Goal: Task Accomplishment & Management: Complete application form

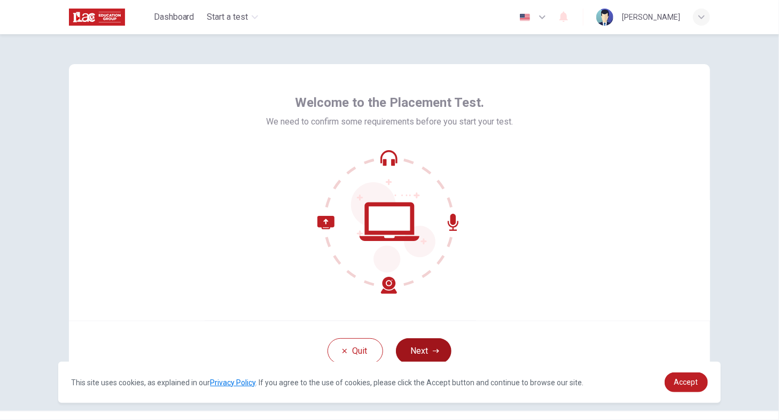
click at [417, 342] on button "Next" at bounding box center [424, 351] width 56 height 26
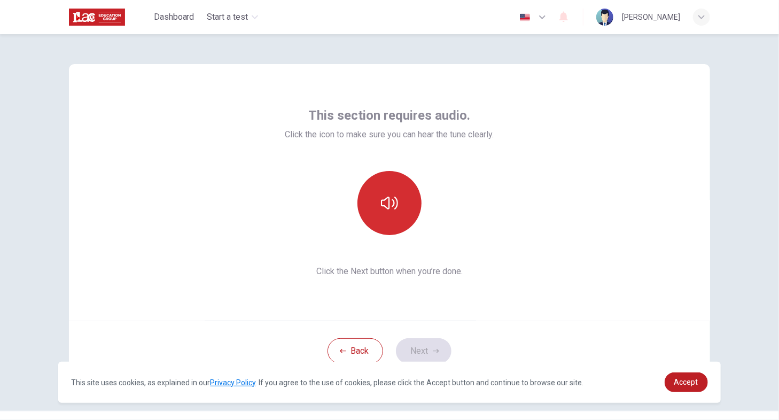
click at [388, 209] on icon "button" at bounding box center [389, 202] width 17 height 17
click at [392, 215] on button "button" at bounding box center [389, 203] width 64 height 64
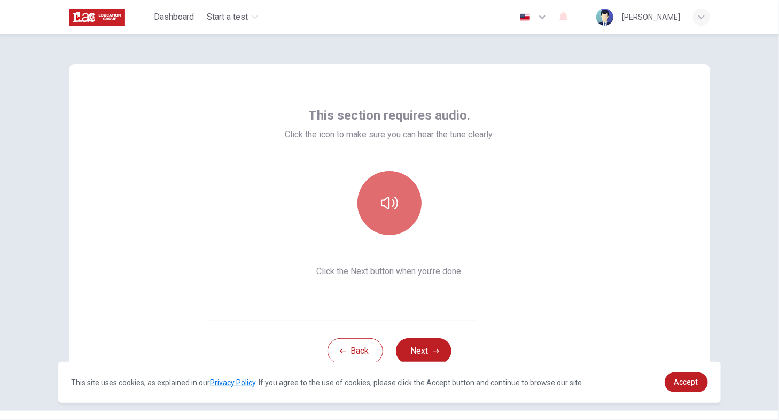
click at [392, 215] on button "button" at bounding box center [389, 203] width 64 height 64
click at [381, 205] on icon "button" at bounding box center [389, 203] width 17 height 13
click at [373, 213] on button "button" at bounding box center [389, 203] width 64 height 64
click at [373, 215] on button "button" at bounding box center [389, 203] width 64 height 64
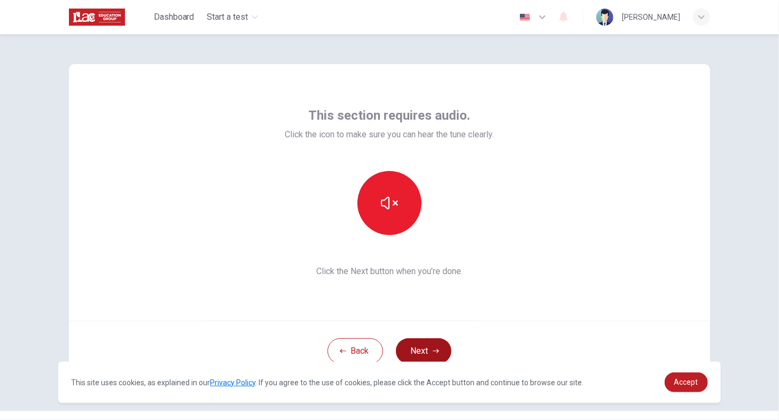
click at [435, 353] on icon "button" at bounding box center [436, 351] width 6 height 6
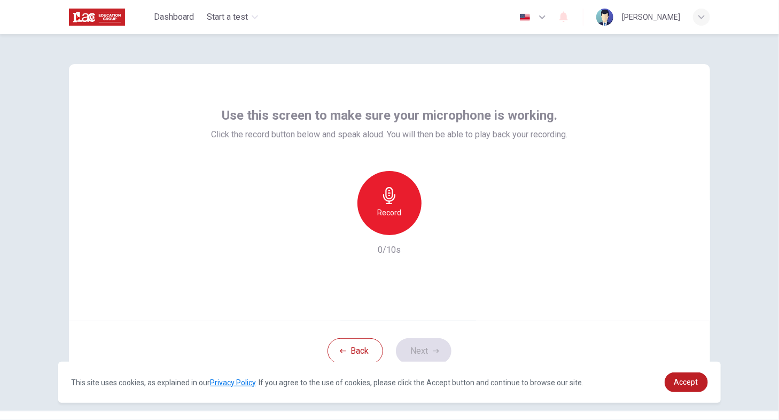
click at [405, 221] on div "Record" at bounding box center [389, 203] width 64 height 64
click at [405, 221] on div "Stop" at bounding box center [389, 203] width 64 height 64
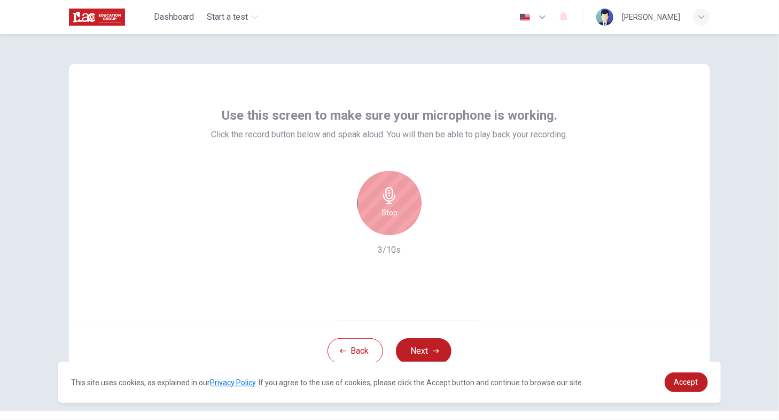
click at [395, 191] on div "Stop" at bounding box center [389, 203] width 64 height 64
click at [439, 234] on div "button" at bounding box center [438, 226] width 17 height 17
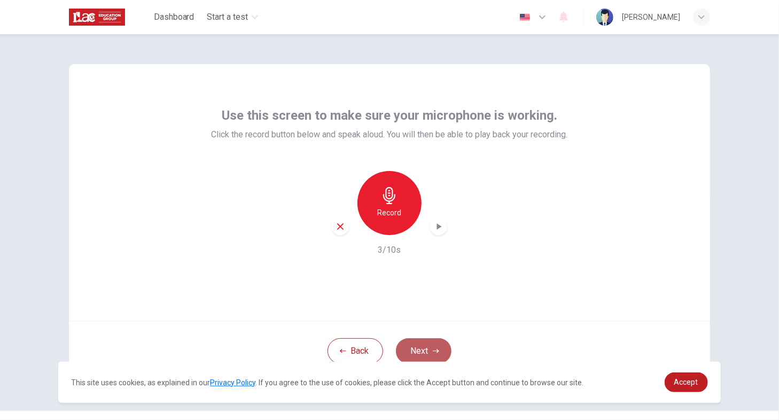
click at [427, 348] on button "Next" at bounding box center [424, 351] width 56 height 26
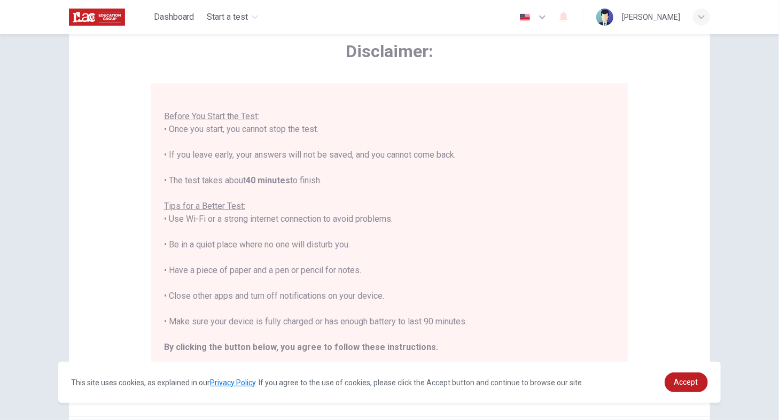
scroll to position [12, 0]
click at [690, 386] on span "Accept" at bounding box center [686, 382] width 24 height 9
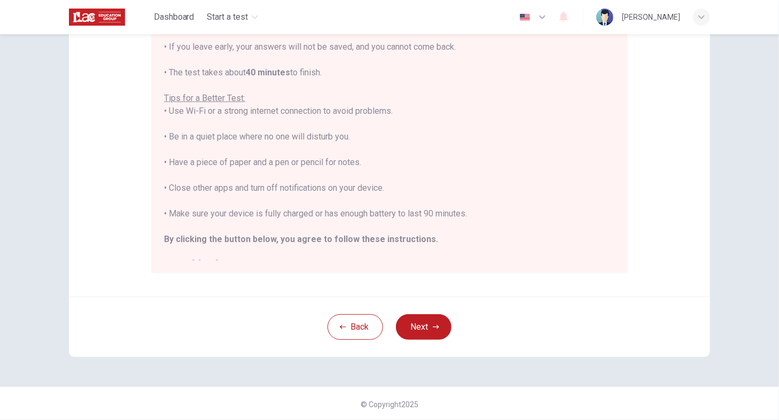
scroll to position [174, 0]
click at [446, 330] on button "Next" at bounding box center [424, 327] width 56 height 26
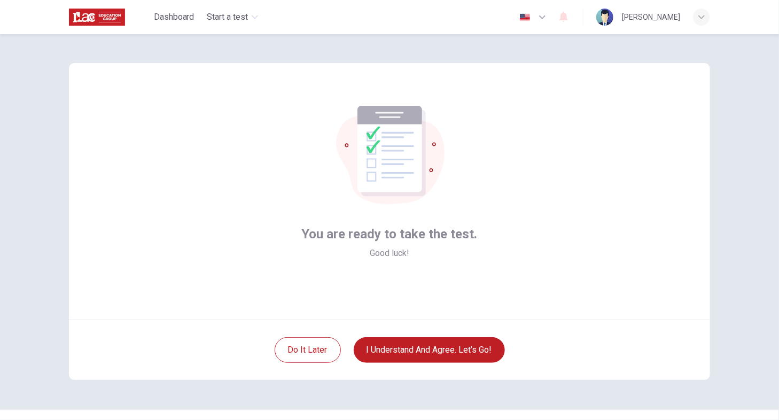
scroll to position [0, 0]
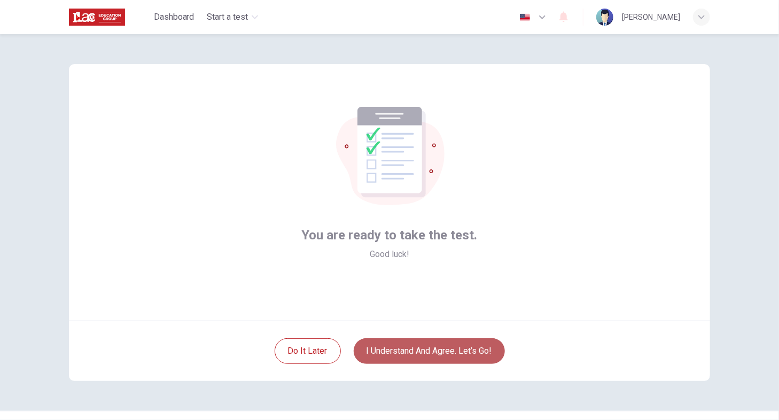
click at [415, 356] on button "I understand and agree. Let’s go!" at bounding box center [429, 351] width 151 height 26
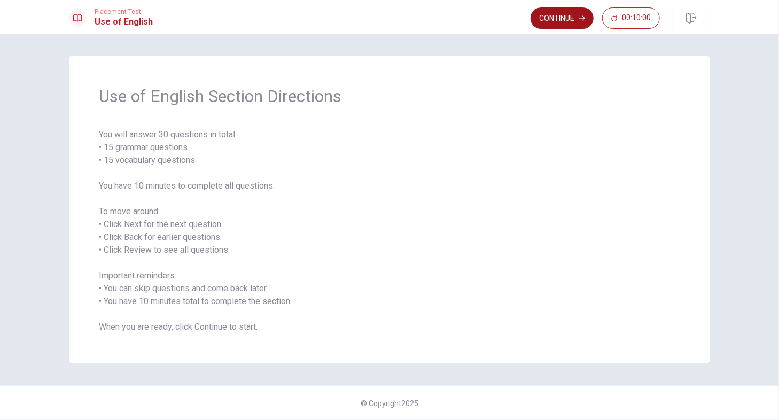
click at [565, 15] on button "Continue" at bounding box center [561, 17] width 63 height 21
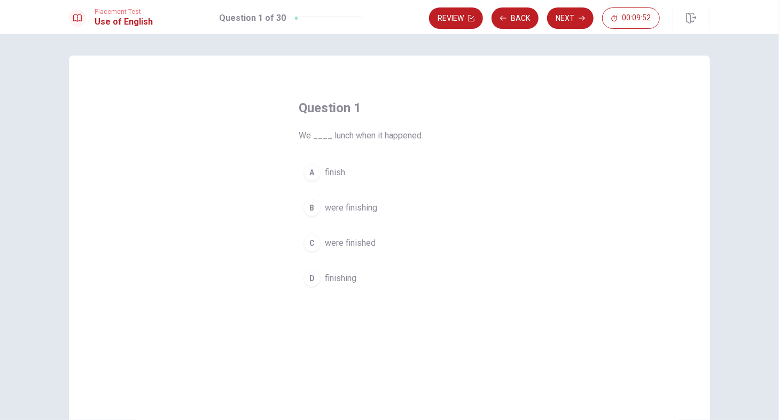
click at [337, 173] on span "finish" at bounding box center [335, 172] width 20 height 13
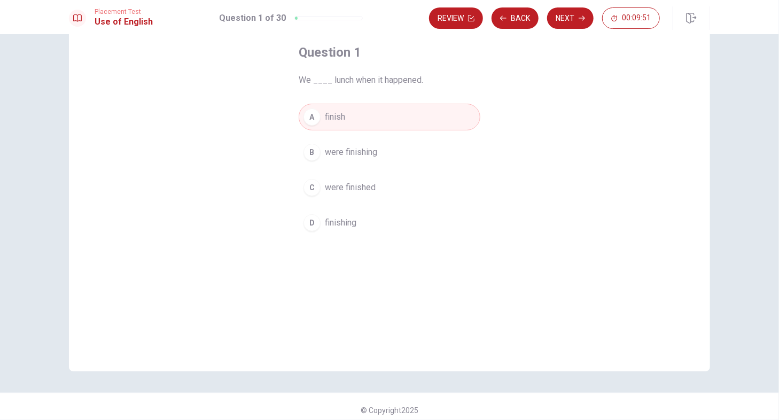
scroll to position [62, 0]
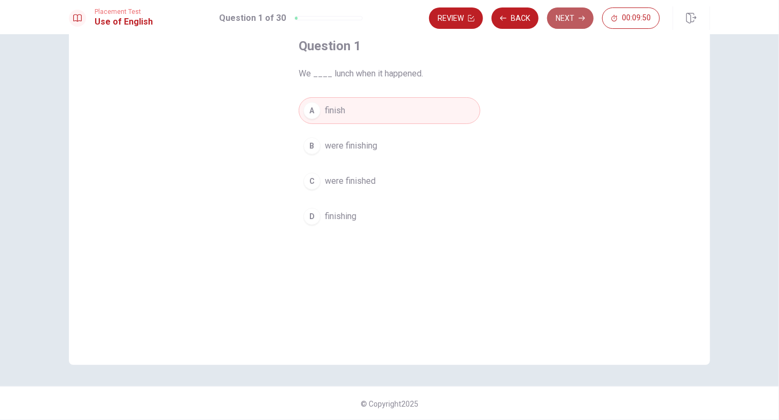
click at [558, 19] on button "Next" at bounding box center [570, 17] width 46 height 21
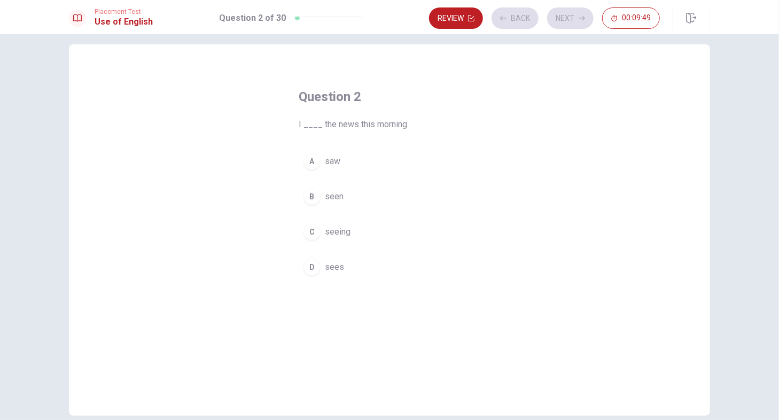
scroll to position [0, 0]
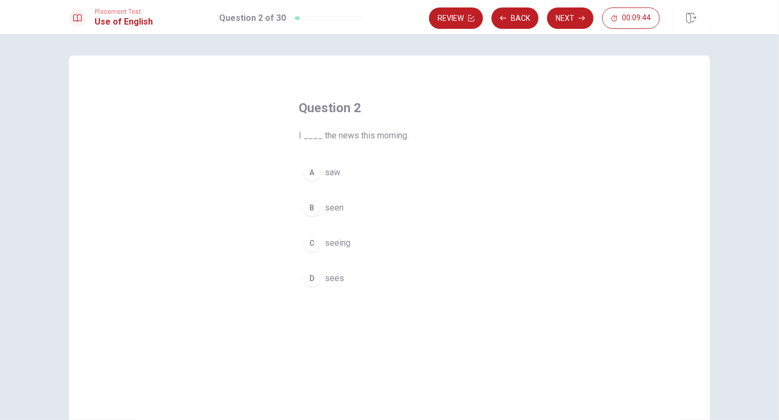
click at [334, 170] on span "saw" at bounding box center [332, 172] width 15 height 13
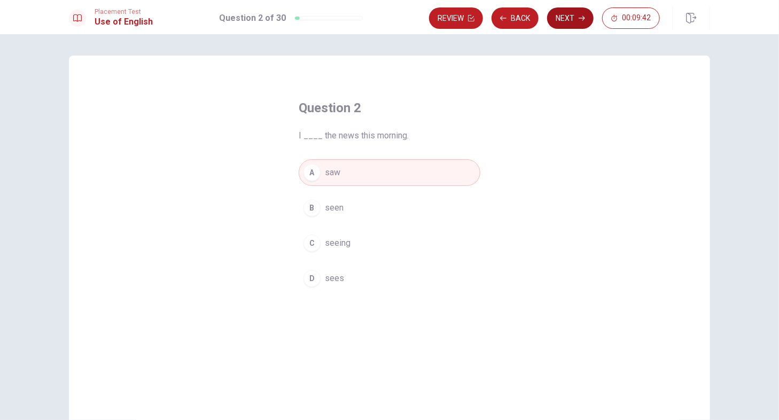
click at [572, 17] on button "Next" at bounding box center [570, 17] width 46 height 21
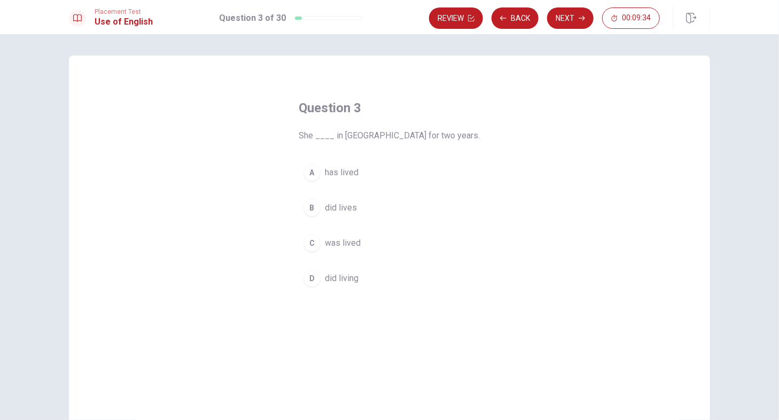
click at [344, 245] on span "was lived" at bounding box center [343, 243] width 36 height 13
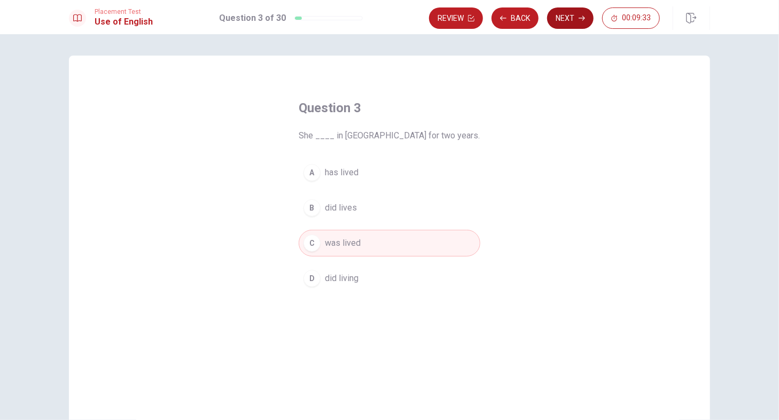
click at [573, 24] on button "Next" at bounding box center [570, 17] width 46 height 21
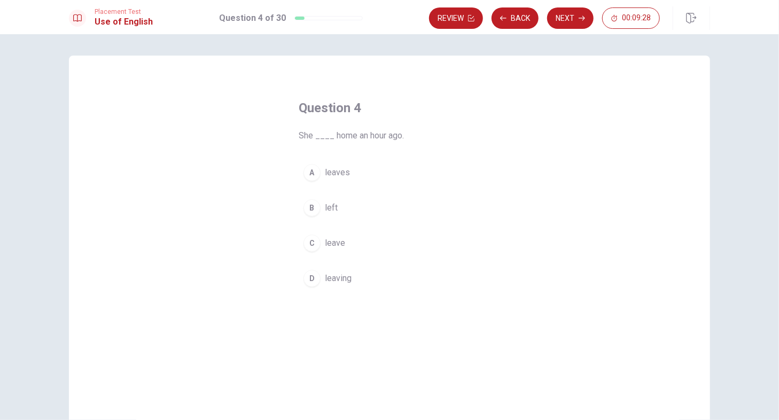
click at [327, 204] on span "left" at bounding box center [331, 207] width 13 height 13
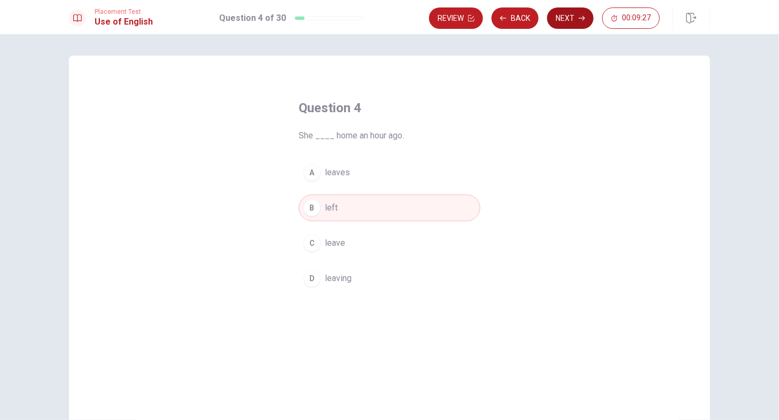
click at [590, 18] on button "Next" at bounding box center [570, 17] width 46 height 21
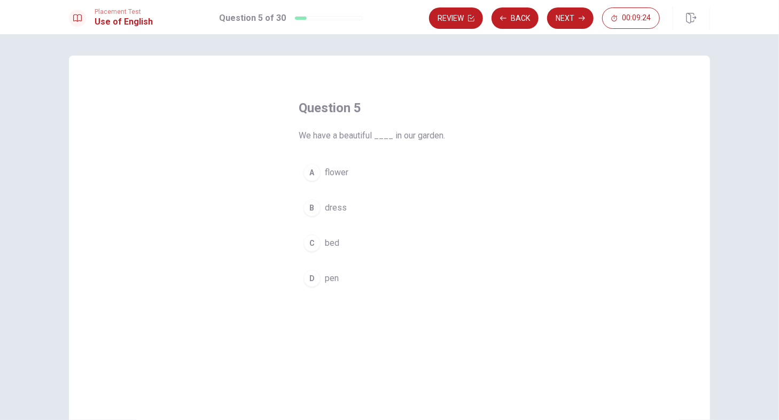
click at [334, 177] on span "flower" at bounding box center [337, 172] width 24 height 13
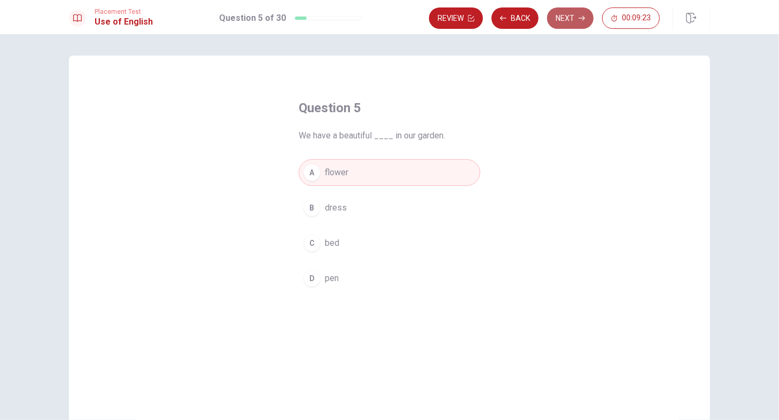
click at [573, 20] on button "Next" at bounding box center [570, 17] width 46 height 21
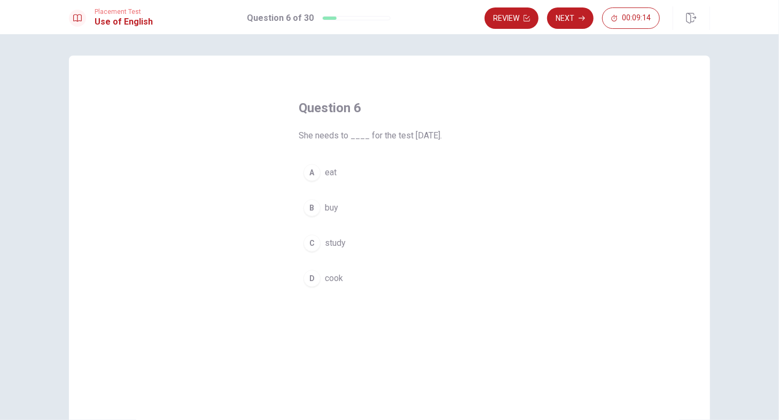
click at [336, 246] on span "study" at bounding box center [335, 243] width 21 height 13
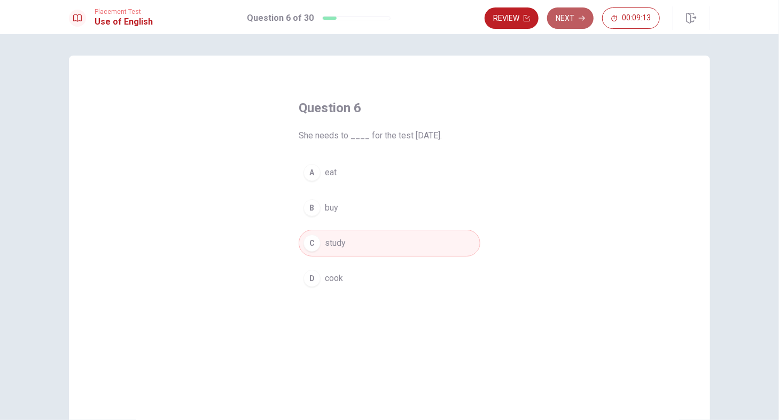
click at [579, 24] on button "Next" at bounding box center [570, 17] width 46 height 21
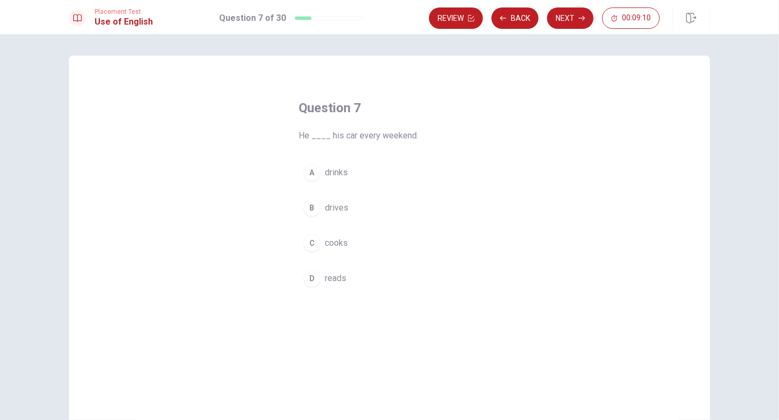
click at [340, 216] on button "B drives" at bounding box center [390, 207] width 182 height 27
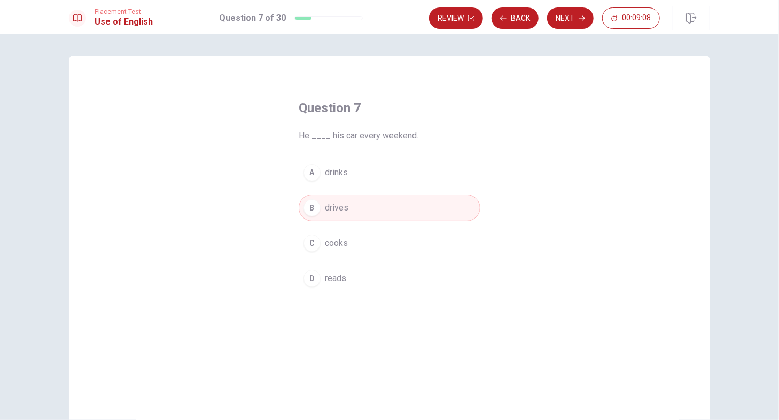
click at [567, 27] on button "Next" at bounding box center [570, 17] width 46 height 21
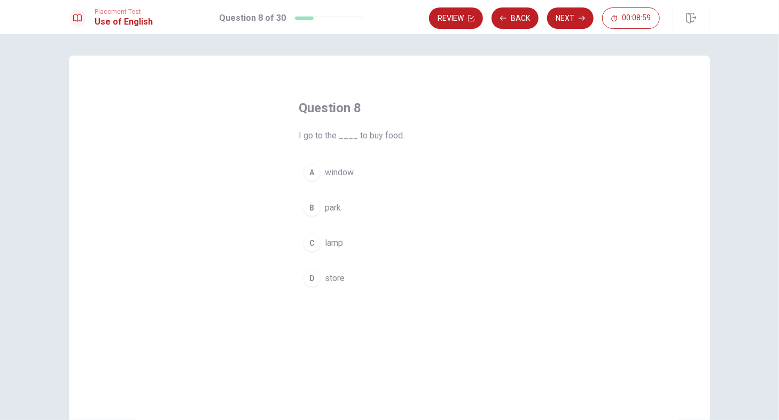
click at [340, 275] on span "store" at bounding box center [335, 278] width 20 height 13
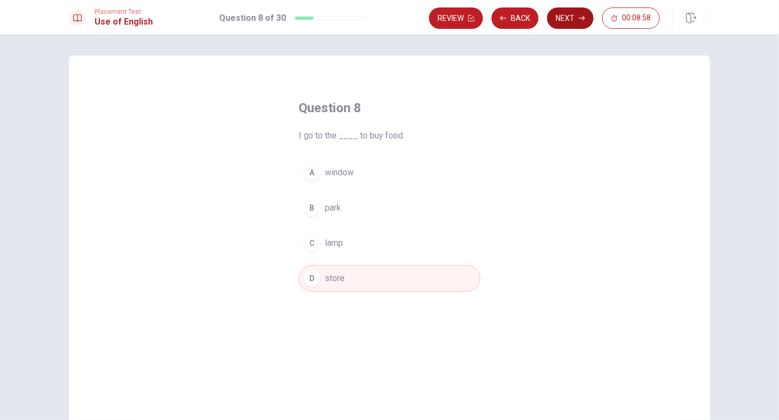
click at [572, 25] on button "Next" at bounding box center [570, 17] width 46 height 21
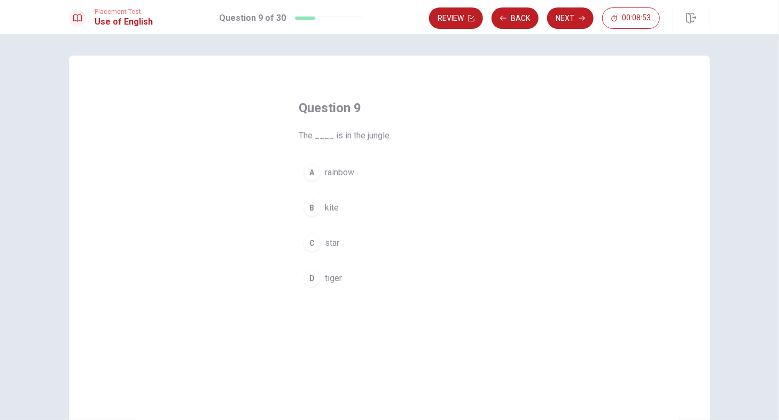
drag, startPoint x: 335, startPoint y: 283, endPoint x: 346, endPoint y: 271, distance: 15.9
click at [335, 283] on span "tiger" at bounding box center [333, 278] width 17 height 13
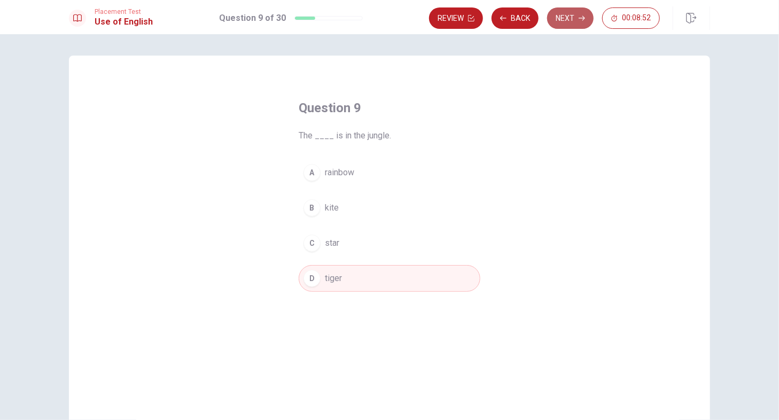
click at [568, 25] on button "Next" at bounding box center [570, 17] width 46 height 21
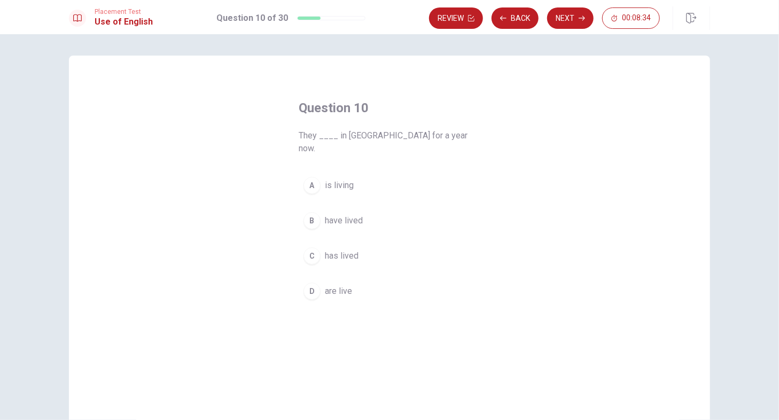
click at [338, 285] on span "are live" at bounding box center [338, 291] width 27 height 13
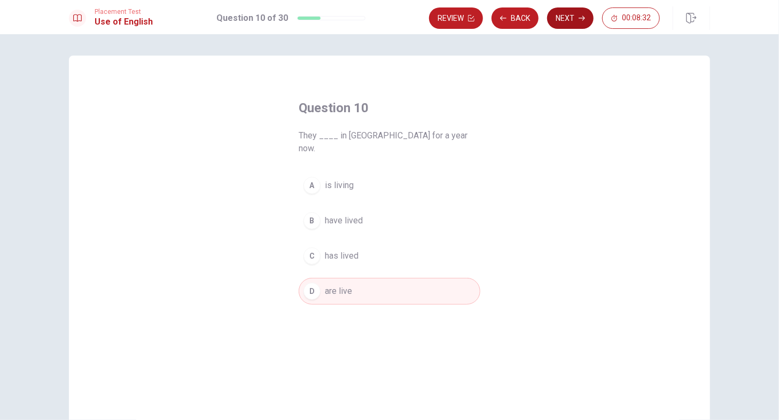
click at [577, 14] on button "Next" at bounding box center [570, 17] width 46 height 21
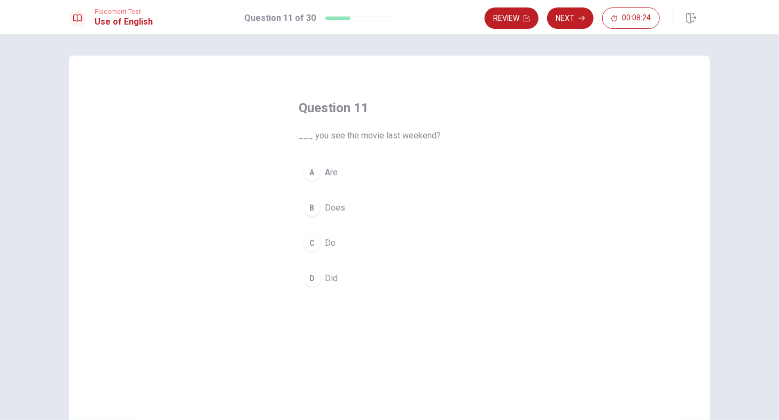
click at [329, 279] on span "Did" at bounding box center [331, 278] width 13 height 13
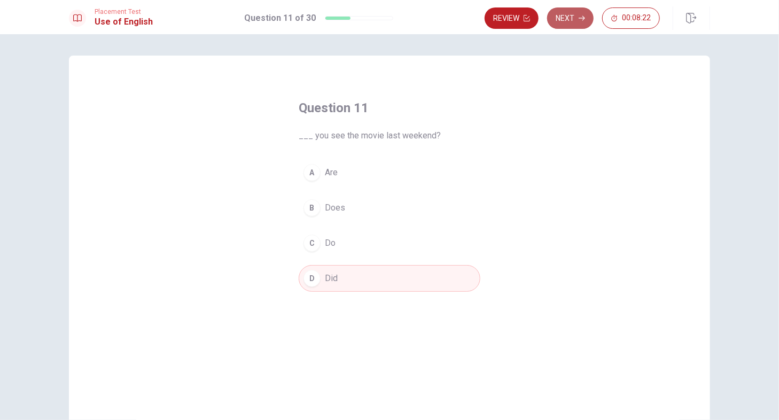
click at [570, 26] on button "Next" at bounding box center [570, 17] width 46 height 21
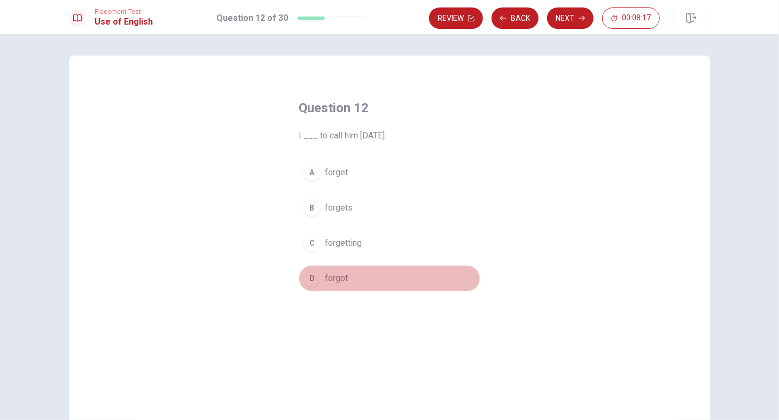
click at [346, 277] on button "D forgot" at bounding box center [390, 278] width 182 height 27
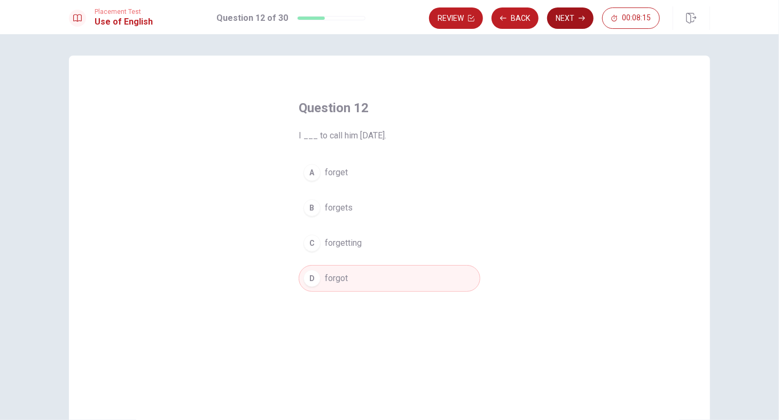
click at [574, 18] on button "Next" at bounding box center [570, 17] width 46 height 21
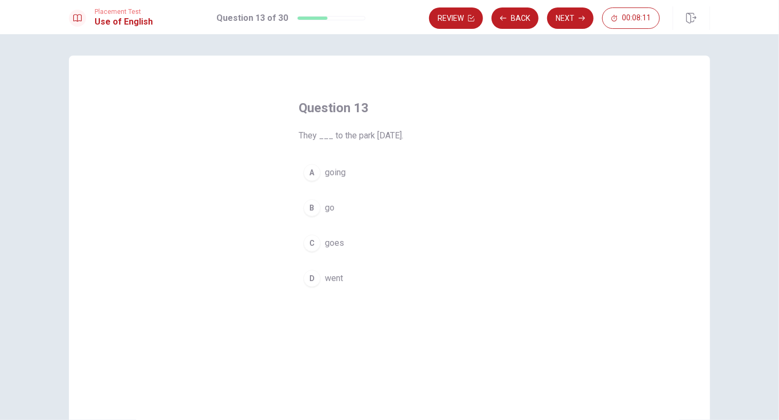
click at [334, 272] on span "went" at bounding box center [334, 278] width 18 height 13
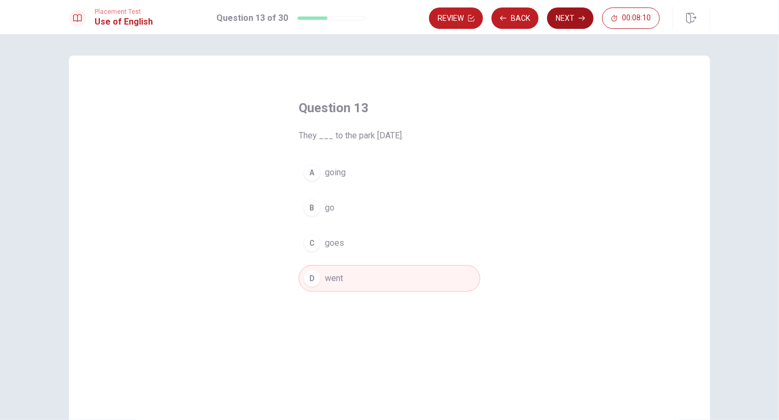
click at [575, 13] on button "Next" at bounding box center [570, 17] width 46 height 21
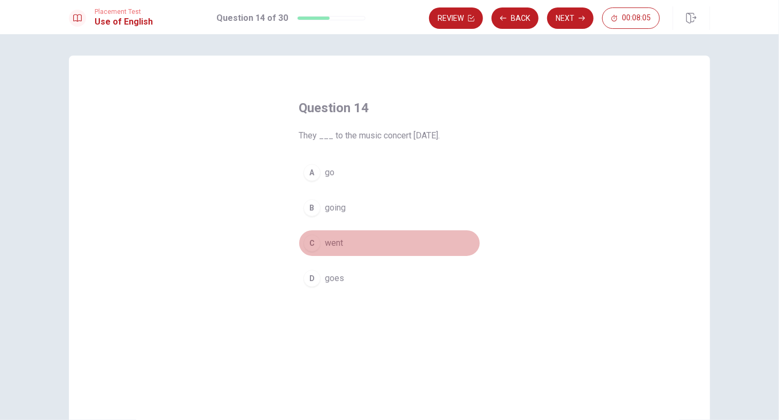
click at [332, 246] on span "went" at bounding box center [334, 243] width 18 height 13
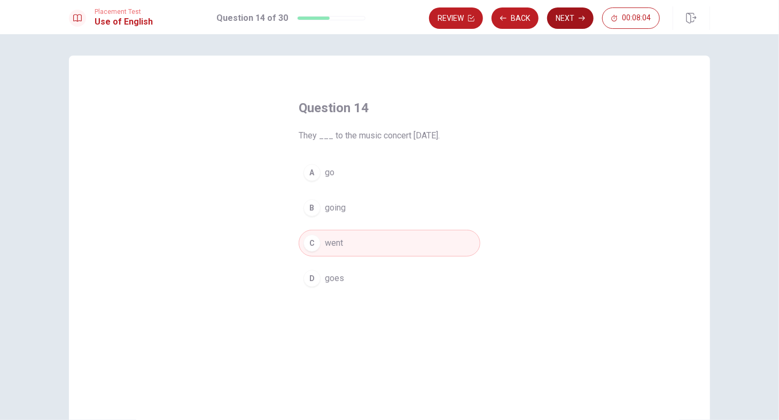
click at [572, 24] on button "Next" at bounding box center [570, 17] width 46 height 21
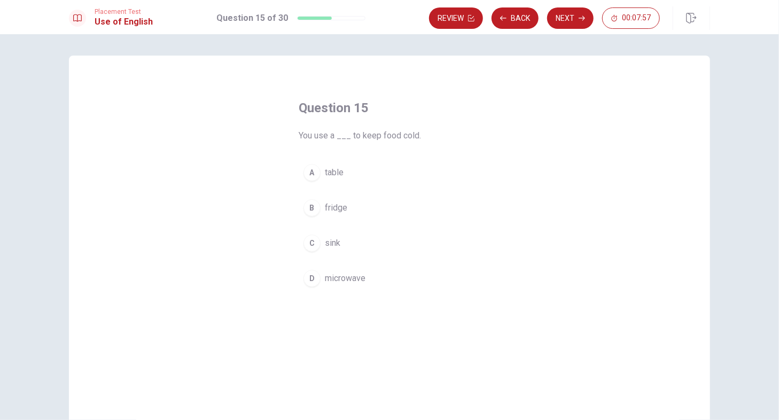
click at [337, 213] on span "fridge" at bounding box center [336, 207] width 22 height 13
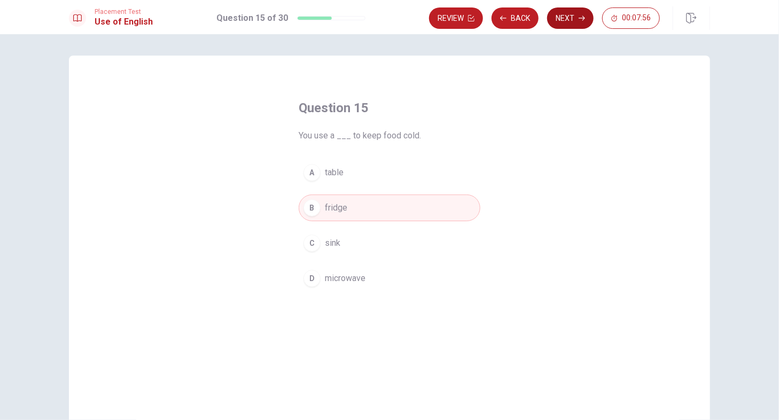
click at [580, 26] on button "Next" at bounding box center [570, 17] width 46 height 21
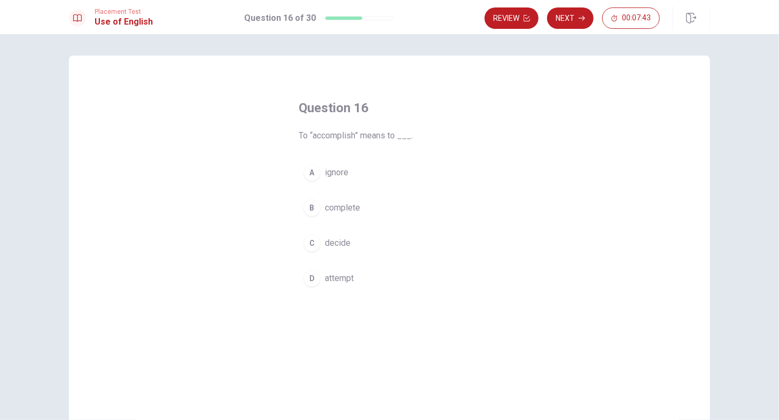
click at [347, 213] on span "complete" at bounding box center [342, 207] width 35 height 13
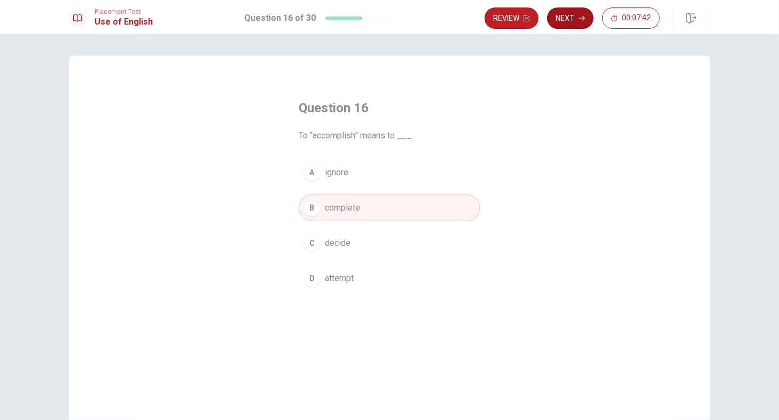
click at [576, 27] on button "Next" at bounding box center [570, 17] width 46 height 21
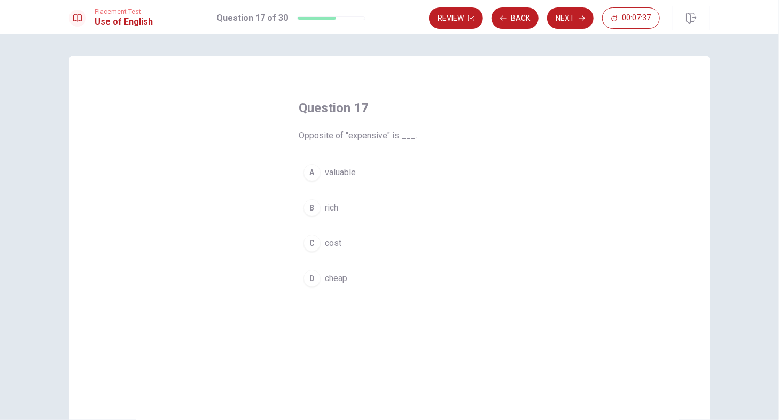
click at [338, 284] on button "D cheap" at bounding box center [390, 278] width 182 height 27
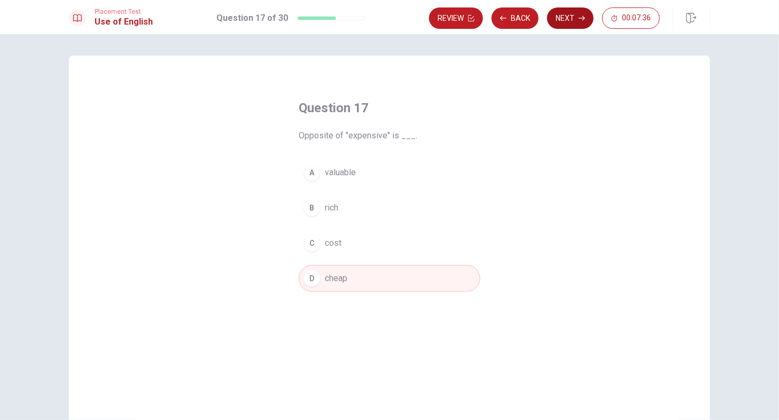
click at [586, 22] on button "Next" at bounding box center [570, 17] width 46 height 21
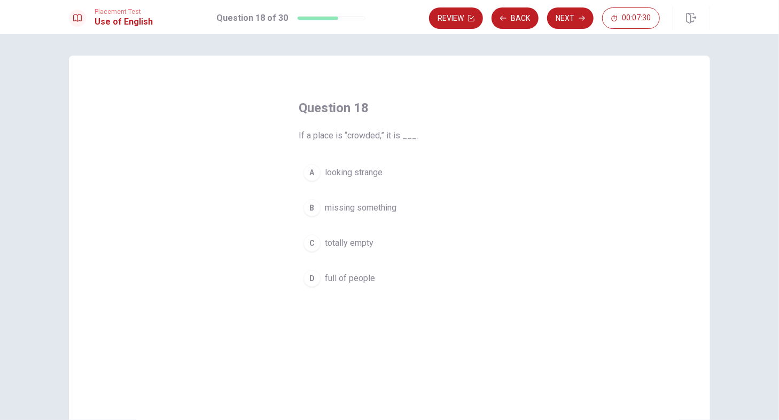
click at [350, 283] on span "full of people" at bounding box center [350, 278] width 50 height 13
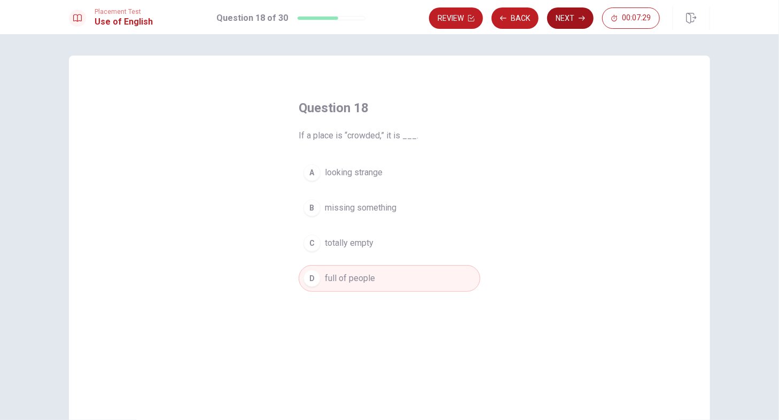
click at [569, 17] on button "Next" at bounding box center [570, 17] width 46 height 21
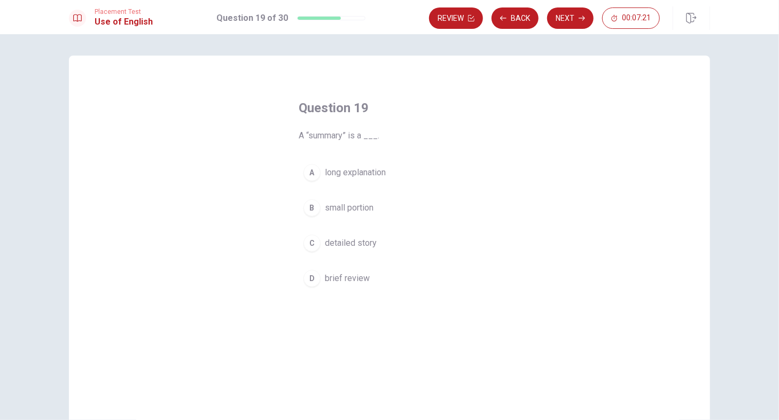
click at [376, 178] on span "long explanation" at bounding box center [355, 172] width 61 height 13
drag, startPoint x: 365, startPoint y: 247, endPoint x: 382, endPoint y: 220, distance: 31.9
click at [366, 247] on span "detailed story" at bounding box center [351, 243] width 52 height 13
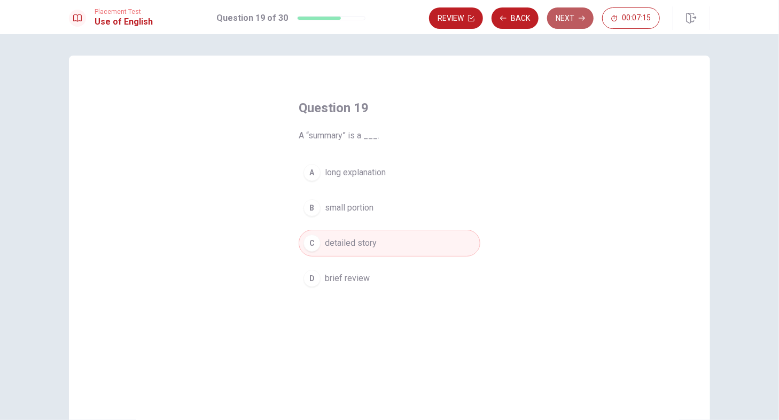
click at [568, 26] on button "Next" at bounding box center [570, 17] width 46 height 21
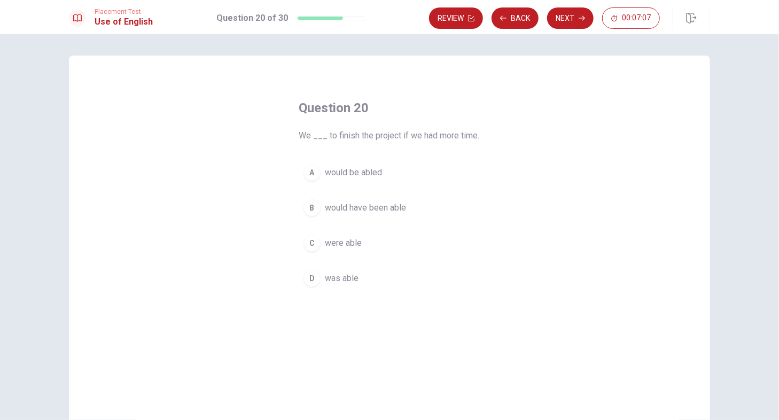
click at [356, 246] on span "were able" at bounding box center [343, 243] width 37 height 13
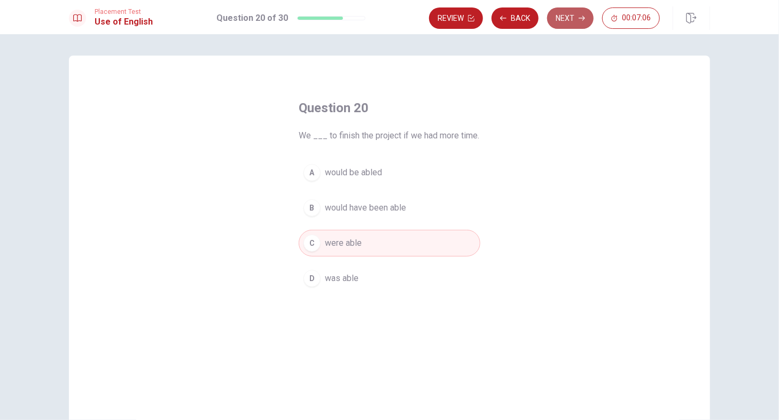
click at [573, 22] on button "Next" at bounding box center [570, 17] width 46 height 21
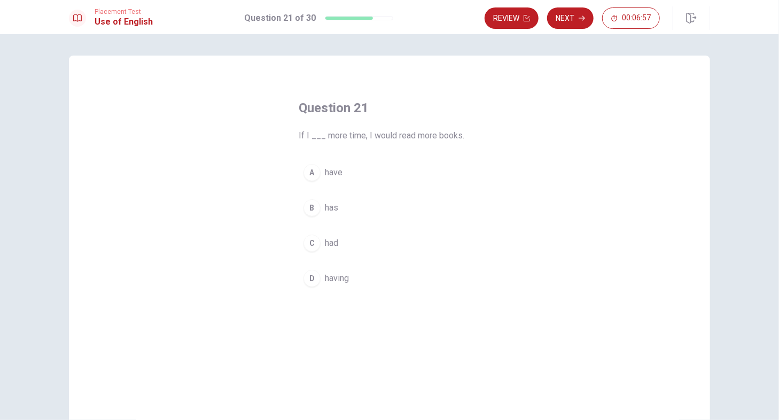
click at [335, 238] on span "had" at bounding box center [331, 243] width 13 height 13
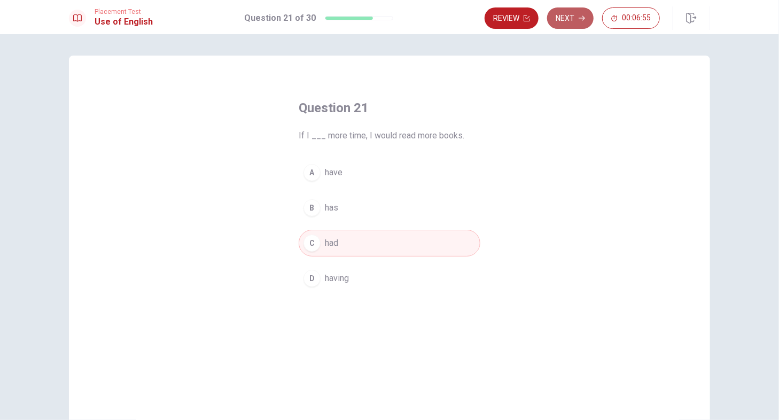
click at [579, 22] on button "Next" at bounding box center [570, 17] width 46 height 21
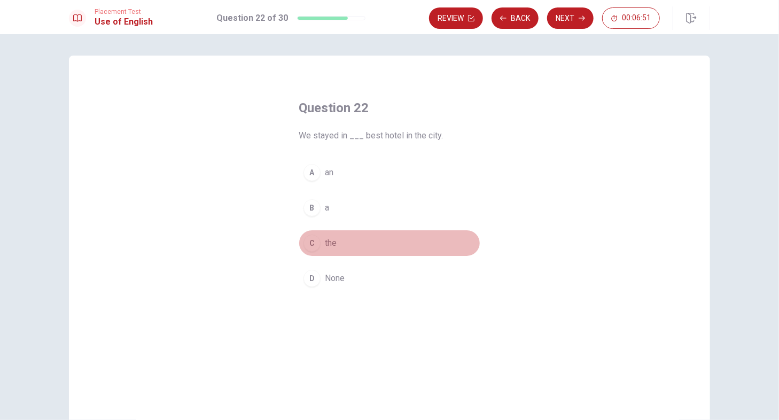
click at [335, 243] on button "C the" at bounding box center [390, 243] width 182 height 27
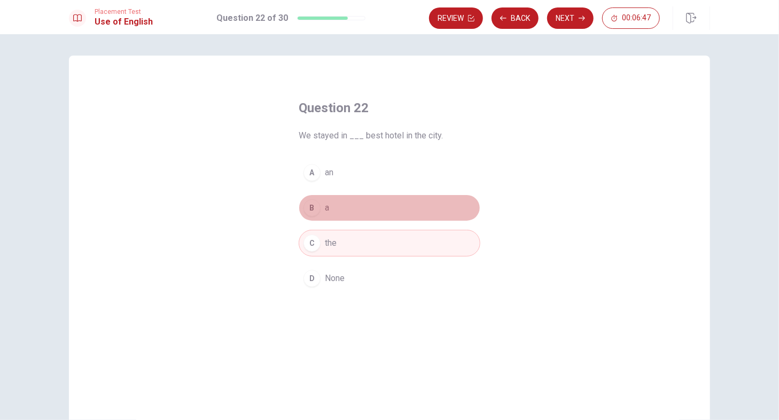
click at [342, 207] on button "B a" at bounding box center [390, 207] width 182 height 27
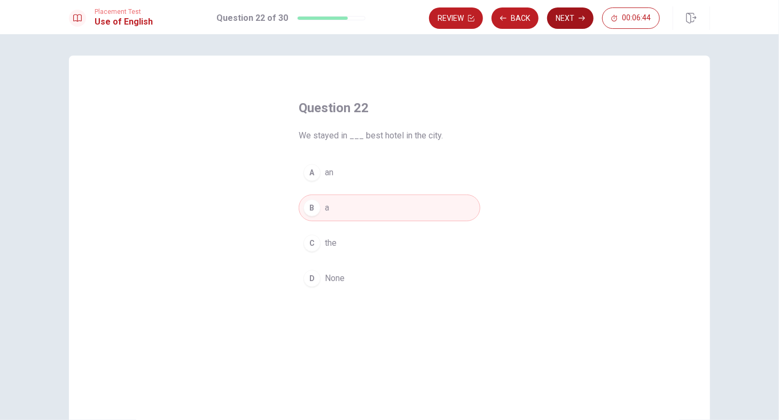
click at [564, 26] on button "Next" at bounding box center [570, 17] width 46 height 21
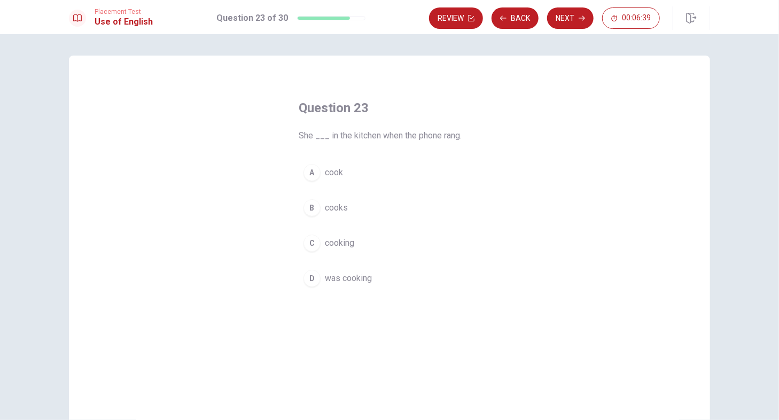
click at [361, 293] on div "Question 23 She ___ in the kitchen when the phone rang. A cook B cooks C cookin…" at bounding box center [389, 195] width 224 height 227
click at [359, 275] on span "was cooking" at bounding box center [348, 278] width 47 height 13
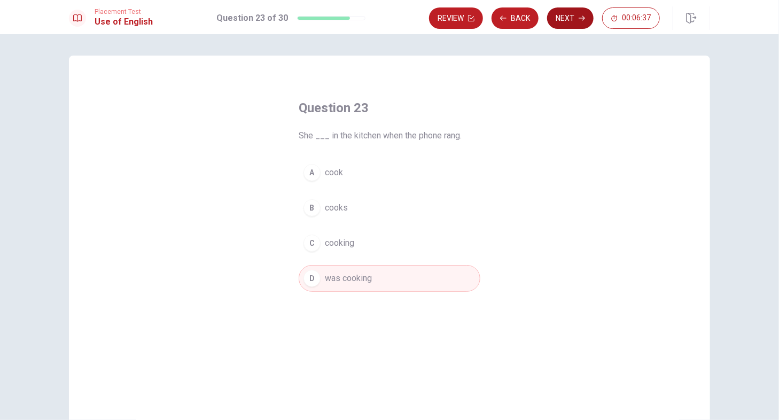
click at [568, 21] on button "Next" at bounding box center [570, 17] width 46 height 21
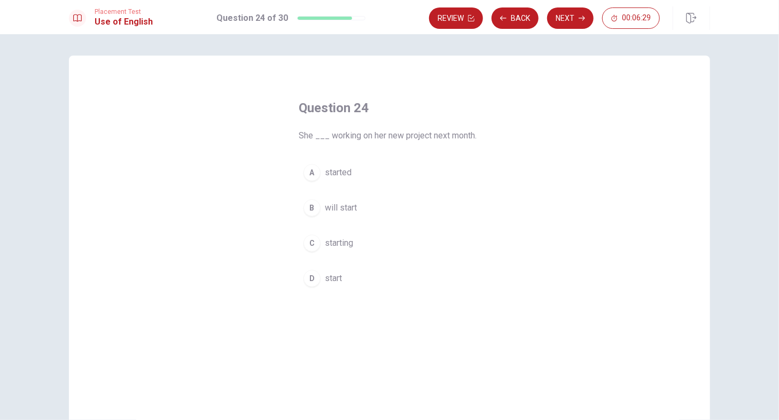
click at [339, 180] on button "A started" at bounding box center [390, 172] width 182 height 27
click at [369, 215] on button "B will start" at bounding box center [390, 207] width 182 height 27
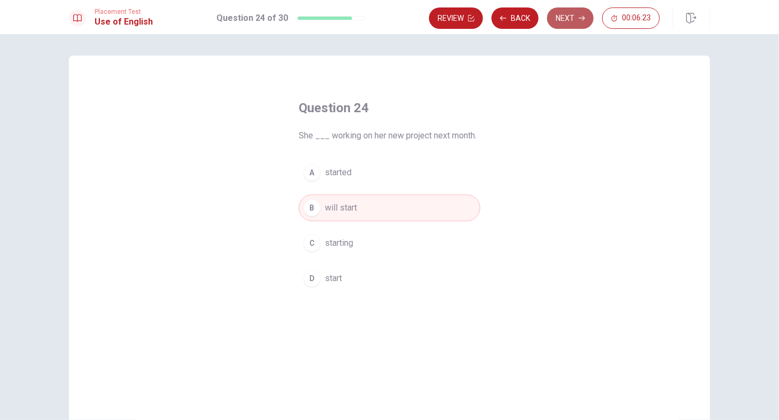
click at [578, 21] on button "Next" at bounding box center [570, 17] width 46 height 21
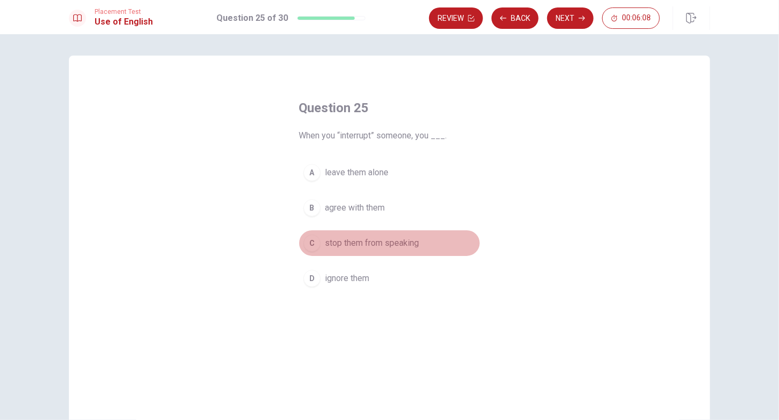
click at [364, 246] on span "stop them from speaking" at bounding box center [372, 243] width 94 height 13
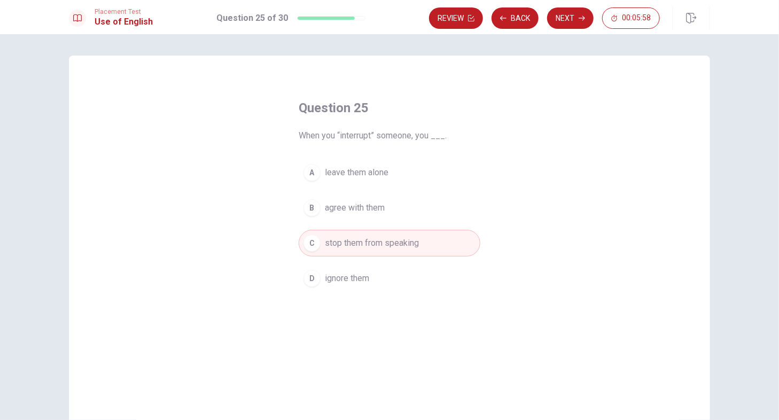
click at [373, 275] on button "D ignore them" at bounding box center [390, 278] width 182 height 27
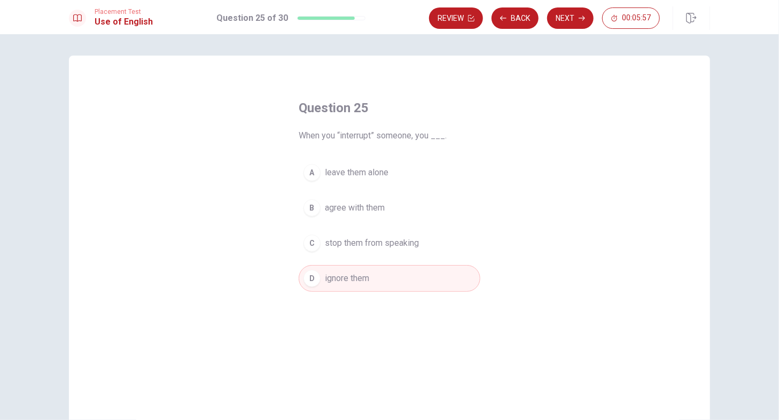
click at [391, 239] on span "stop them from speaking" at bounding box center [372, 243] width 94 height 13
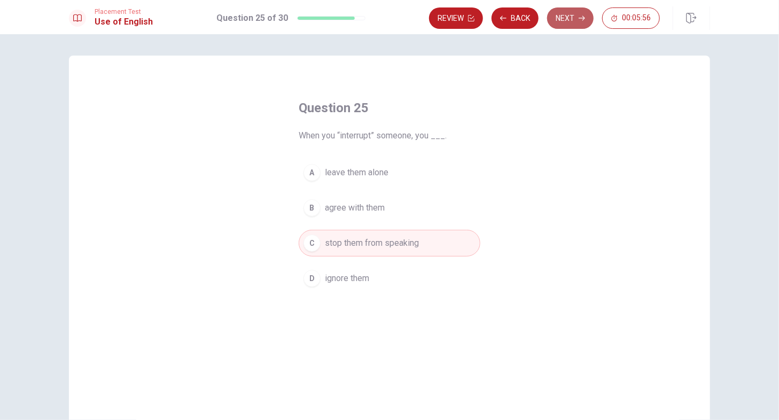
click at [572, 16] on button "Next" at bounding box center [570, 17] width 46 height 21
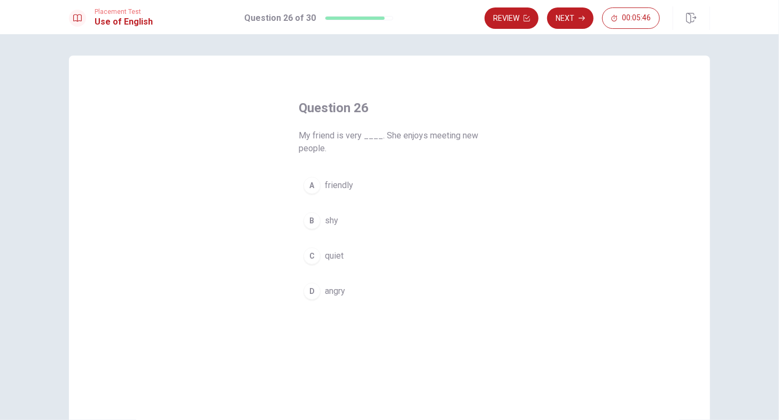
click at [337, 189] on span "friendly" at bounding box center [339, 185] width 28 height 13
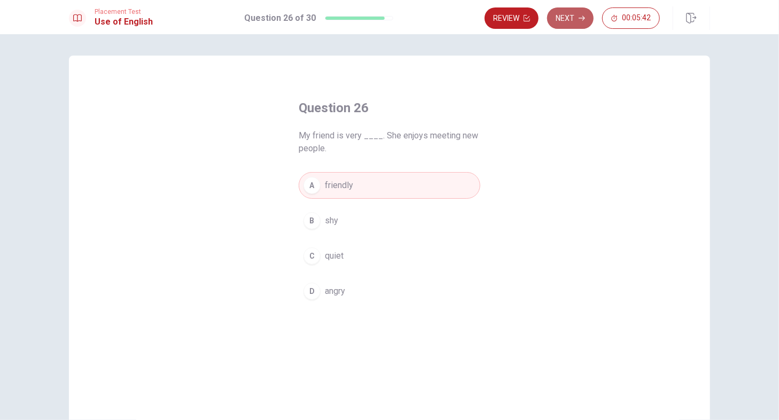
click at [581, 15] on icon "button" at bounding box center [582, 18] width 6 height 6
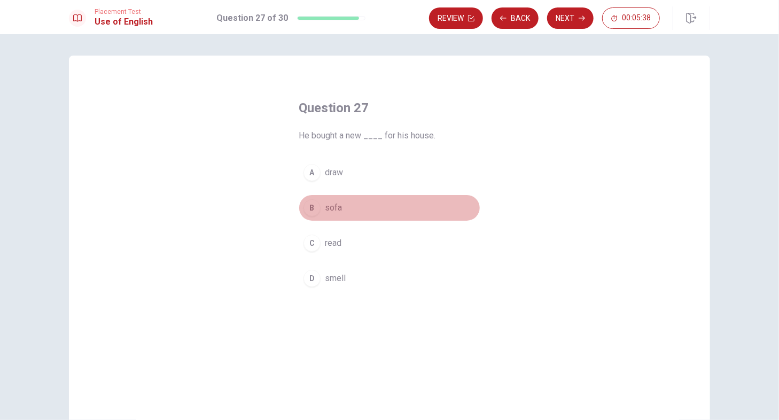
click at [331, 213] on span "sofa" at bounding box center [333, 207] width 17 height 13
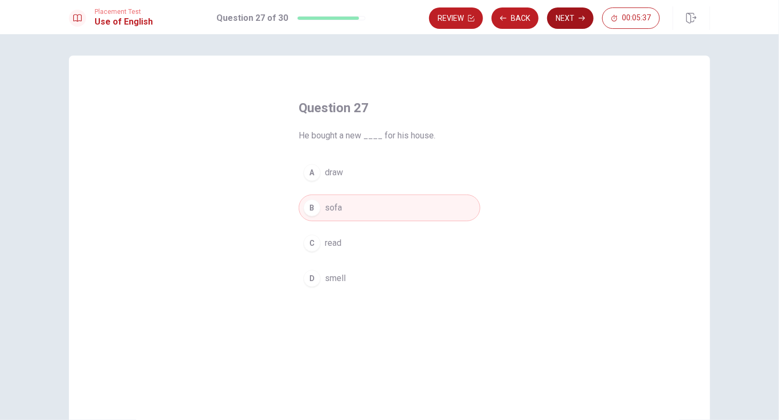
click at [561, 25] on button "Next" at bounding box center [570, 17] width 46 height 21
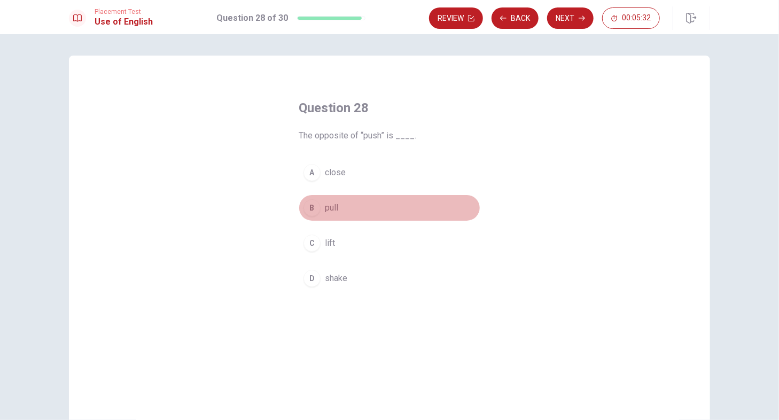
click at [340, 204] on button "B pull" at bounding box center [390, 207] width 182 height 27
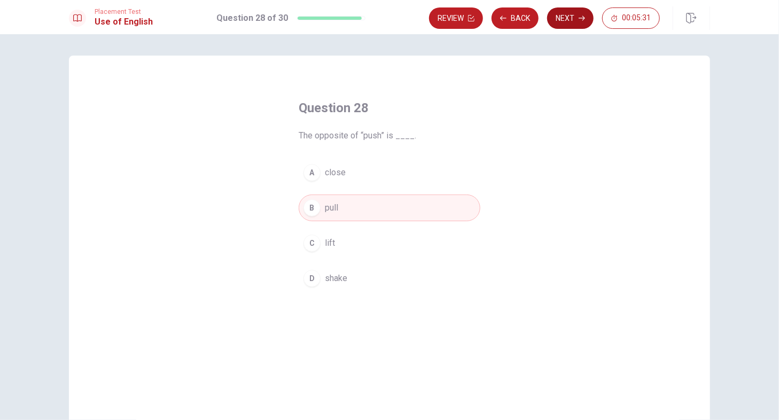
click at [571, 22] on button "Next" at bounding box center [570, 17] width 46 height 21
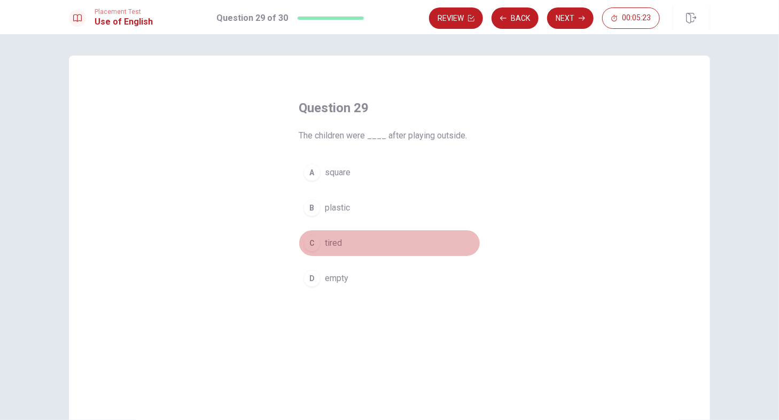
click at [338, 244] on span "tired" at bounding box center [333, 243] width 17 height 13
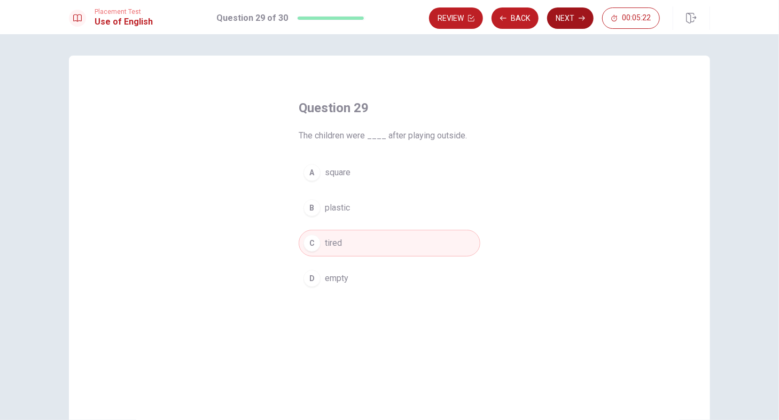
click at [556, 25] on button "Next" at bounding box center [570, 17] width 46 height 21
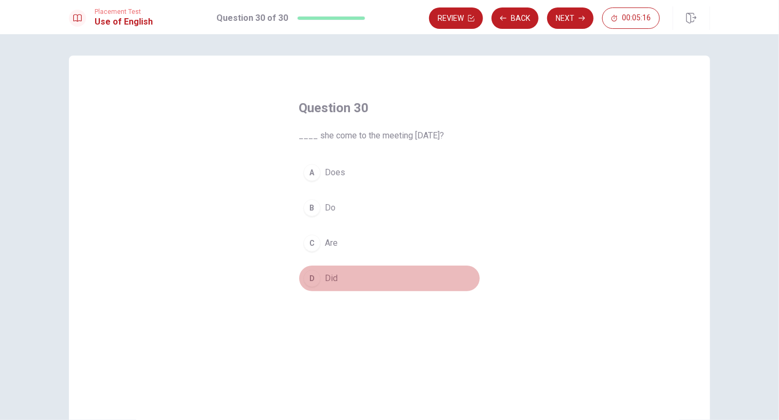
drag, startPoint x: 338, startPoint y: 287, endPoint x: 340, endPoint y: 272, distance: 15.1
click at [338, 285] on button "D Did" at bounding box center [390, 278] width 182 height 27
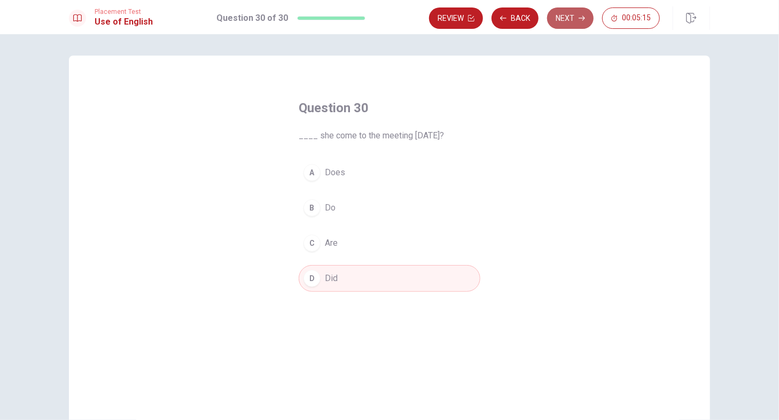
click at [568, 11] on button "Next" at bounding box center [570, 17] width 46 height 21
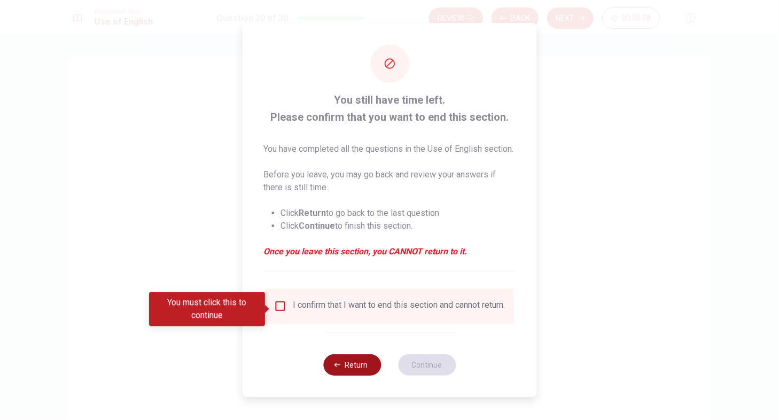
click at [335, 376] on button "Return" at bounding box center [352, 364] width 58 height 21
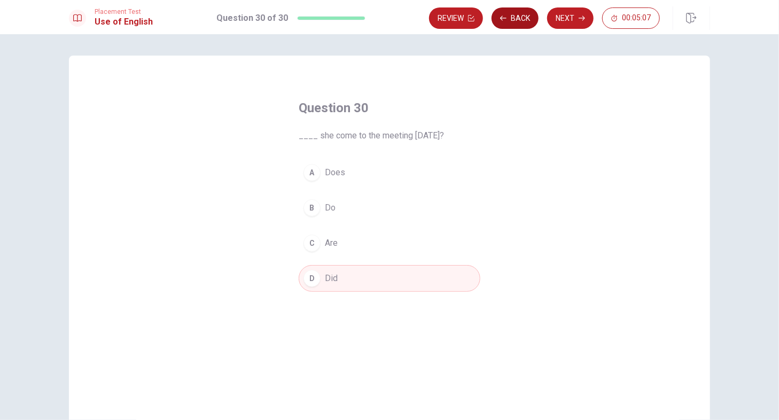
click at [503, 18] on icon "button" at bounding box center [503, 17] width 6 height 5
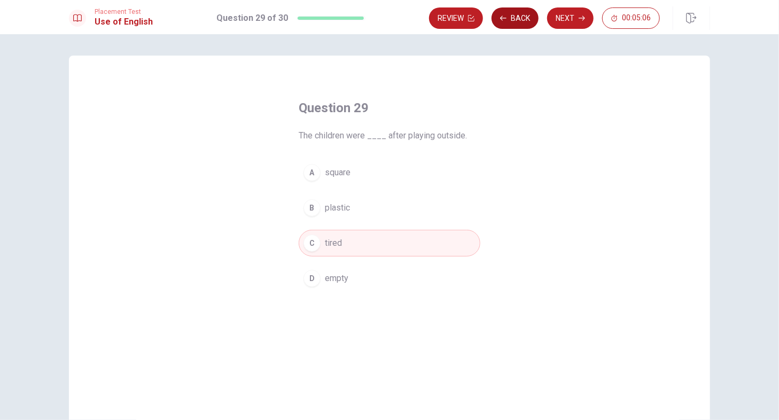
click at [503, 18] on icon "button" at bounding box center [503, 17] width 6 height 5
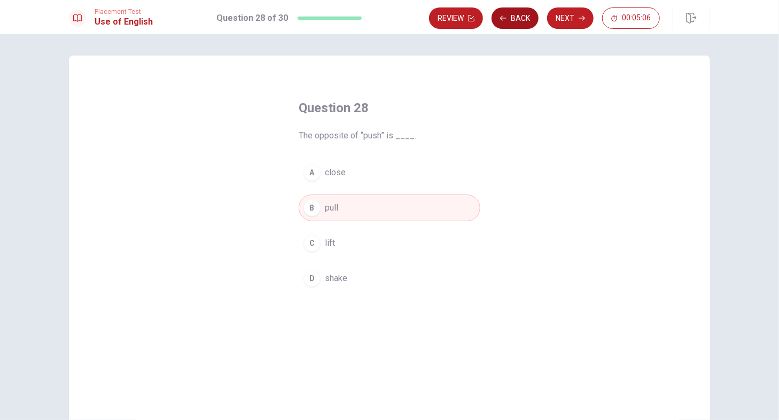
click at [503, 18] on icon "button" at bounding box center [503, 17] width 6 height 5
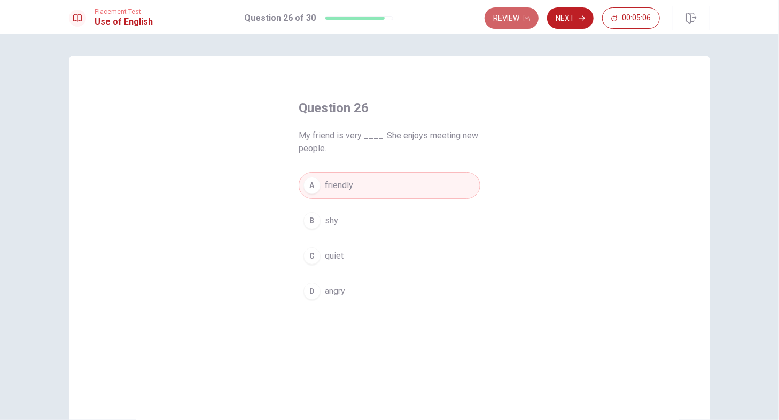
click at [503, 18] on button "Review" at bounding box center [512, 17] width 54 height 21
click at [503, 18] on div "Review Next 00:05:06" at bounding box center [572, 17] width 175 height 21
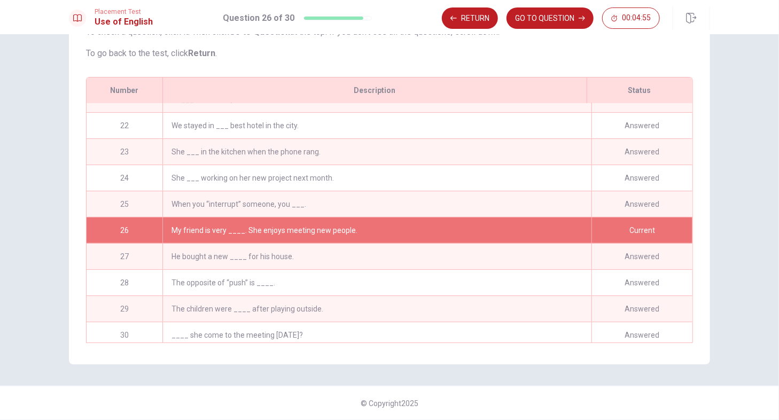
scroll to position [548, 0]
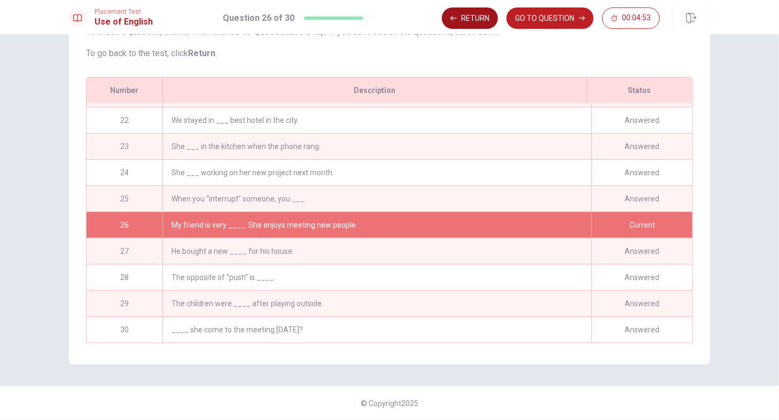
click at [459, 22] on button "Return" at bounding box center [470, 17] width 56 height 21
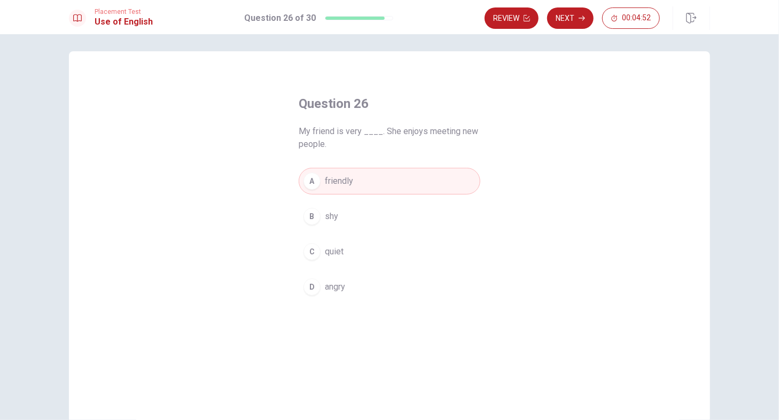
scroll to position [0, 0]
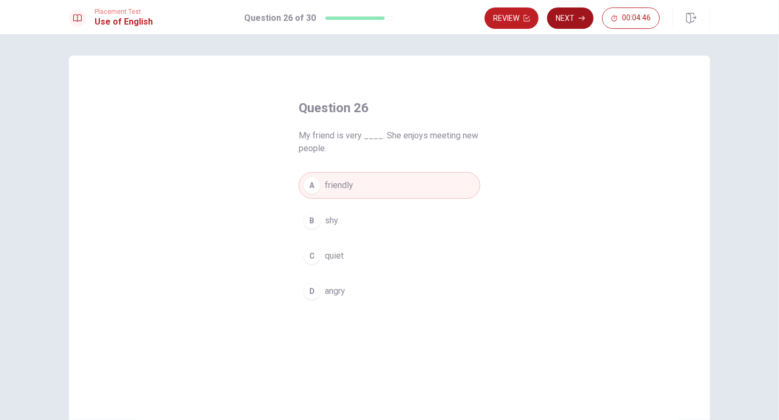
click at [573, 20] on button "Next" at bounding box center [570, 17] width 46 height 21
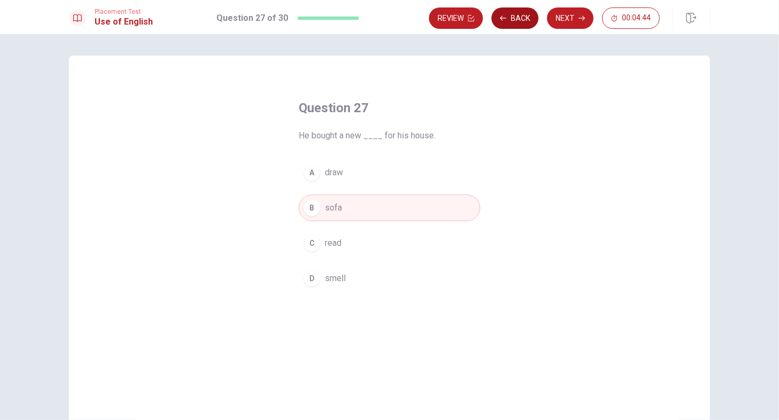
click at [515, 17] on button "Back" at bounding box center [514, 17] width 47 height 21
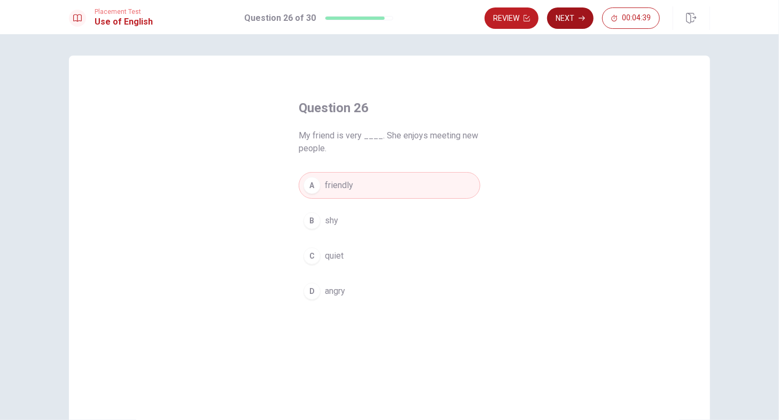
click at [565, 15] on button "Next" at bounding box center [570, 17] width 46 height 21
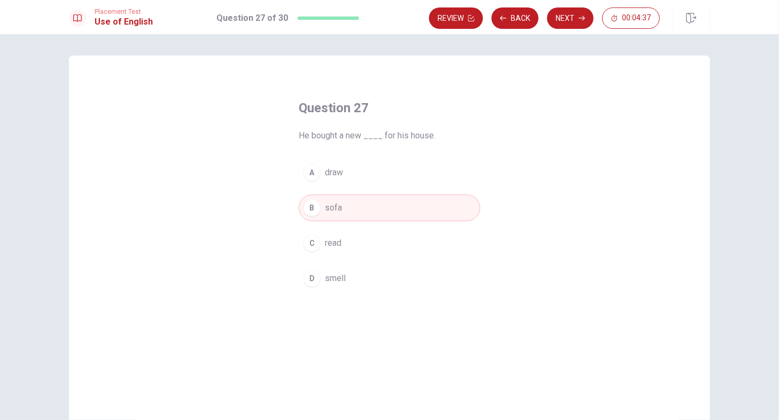
click at [335, 109] on h4 "Question 27" at bounding box center [390, 107] width 182 height 17
click at [257, 21] on h1 "Question 27 of 30" at bounding box center [253, 18] width 72 height 13
click at [331, 18] on div at bounding box center [328, 18] width 61 height 3
click at [520, 10] on button "Back" at bounding box center [514, 17] width 47 height 21
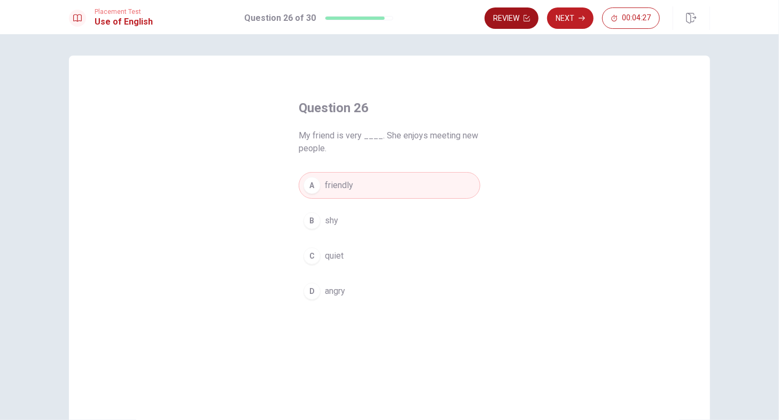
click at [521, 18] on button "Review" at bounding box center [512, 17] width 54 height 21
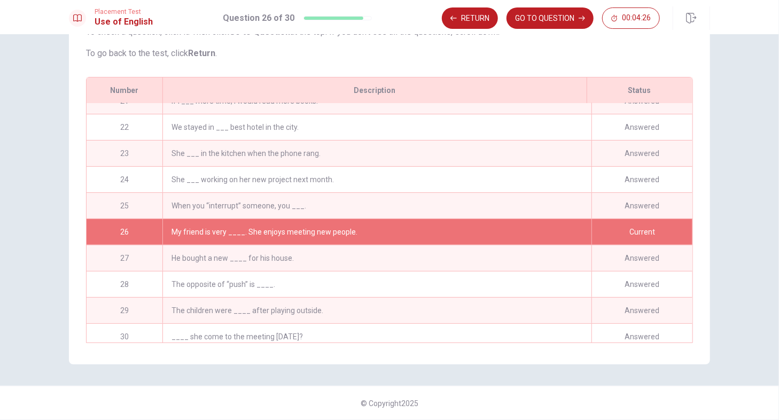
scroll to position [548, 0]
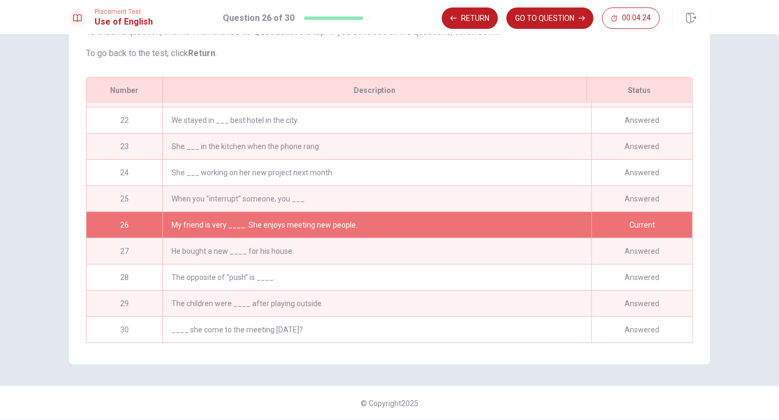
drag, startPoint x: 243, startPoint y: 230, endPoint x: 265, endPoint y: 228, distance: 22.5
click at [265, 228] on div "My friend is very ____. She enjoys meeting new people." at bounding box center [376, 225] width 429 height 26
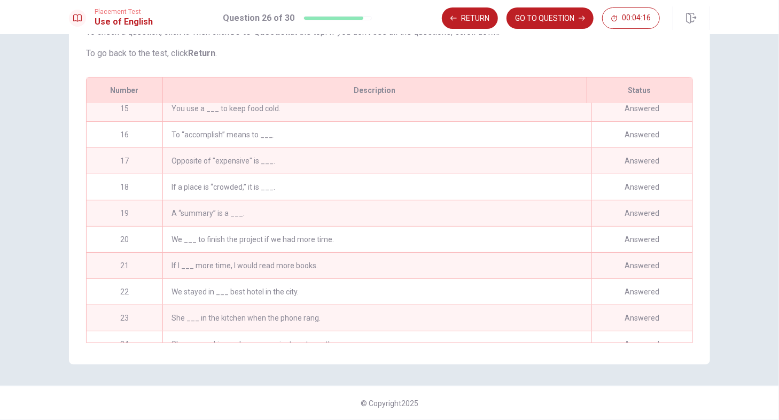
scroll to position [119, 0]
click at [534, 25] on button "GO TO QUESTION" at bounding box center [549, 17] width 87 height 21
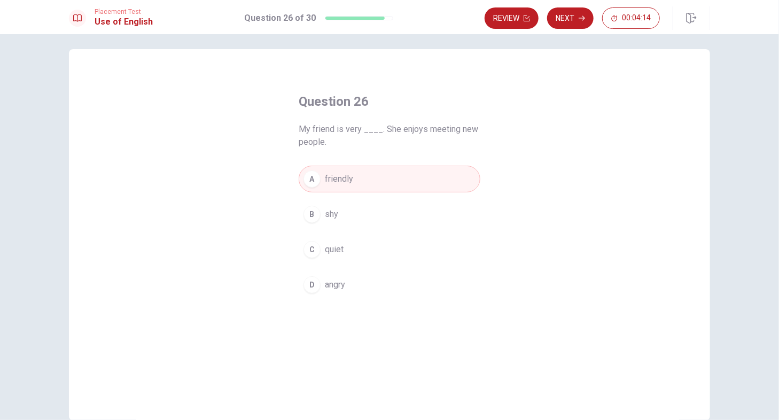
scroll to position [0, 0]
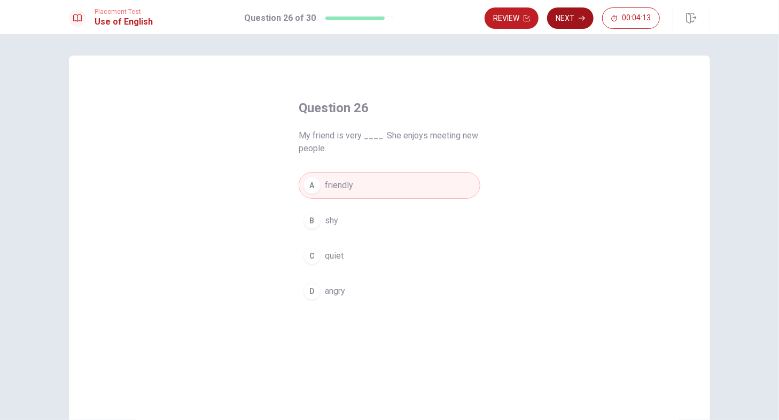
click at [586, 20] on button "Next" at bounding box center [570, 17] width 46 height 21
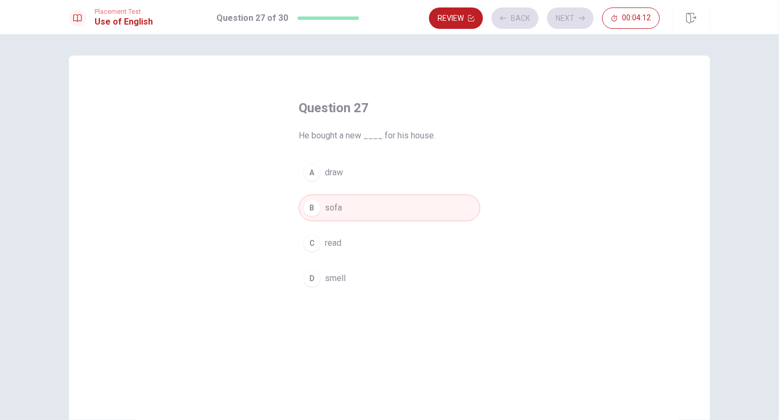
click at [523, 25] on div "Review Back Next 00:04:12" at bounding box center [544, 17] width 231 height 21
click at [534, 29] on div "Review Back Next 00:04:11" at bounding box center [569, 18] width 281 height 24
click at [532, 27] on button "Back" at bounding box center [514, 17] width 47 height 21
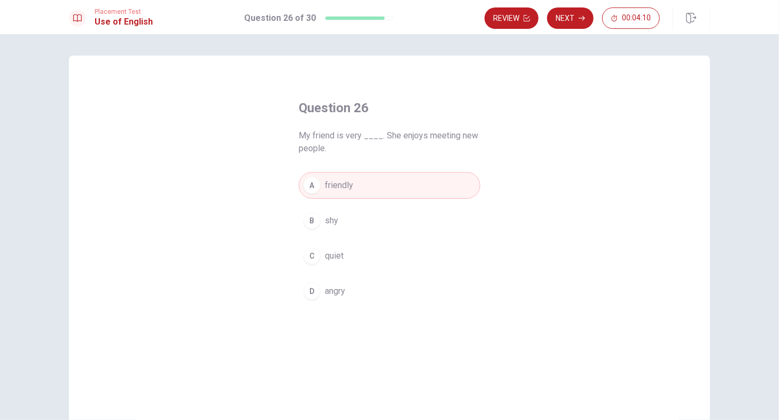
click at [355, 25] on div "Placement Test Use of English Question 26 of 30 Review Next 00:04:10" at bounding box center [389, 18] width 675 height 24
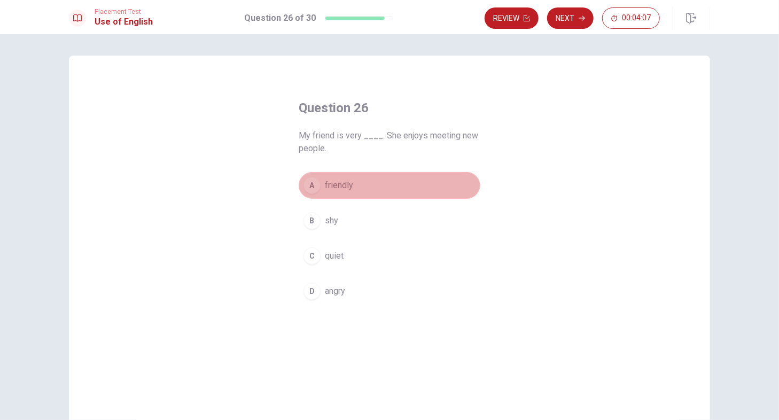
click at [347, 176] on button "A friendly" at bounding box center [390, 185] width 182 height 27
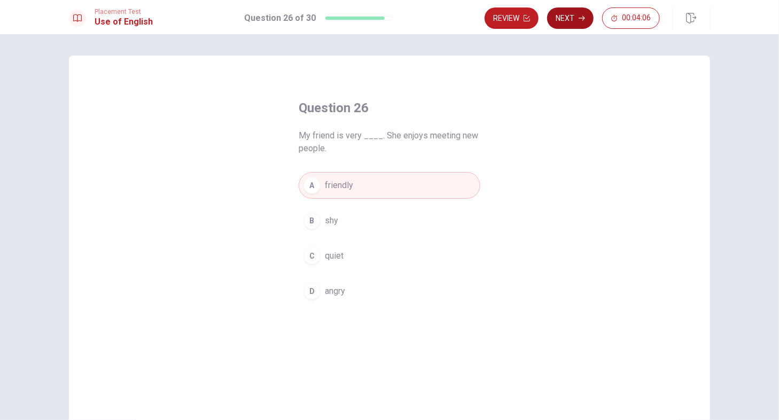
click at [568, 20] on button "Next" at bounding box center [570, 17] width 46 height 21
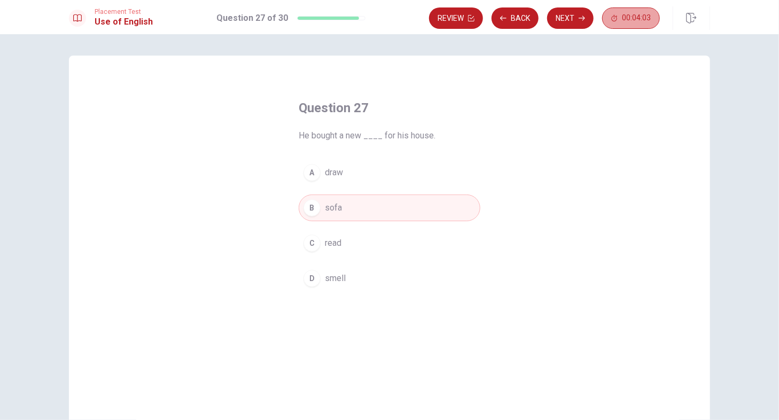
click at [627, 20] on span "00:04:03" at bounding box center [636, 18] width 29 height 9
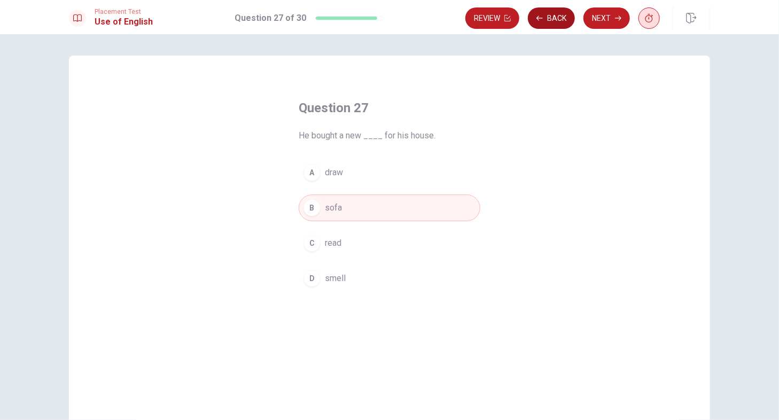
click at [560, 14] on button "Back" at bounding box center [551, 17] width 47 height 21
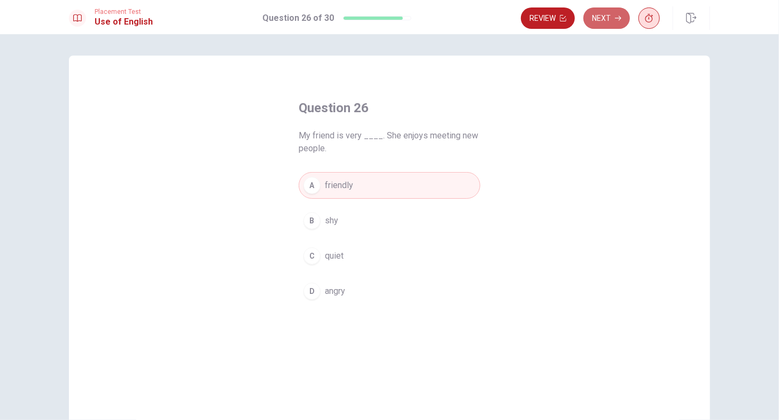
click at [606, 19] on button "Next" at bounding box center [606, 17] width 46 height 21
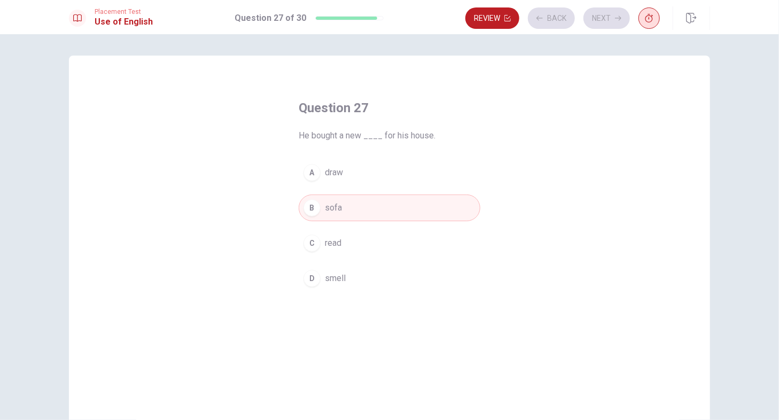
click at [606, 19] on div "Review Back Next" at bounding box center [562, 17] width 194 height 21
click at [650, 12] on button "button" at bounding box center [648, 17] width 21 height 21
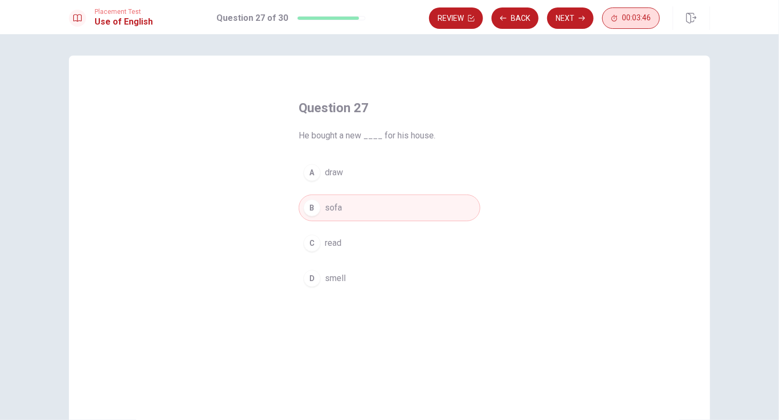
click at [631, 21] on span "00:03:46" at bounding box center [636, 18] width 29 height 9
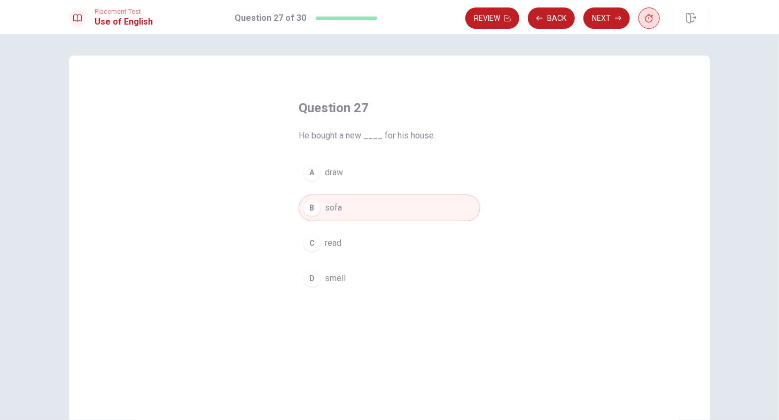
click at [662, 12] on div "Review Back Next" at bounding box center [587, 18] width 245 height 24
click at [653, 15] on icon "button" at bounding box center [649, 18] width 9 height 9
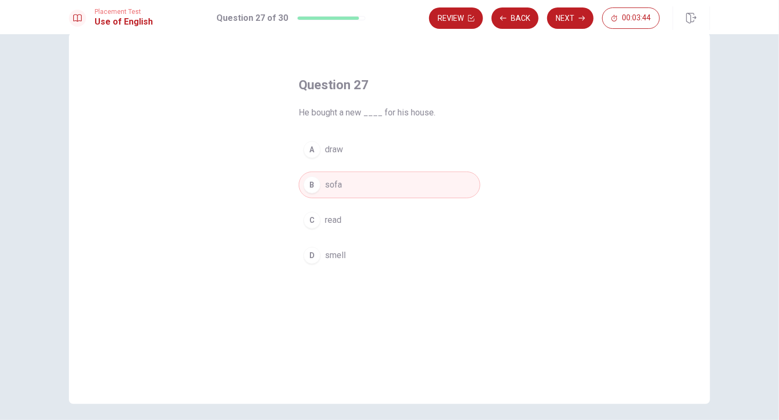
scroll to position [62, 0]
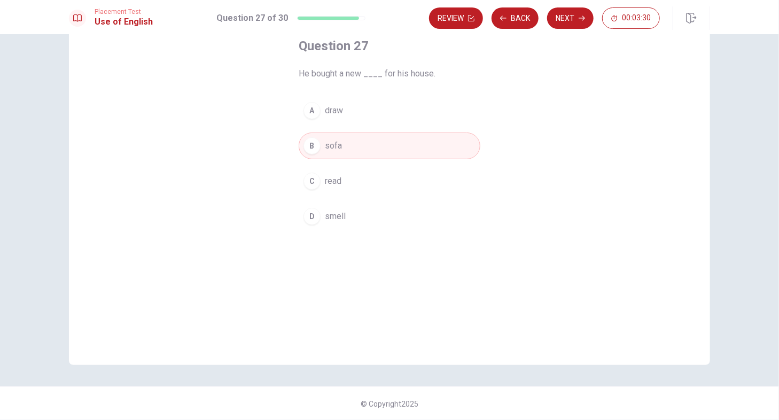
click at [550, 100] on div "Question 27 He bought a new ____ for his house. A draw B sofa C read D smell" at bounding box center [389, 179] width 641 height 371
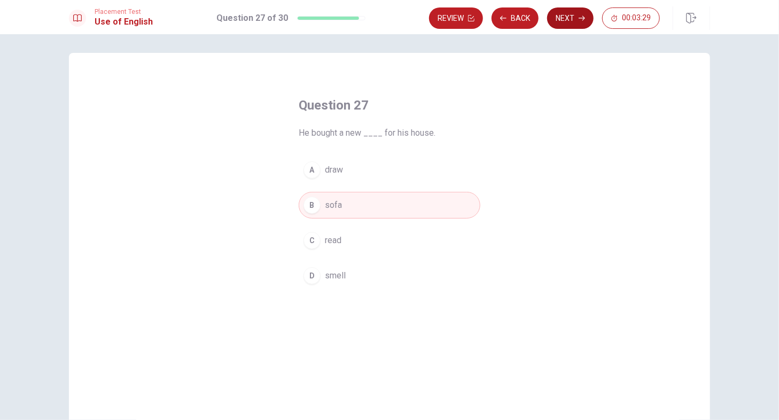
scroll to position [0, 0]
click at [579, 11] on button "Next" at bounding box center [570, 17] width 46 height 21
click at [449, 24] on button "Review" at bounding box center [456, 17] width 54 height 21
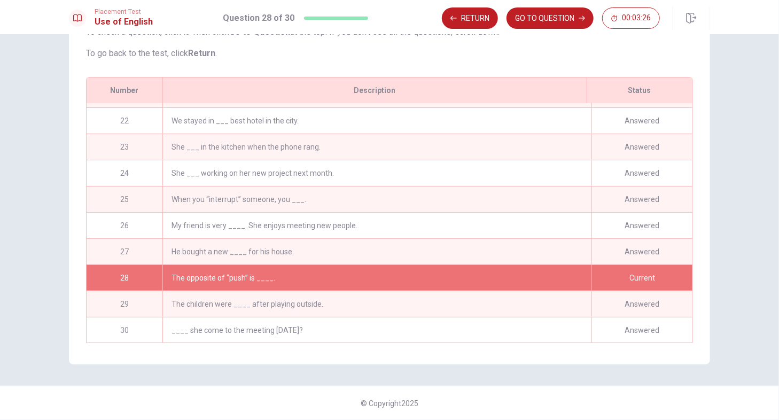
scroll to position [548, 0]
drag, startPoint x: 340, startPoint y: 292, endPoint x: 359, endPoint y: 157, distance: 135.9
click at [359, 157] on div "01 We ____ lunch when it happened. Answered 02 I ____ the news this morning. An…" at bounding box center [390, 222] width 606 height 239
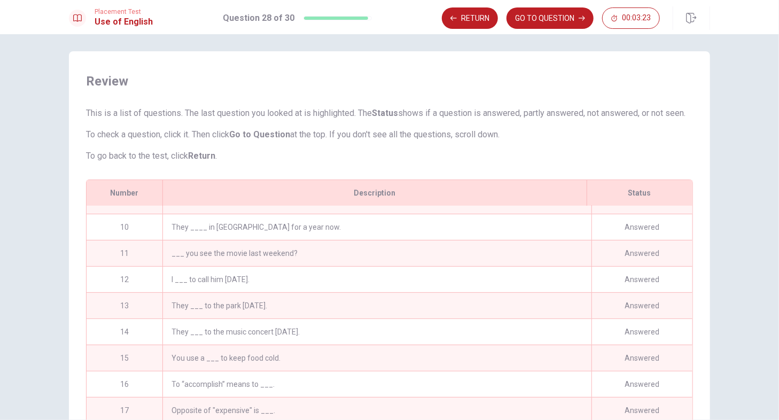
scroll to position [0, 0]
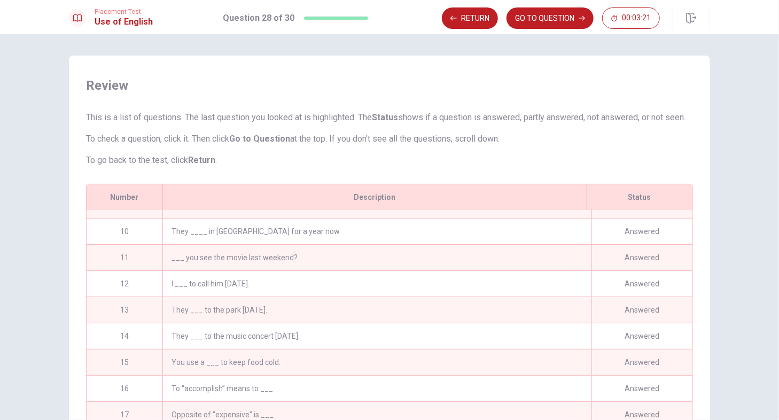
click at [550, 30] on div "Placement Test Use of English Question 28 of 30 Return GO TO QUESTION 00:03:21" at bounding box center [389, 17] width 779 height 34
click at [571, 19] on button "GO TO QUESTION" at bounding box center [549, 17] width 87 height 21
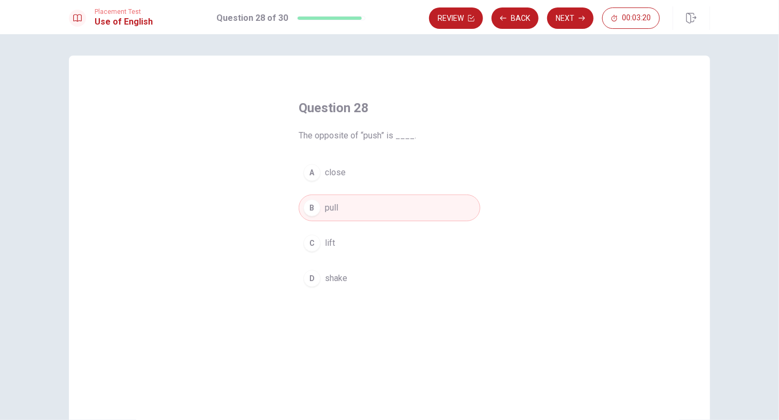
click at [565, 14] on button "Next" at bounding box center [570, 17] width 46 height 21
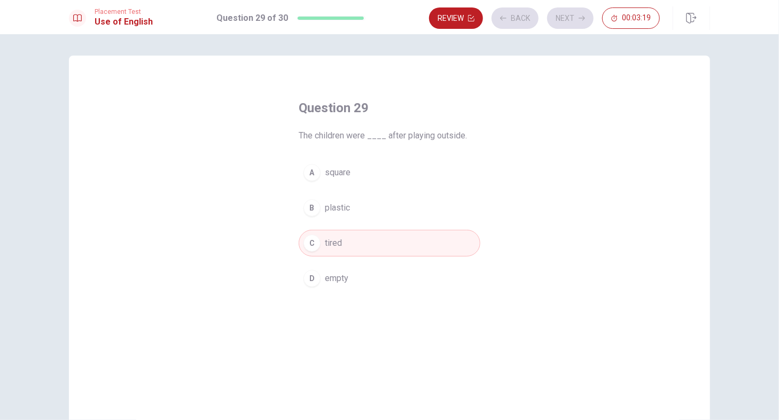
click at [565, 14] on div "Review Back Next 00:03:19" at bounding box center [544, 17] width 231 height 21
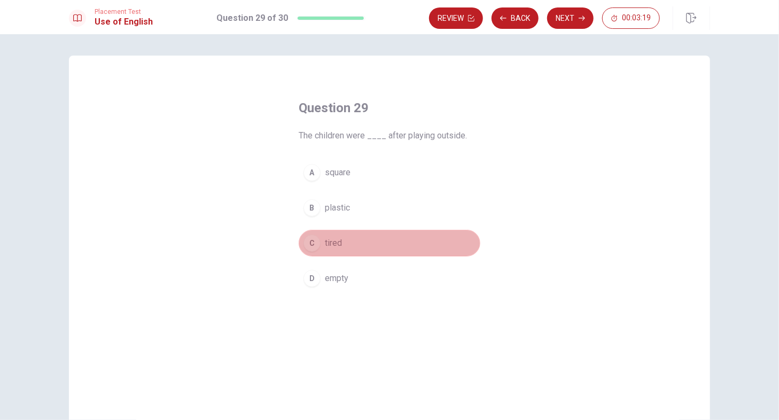
click at [401, 243] on button "C tired" at bounding box center [390, 243] width 182 height 27
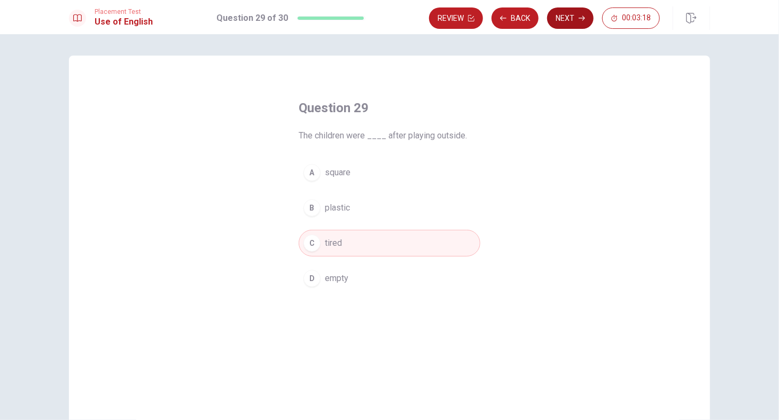
click at [575, 19] on button "Next" at bounding box center [570, 17] width 46 height 21
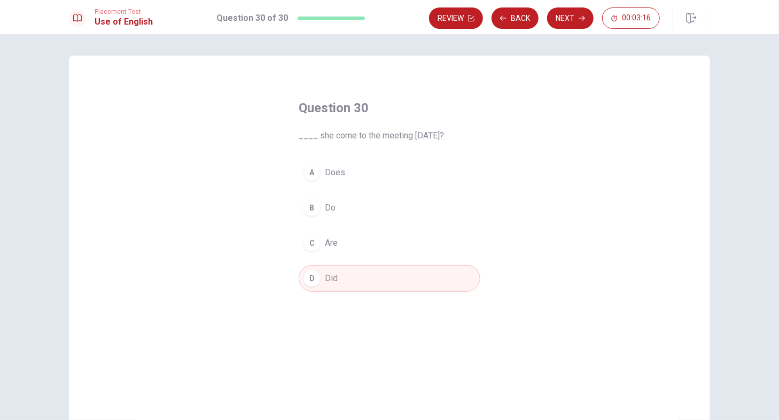
click at [415, 281] on button "D Did" at bounding box center [390, 278] width 182 height 27
click at [570, 22] on button "Next" at bounding box center [570, 17] width 46 height 21
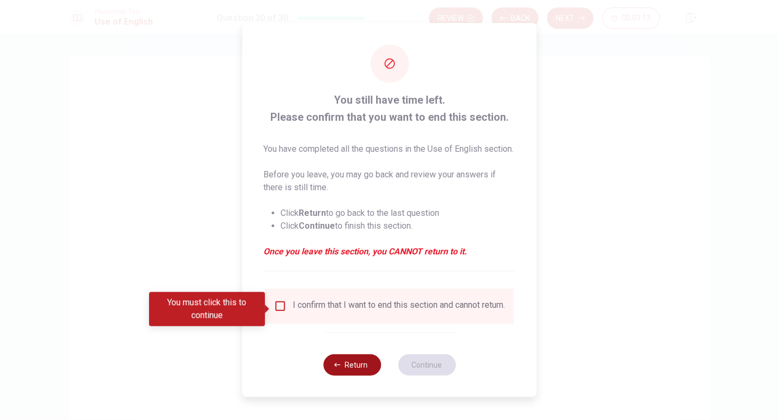
click at [355, 372] on button "Return" at bounding box center [352, 364] width 58 height 21
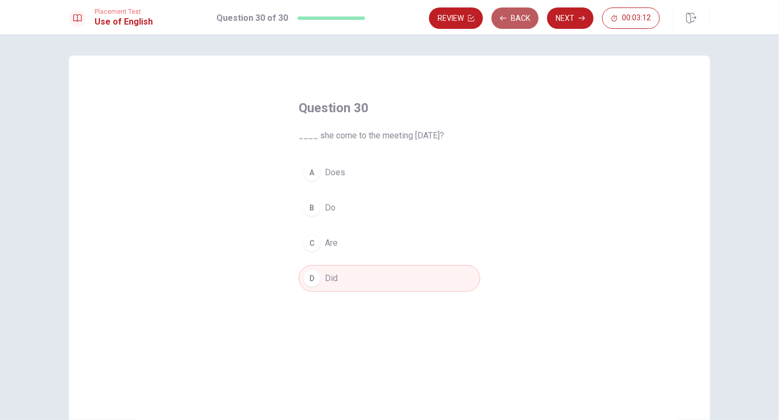
click at [512, 22] on button "Back" at bounding box center [514, 17] width 47 height 21
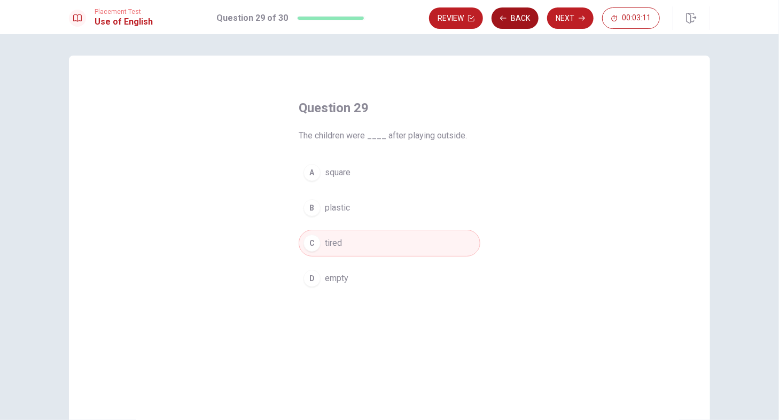
click at [512, 22] on button "Back" at bounding box center [514, 17] width 47 height 21
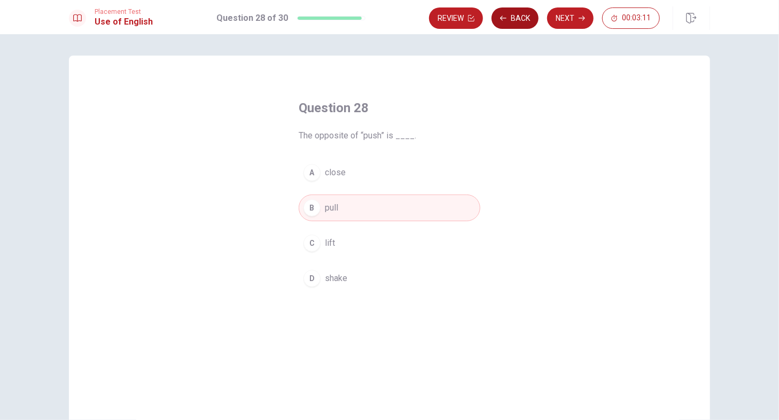
click at [512, 22] on button "Back" at bounding box center [514, 17] width 47 height 21
click at [483, 22] on button "Review" at bounding box center [456, 17] width 54 height 21
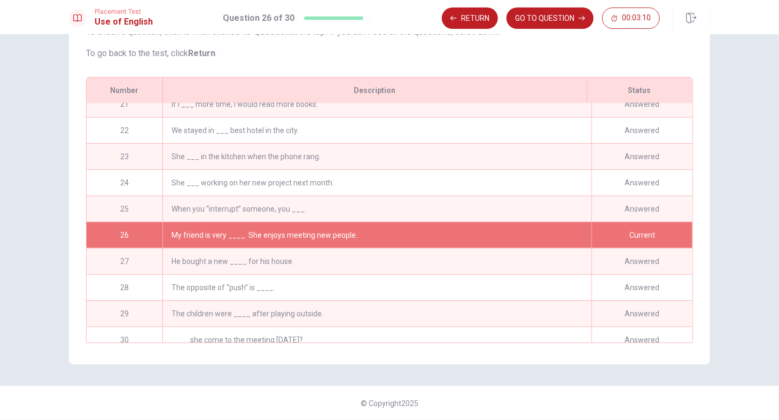
scroll to position [548, 0]
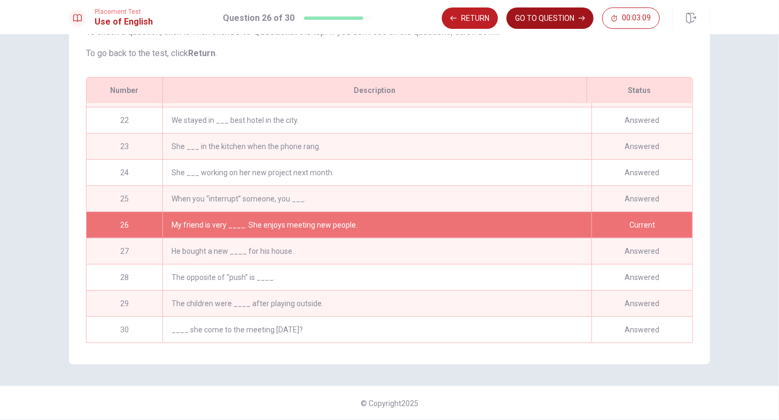
click at [538, 18] on button "GO TO QUESTION" at bounding box center [549, 17] width 87 height 21
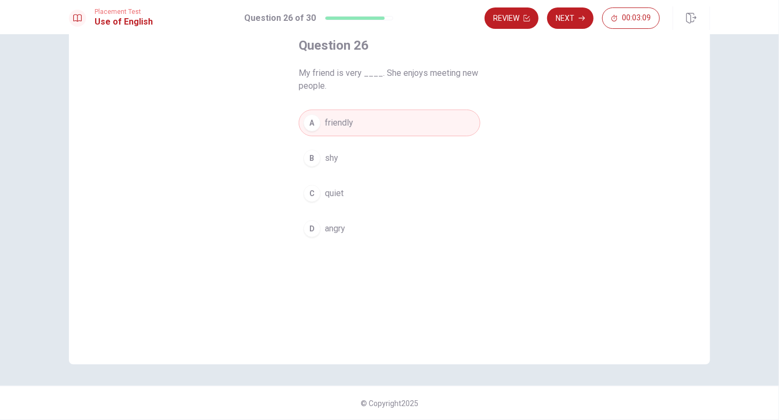
scroll to position [62, 0]
click at [392, 126] on button "A friendly" at bounding box center [390, 123] width 182 height 27
click at [566, 24] on button "Next" at bounding box center [570, 17] width 46 height 21
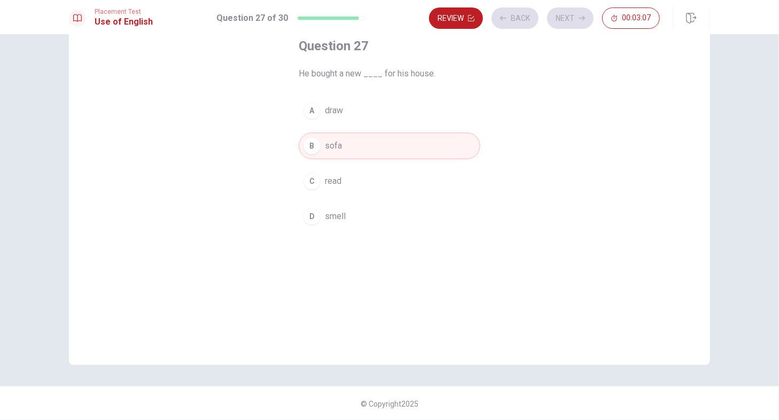
click at [529, 21] on div "Review Back Next 00:03:07" at bounding box center [544, 17] width 231 height 21
click at [412, 150] on button "B sofa" at bounding box center [390, 145] width 182 height 27
click at [565, 15] on button "Next" at bounding box center [570, 17] width 46 height 21
click at [393, 156] on button "B pull" at bounding box center [390, 145] width 182 height 27
click at [512, 26] on button "Back" at bounding box center [514, 17] width 47 height 21
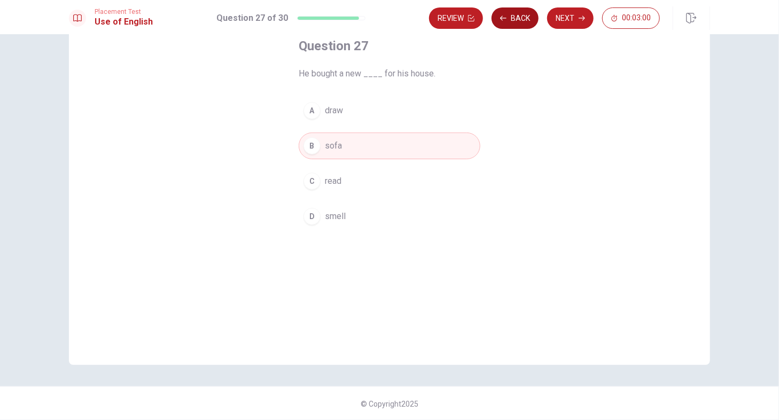
click at [508, 25] on button "Back" at bounding box center [514, 17] width 47 height 21
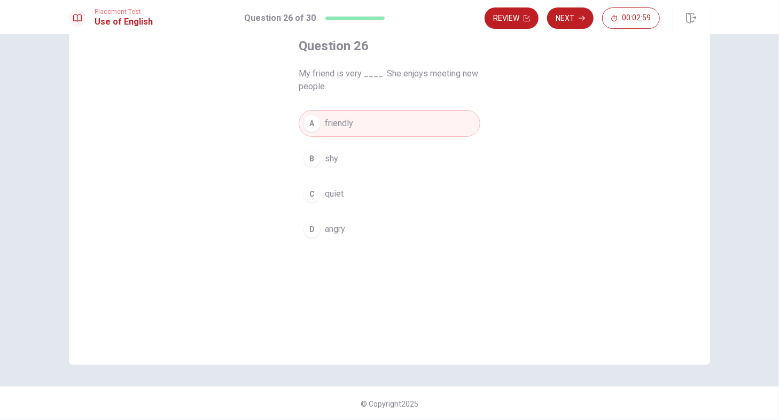
click at [334, 118] on span "friendly" at bounding box center [339, 123] width 28 height 13
click at [568, 12] on button "Next" at bounding box center [570, 17] width 46 height 21
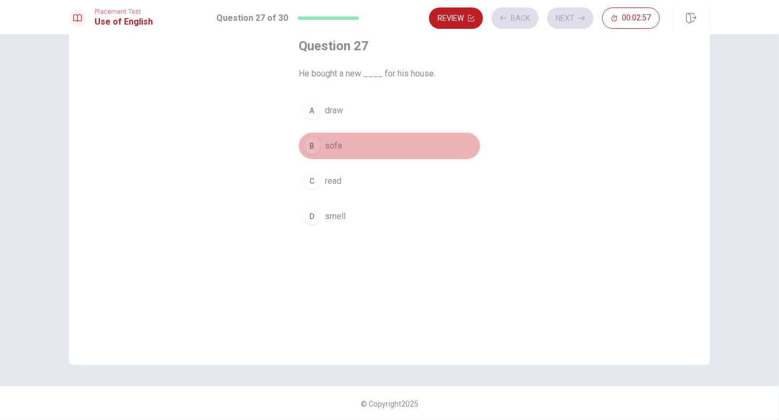
click at [387, 142] on button "B sofa" at bounding box center [390, 145] width 182 height 27
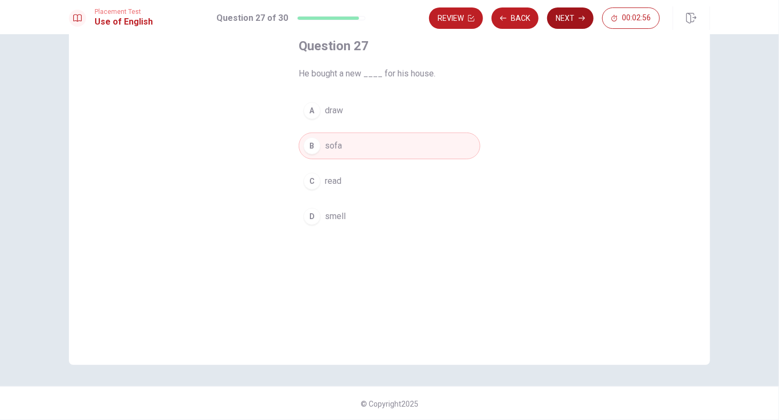
click at [561, 21] on button "Next" at bounding box center [570, 17] width 46 height 21
click at [368, 147] on button "B pull" at bounding box center [390, 145] width 182 height 27
click at [527, 20] on button "Back" at bounding box center [514, 17] width 47 height 21
click at [567, 15] on button "Next" at bounding box center [570, 17] width 46 height 21
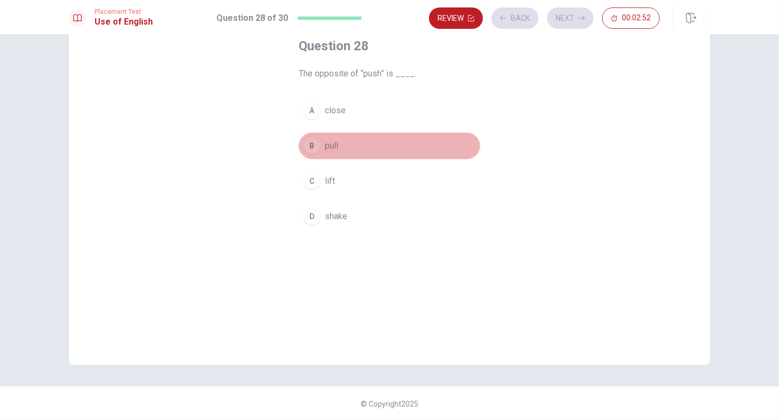
click at [368, 139] on button "B pull" at bounding box center [390, 145] width 182 height 27
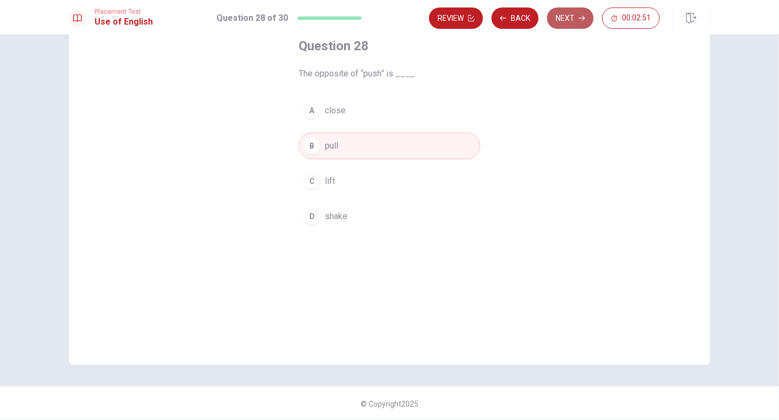
click at [567, 8] on button "Next" at bounding box center [570, 17] width 46 height 21
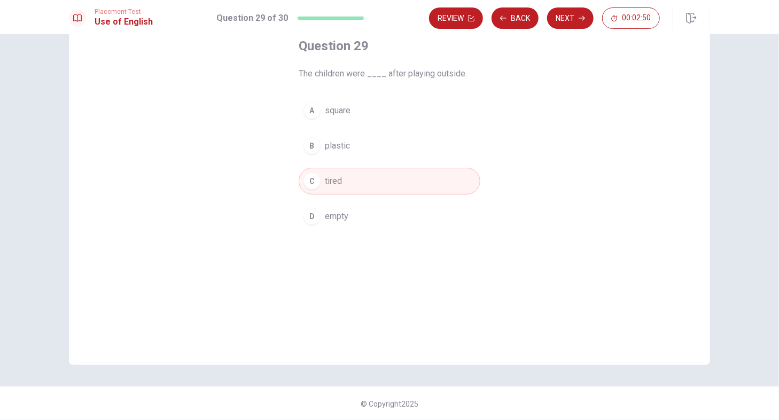
click at [364, 172] on button "C tired" at bounding box center [390, 181] width 182 height 27
click at [565, 20] on button "Next" at bounding box center [570, 17] width 46 height 21
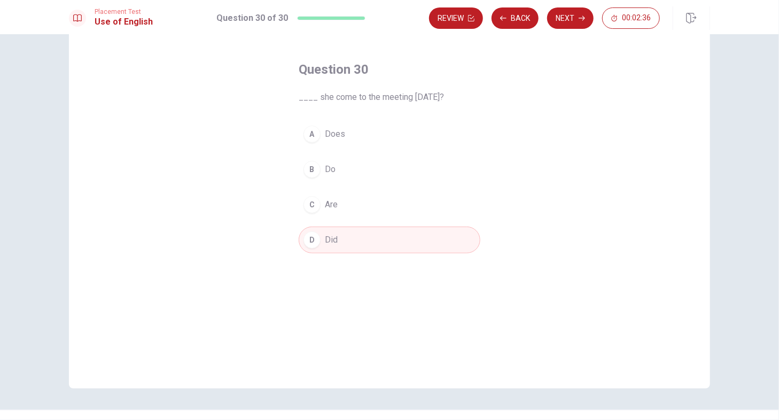
scroll to position [0, 0]
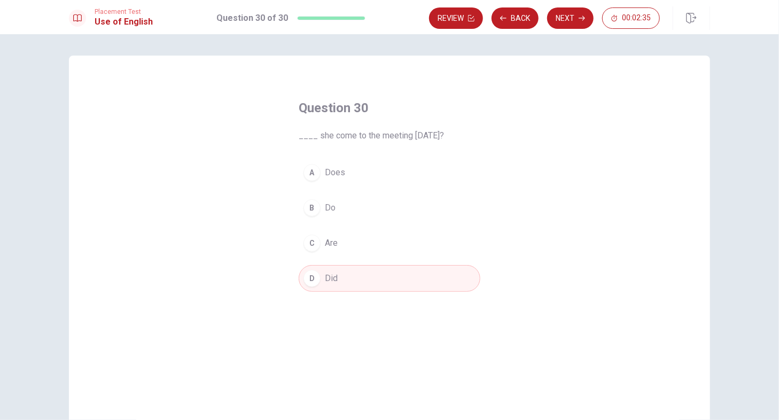
click at [339, 166] on span "Does" at bounding box center [335, 172] width 20 height 13
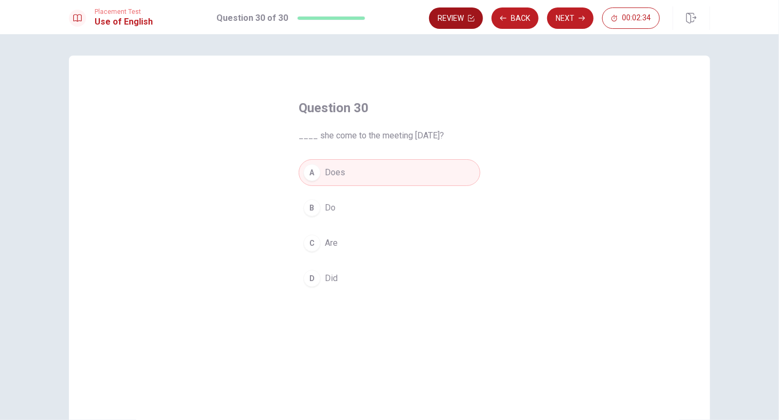
click at [451, 18] on button "Review" at bounding box center [456, 17] width 54 height 21
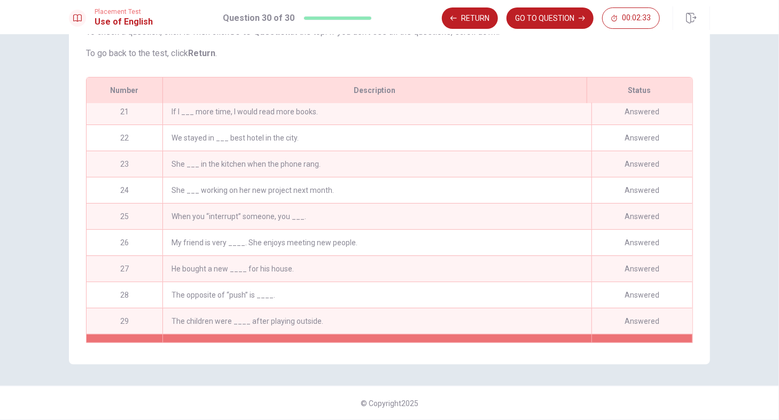
scroll to position [548, 0]
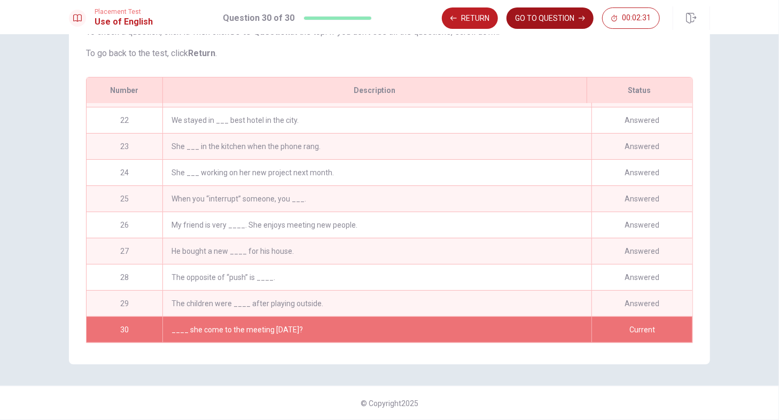
click at [559, 26] on button "GO TO QUESTION" at bounding box center [549, 17] width 87 height 21
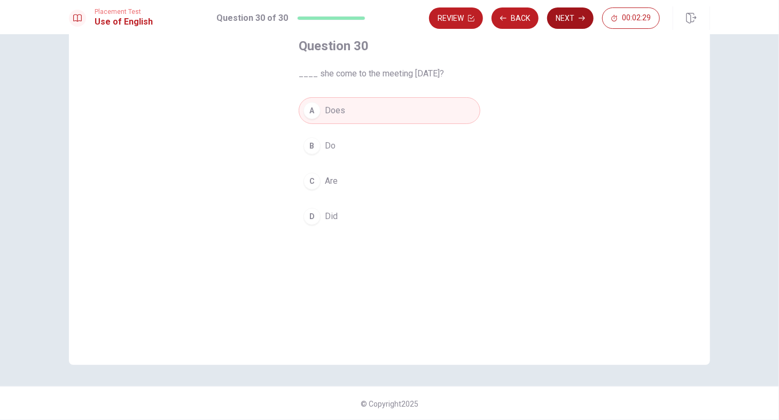
click at [571, 22] on button "Next" at bounding box center [570, 17] width 46 height 21
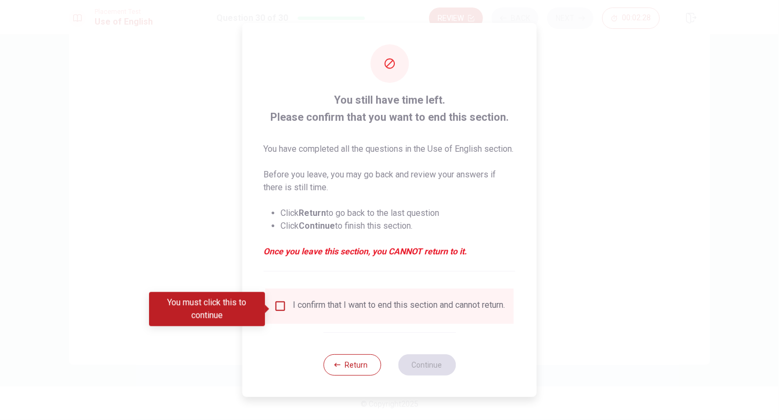
click at [308, 324] on div "I confirm that I want to end this section and cannot return." at bounding box center [390, 305] width 248 height 35
click at [280, 309] on input "You must click this to continue" at bounding box center [280, 306] width 13 height 13
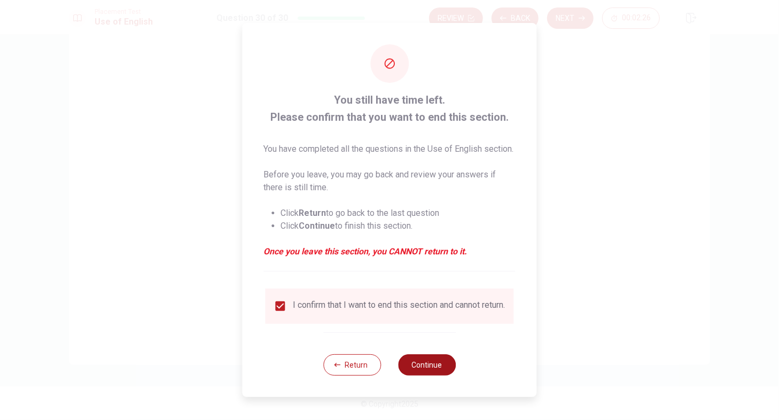
click at [442, 367] on button "Continue" at bounding box center [427, 364] width 58 height 21
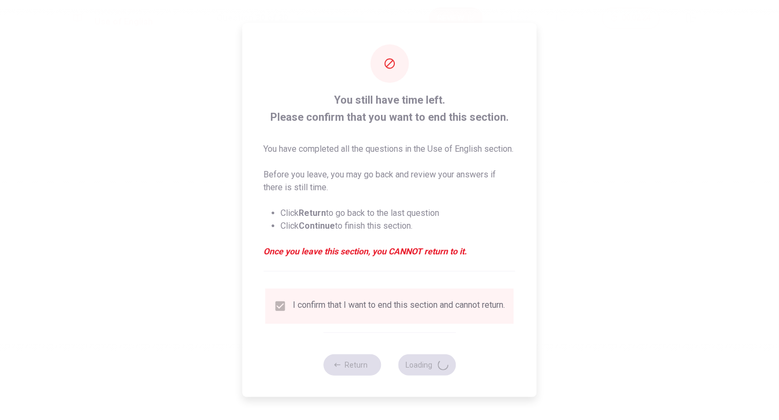
scroll to position [0, 0]
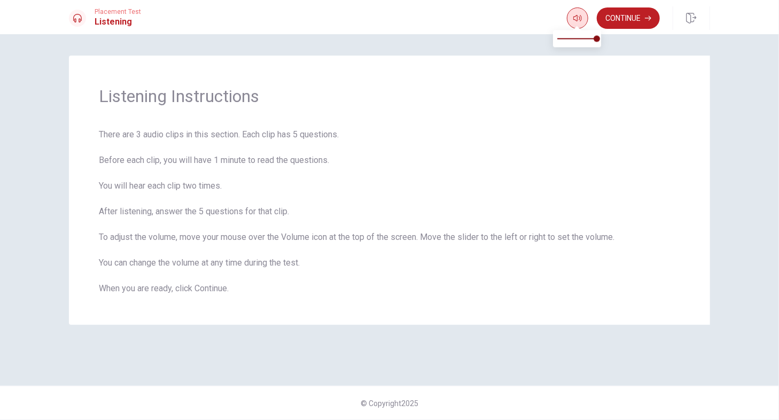
click at [574, 16] on icon "button" at bounding box center [577, 18] width 9 height 9
type input "1"
drag, startPoint x: 598, startPoint y: 39, endPoint x: 681, endPoint y: 49, distance: 82.8
click at [681, 49] on body "This site uses cookies, as explained in our Privacy Policy . If you agree to th…" at bounding box center [389, 210] width 779 height 420
click at [615, 276] on span "There are 3 audio clips in this section. Each clip has 5 questions. Before each…" at bounding box center [389, 211] width 581 height 167
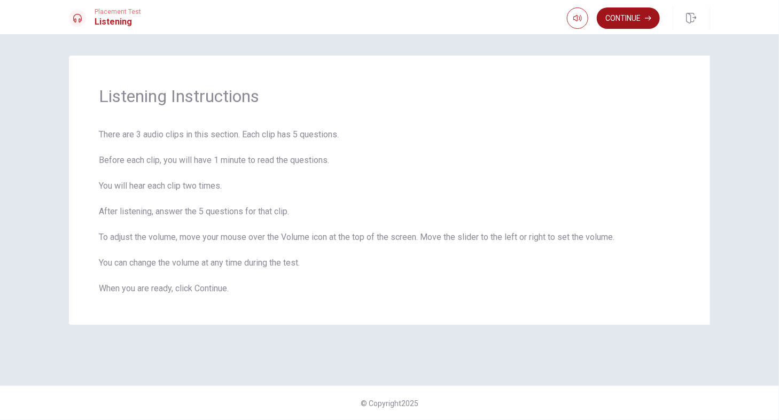
click at [622, 20] on button "Continue" at bounding box center [628, 17] width 63 height 21
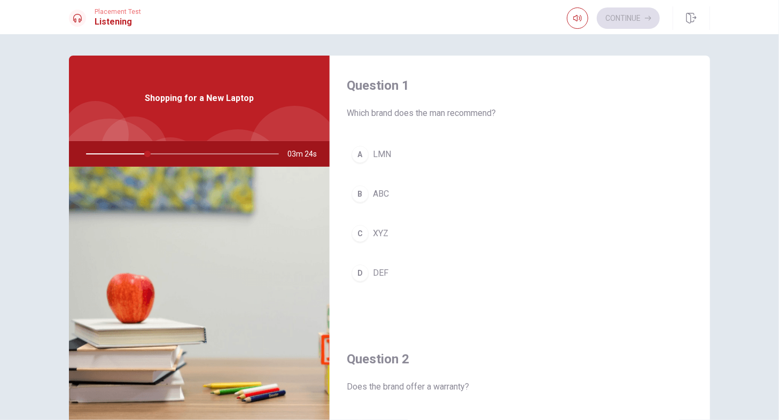
click at [393, 234] on button "C XYZ" at bounding box center [520, 233] width 346 height 27
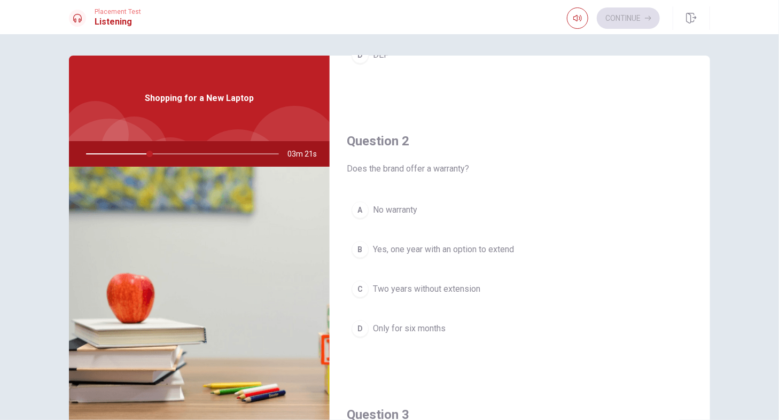
scroll to position [214, 0]
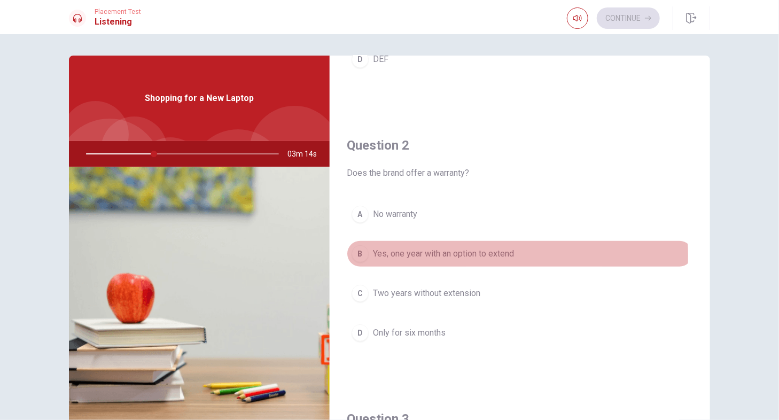
click at [431, 255] on span "Yes, one year with an option to extend" at bounding box center [443, 253] width 141 height 13
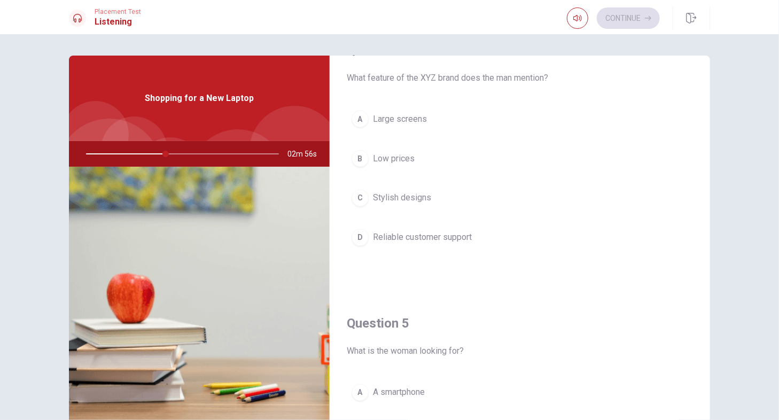
scroll to position [855, 0]
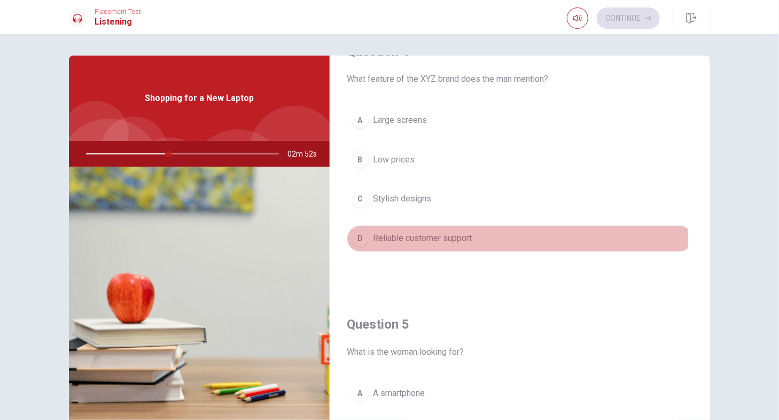
click at [457, 237] on span "Reliable customer support" at bounding box center [422, 238] width 99 height 13
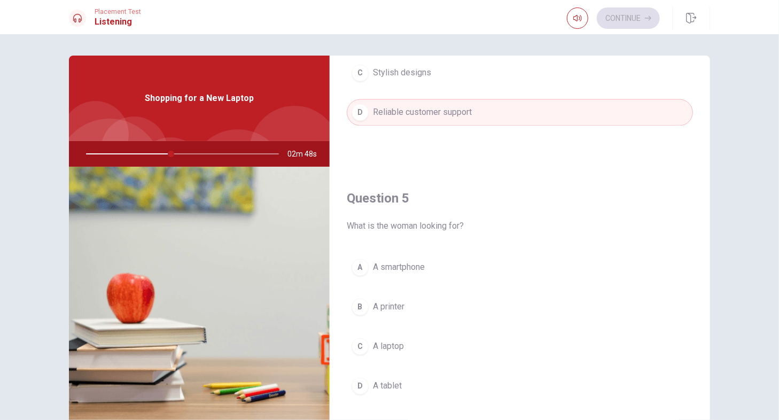
scroll to position [992, 0]
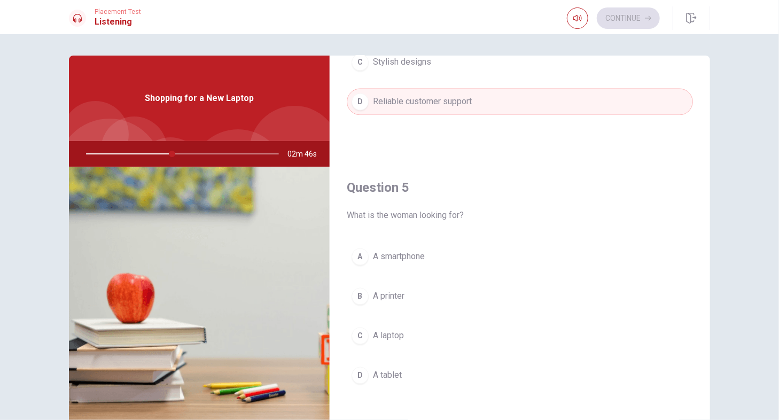
click at [401, 341] on button "C A laptop" at bounding box center [520, 336] width 346 height 27
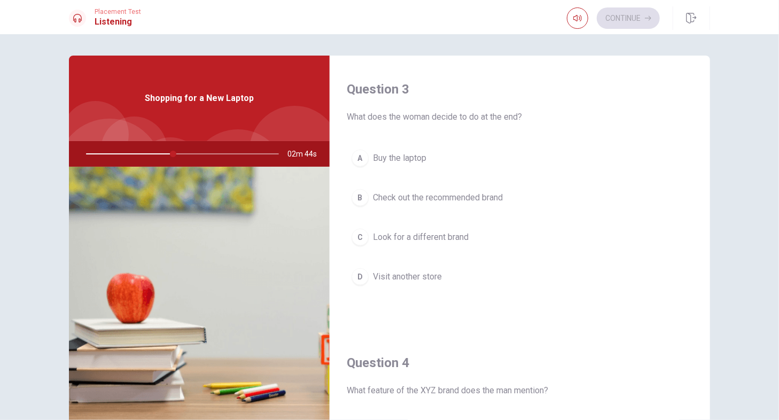
scroll to position [511, 0]
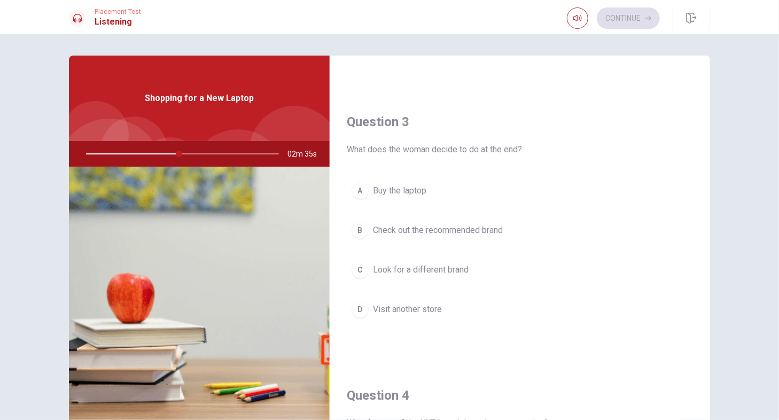
click at [416, 224] on span "Check out the recommended brand" at bounding box center [438, 230] width 130 height 13
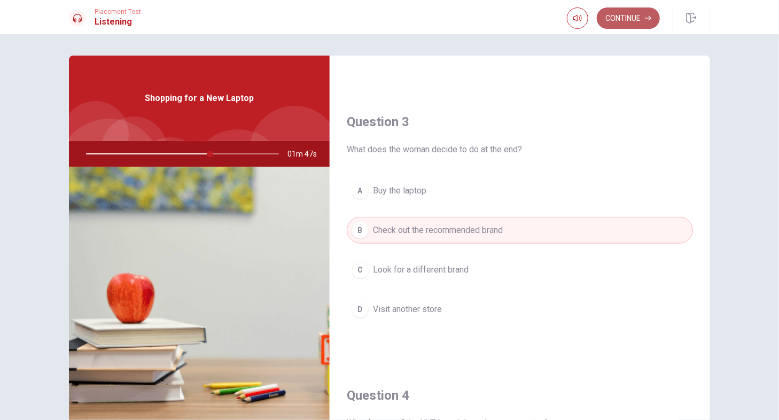
click at [641, 10] on button "Continue" at bounding box center [628, 17] width 63 height 21
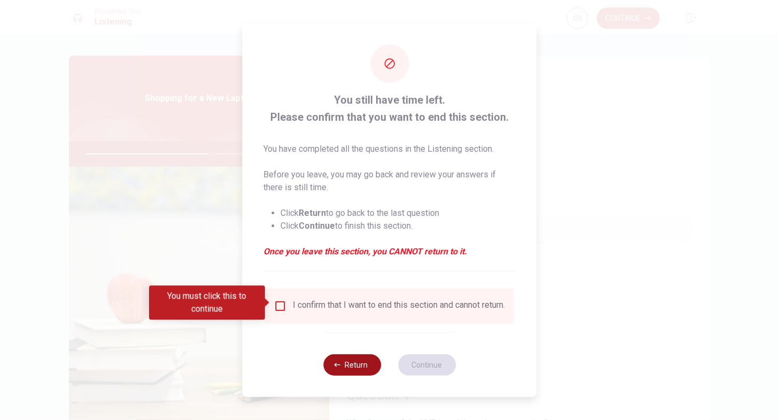
click at [353, 368] on button "Return" at bounding box center [352, 364] width 58 height 21
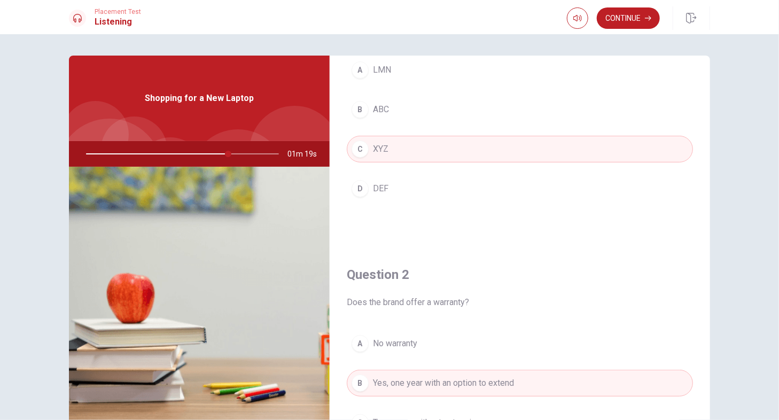
scroll to position [83, 0]
click at [634, 20] on button "Continue" at bounding box center [628, 17] width 63 height 21
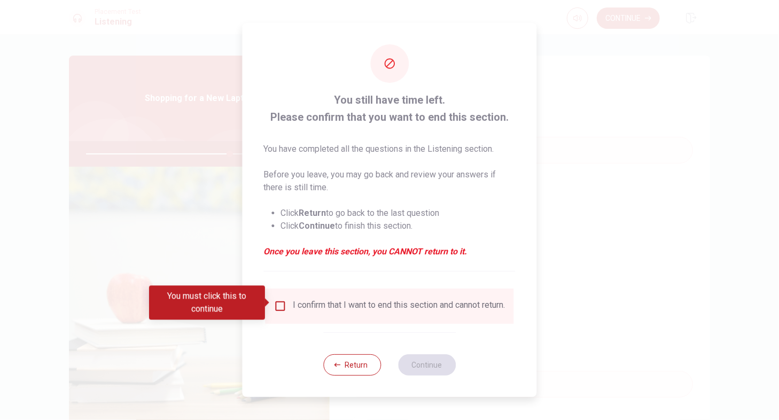
click at [348, 323] on div "I confirm that I want to end this section and cannot return." at bounding box center [390, 305] width 248 height 35
click at [277, 307] on input "You must click this to continue" at bounding box center [280, 306] width 13 height 13
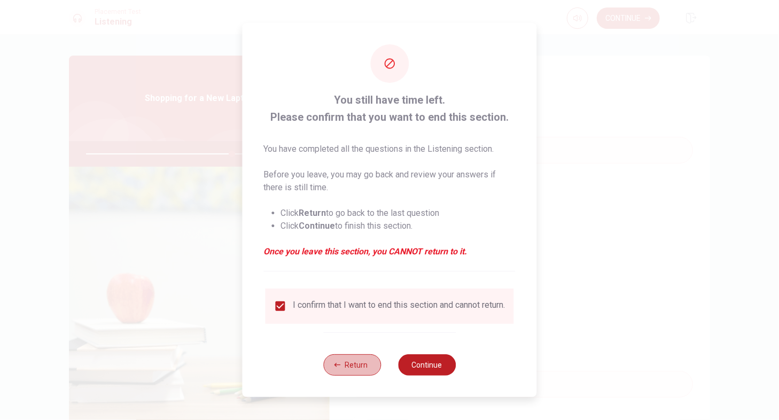
click at [347, 371] on button "Return" at bounding box center [352, 364] width 58 height 21
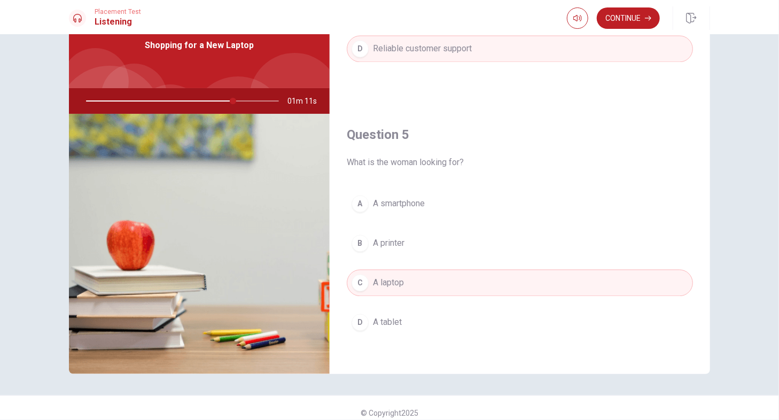
scroll to position [62, 0]
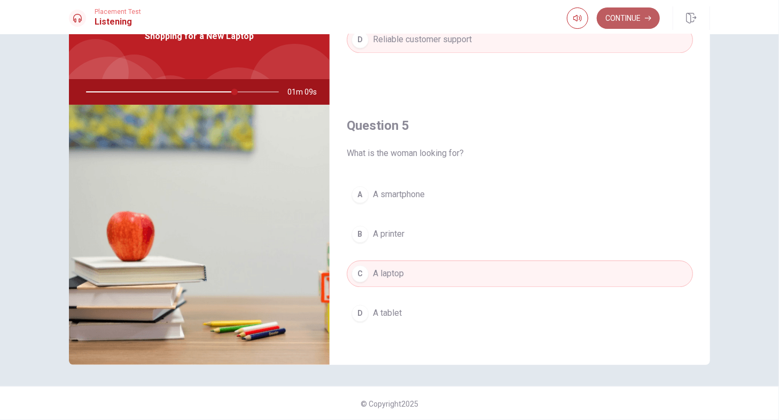
click at [634, 21] on button "Continue" at bounding box center [628, 17] width 63 height 21
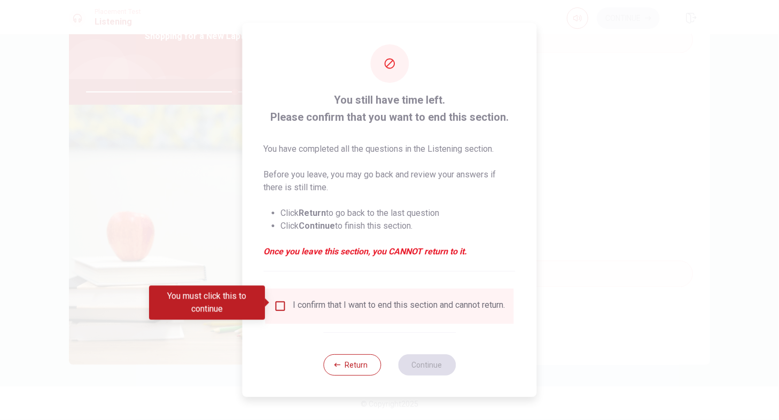
click at [336, 310] on div "I confirm that I want to end this section and cannot return." at bounding box center [399, 306] width 212 height 13
click at [284, 304] on input "You must click this to continue" at bounding box center [280, 306] width 13 height 13
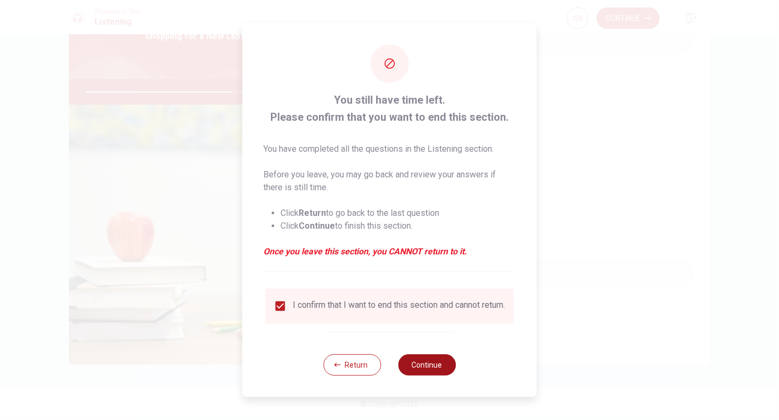
click at [425, 365] on button "Continue" at bounding box center [427, 364] width 58 height 21
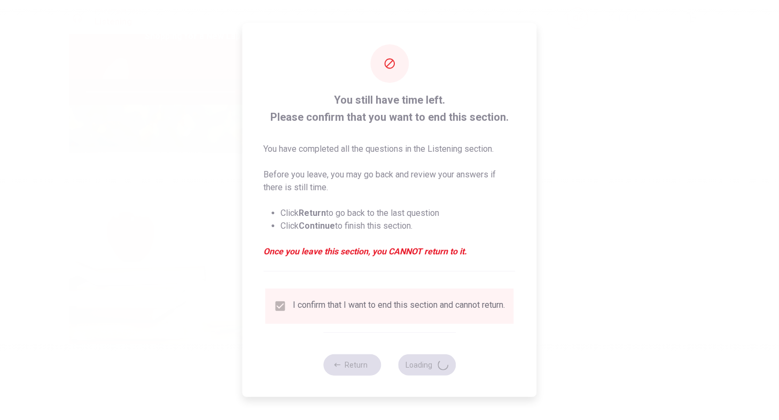
type input "79"
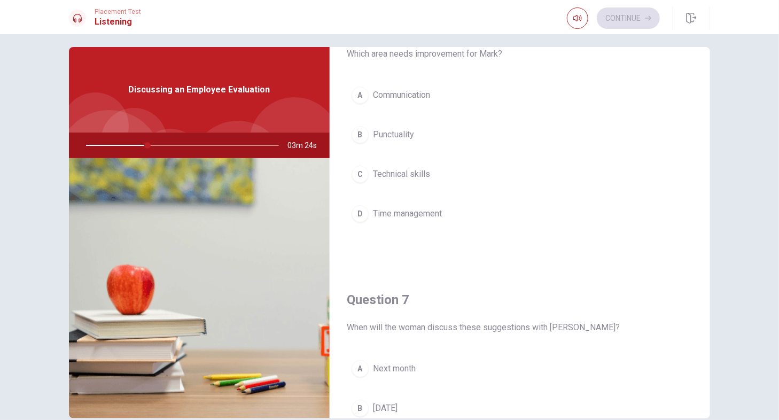
scroll to position [53, 0]
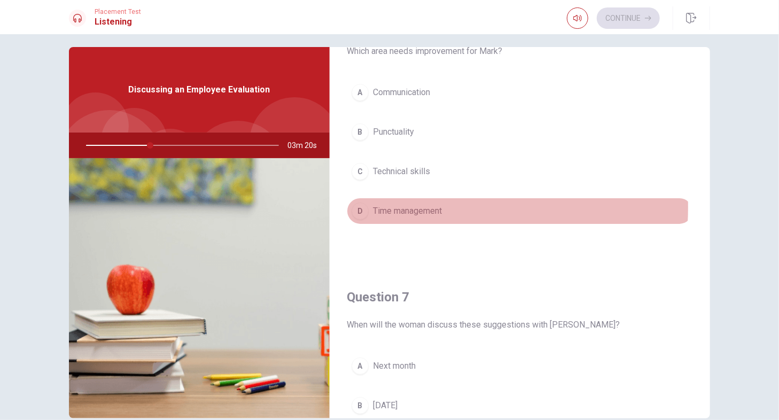
click at [403, 206] on span "Time management" at bounding box center [407, 211] width 69 height 13
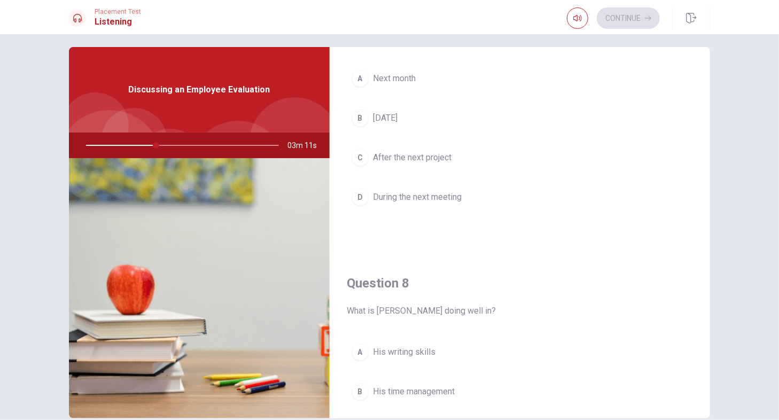
scroll to position [321, 0]
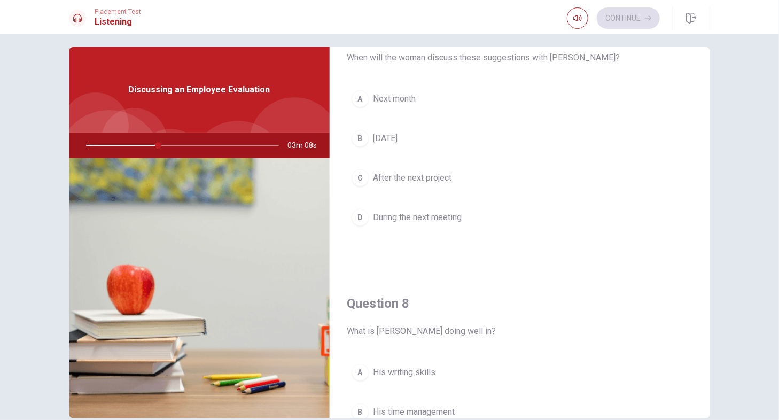
click at [460, 218] on span "During the next meeting" at bounding box center [417, 217] width 89 height 13
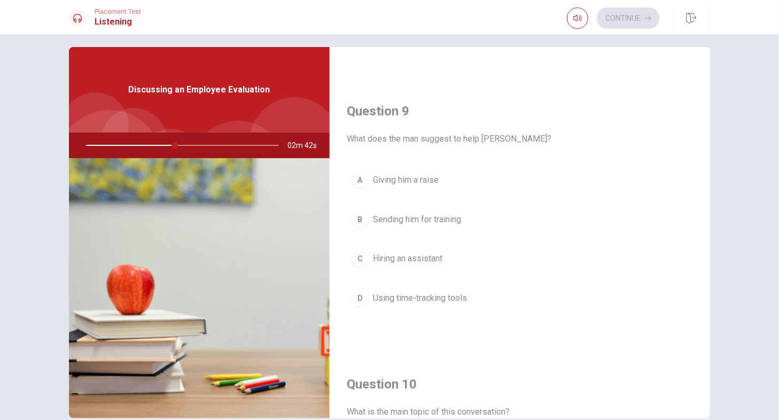
scroll to position [801, 0]
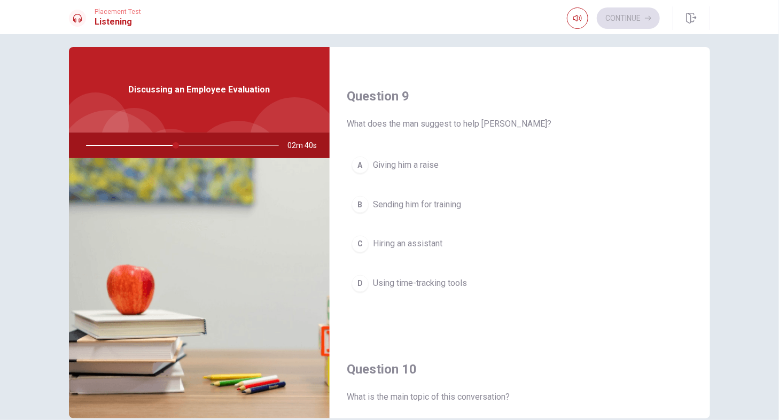
click at [425, 279] on span "Using time-tracking tools" at bounding box center [420, 283] width 94 height 13
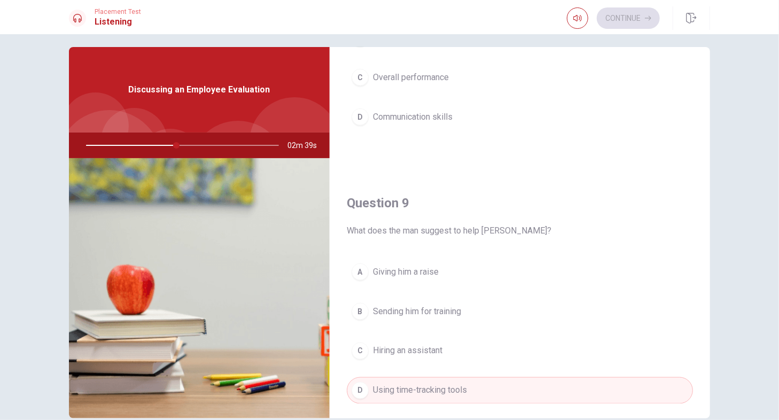
scroll to position [588, 0]
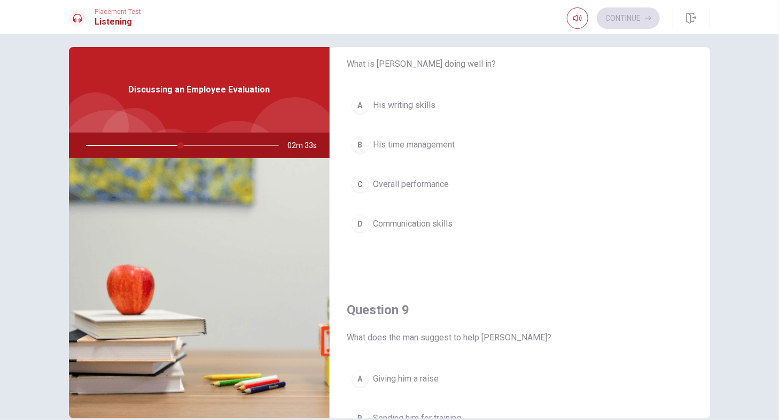
click at [421, 189] on button "C Overall performance" at bounding box center [520, 184] width 346 height 27
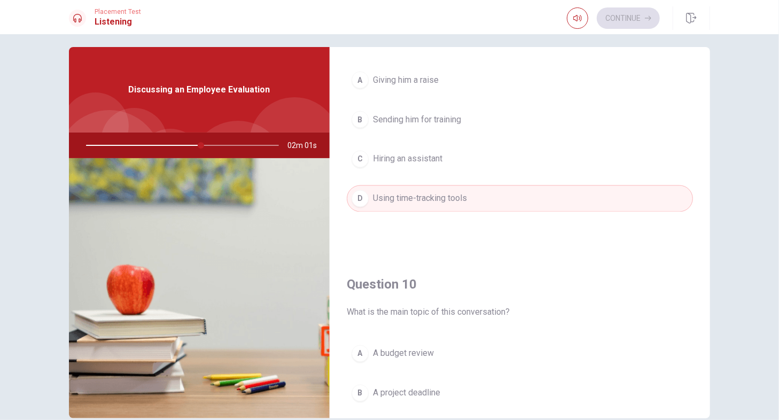
scroll to position [992, 0]
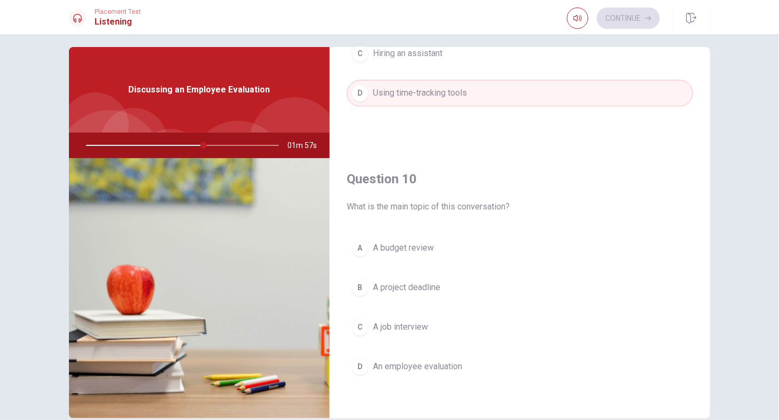
click at [378, 283] on span "A project deadline" at bounding box center [406, 288] width 67 height 13
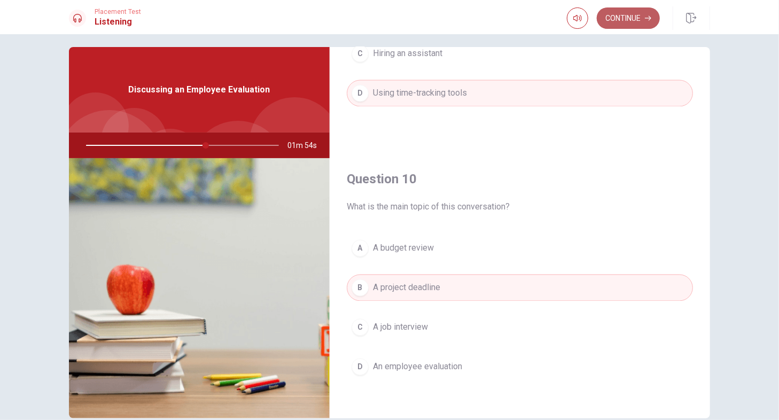
click at [655, 21] on button "Continue" at bounding box center [628, 17] width 63 height 21
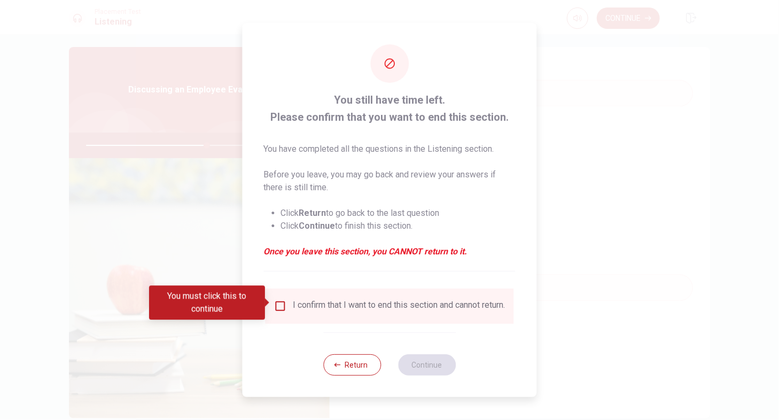
click at [308, 308] on div "I confirm that I want to end this section and cannot return." at bounding box center [399, 306] width 212 height 13
click at [351, 367] on button "Return" at bounding box center [352, 364] width 58 height 21
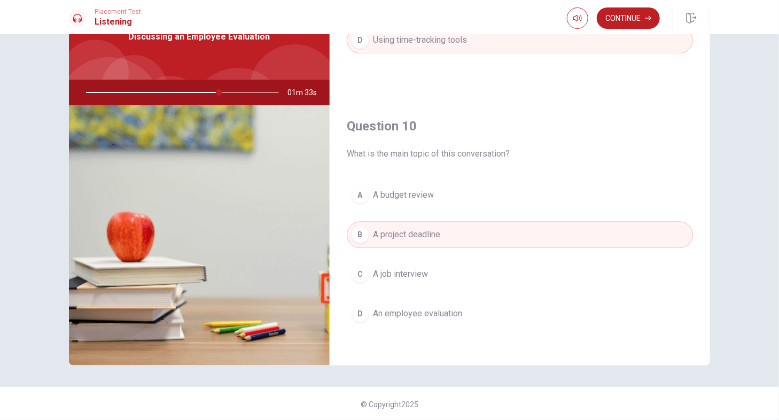
scroll to position [62, 0]
click at [619, 20] on button "Continue" at bounding box center [628, 17] width 63 height 21
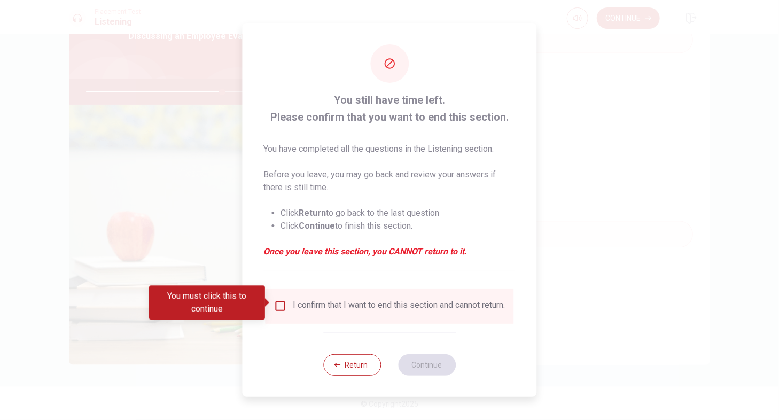
click at [275, 300] on input "You must click this to continue" at bounding box center [280, 306] width 13 height 13
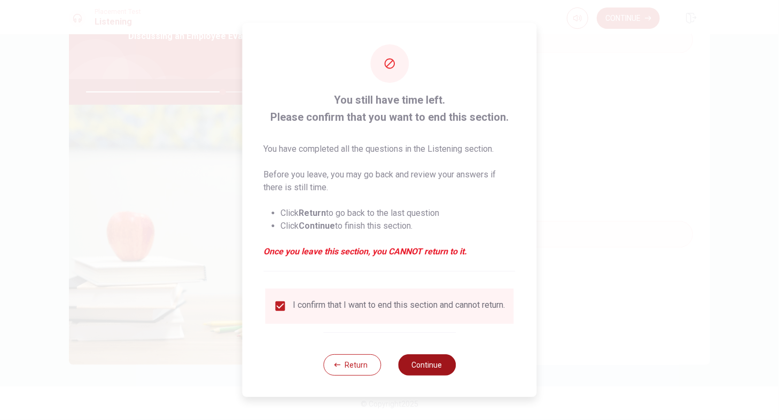
click at [434, 366] on button "Continue" at bounding box center [427, 364] width 58 height 21
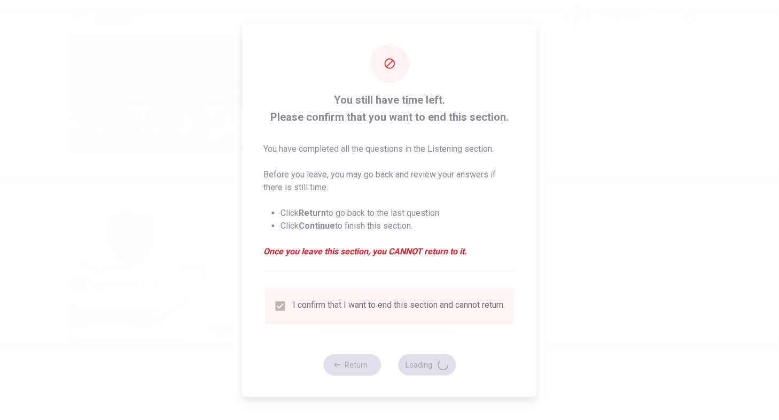
type input "72"
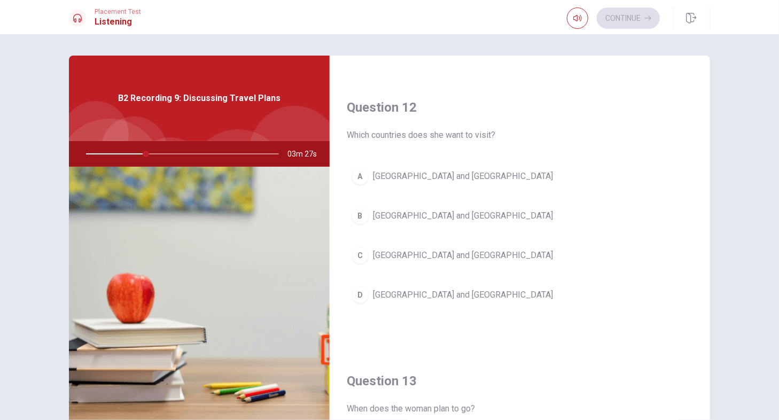
scroll to position [321, 0]
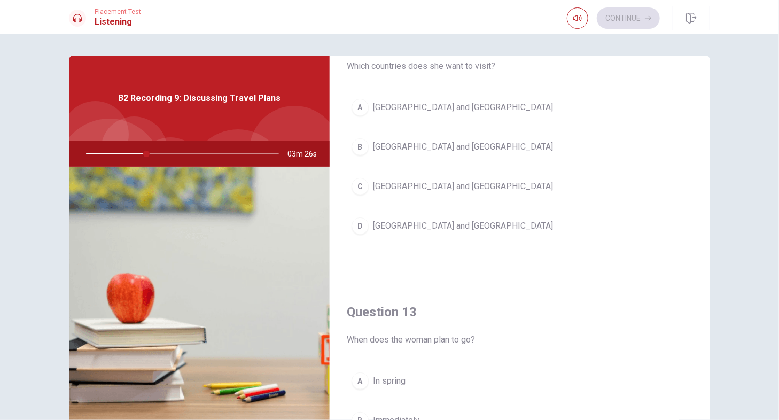
click at [395, 213] on button "D [GEOGRAPHIC_DATA] and [GEOGRAPHIC_DATA]" at bounding box center [520, 226] width 346 height 27
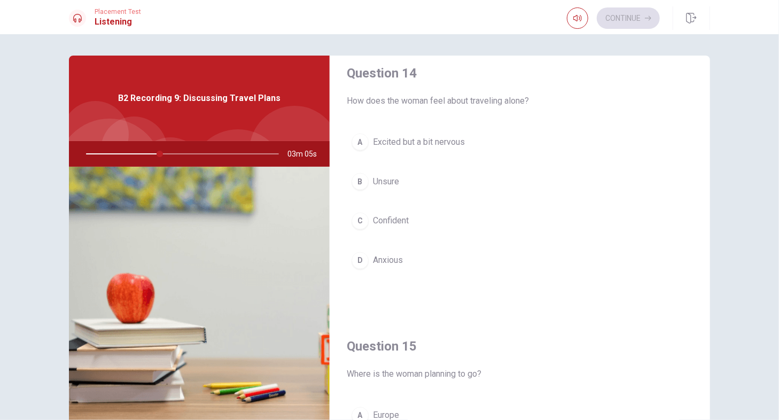
scroll to position [831, 0]
click at [445, 146] on span "Excited but a bit nervous" at bounding box center [419, 143] width 92 height 13
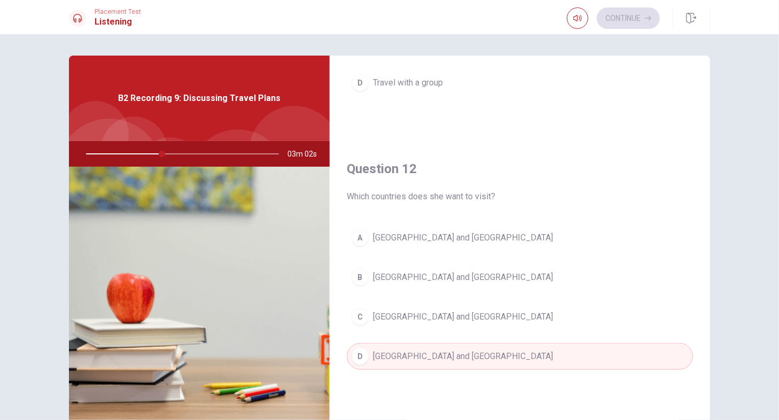
scroll to position [30, 0]
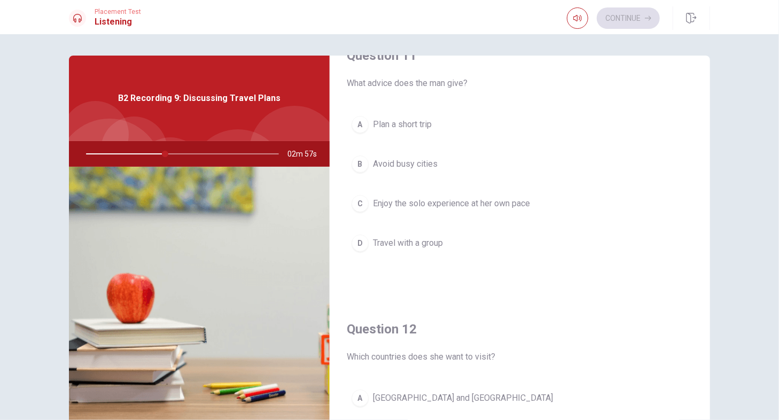
click at [450, 206] on span "Enjoy the solo experience at her own pace" at bounding box center [451, 203] width 157 height 13
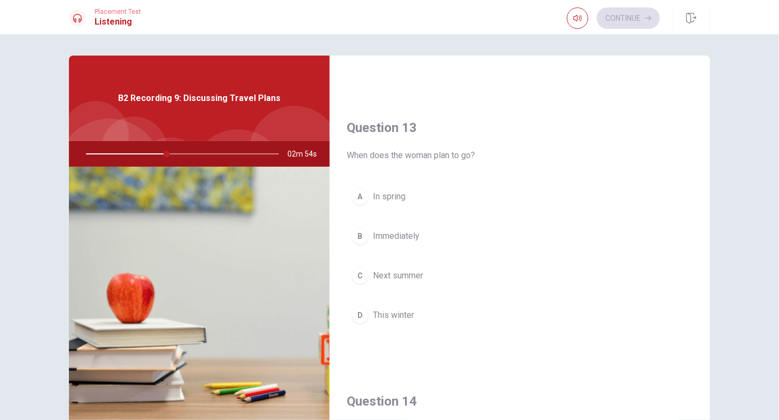
scroll to position [511, 0]
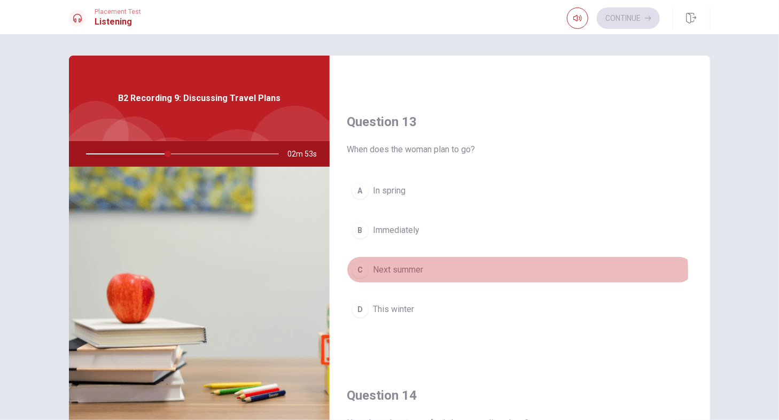
click at [412, 270] on span "Next summer" at bounding box center [398, 269] width 50 height 13
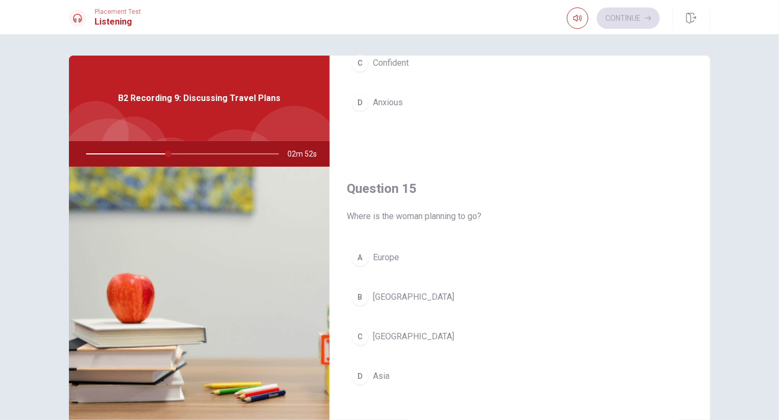
scroll to position [992, 0]
click at [399, 250] on button "A [GEOGRAPHIC_DATA]" at bounding box center [520, 257] width 346 height 27
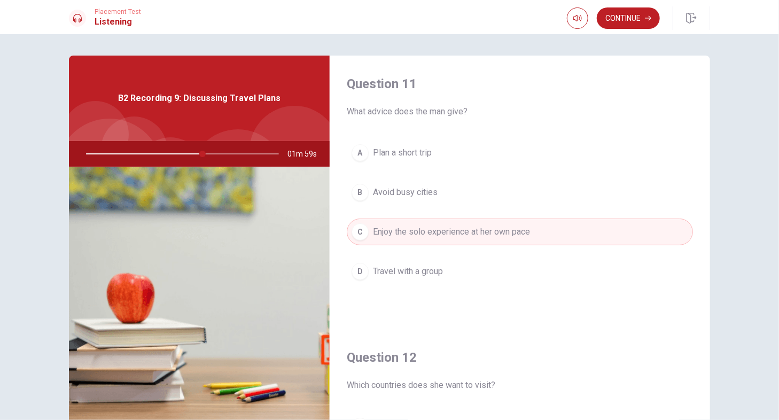
scroll to position [0, 0]
click at [459, 230] on span "Enjoy the solo experience at her own pace" at bounding box center [451, 233] width 157 height 13
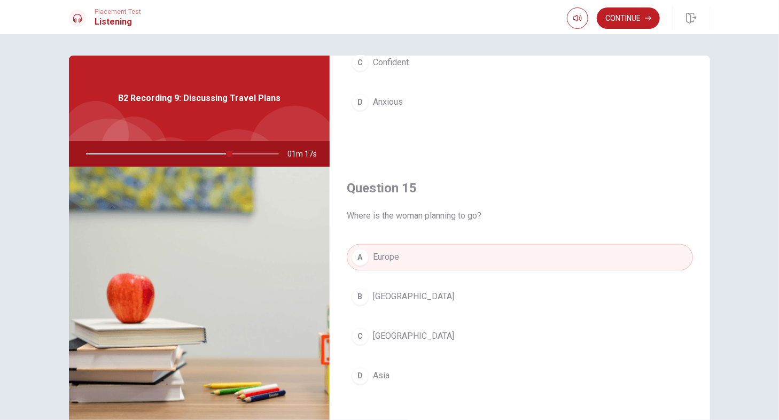
scroll to position [992, 0]
click at [621, 20] on button "Continue" at bounding box center [628, 17] width 63 height 21
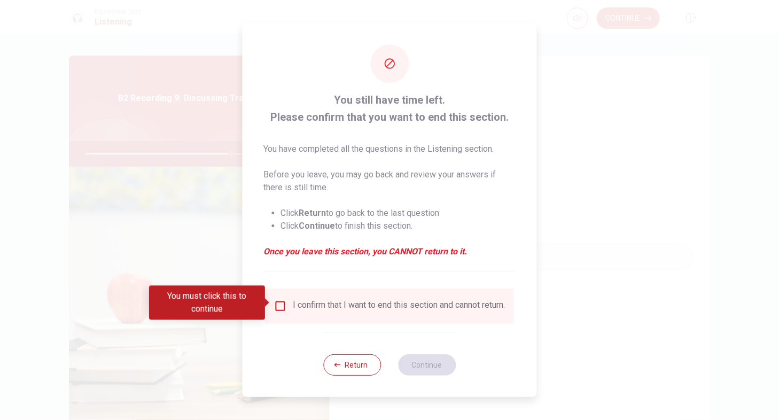
click at [283, 302] on input "You must click this to continue" at bounding box center [280, 306] width 13 height 13
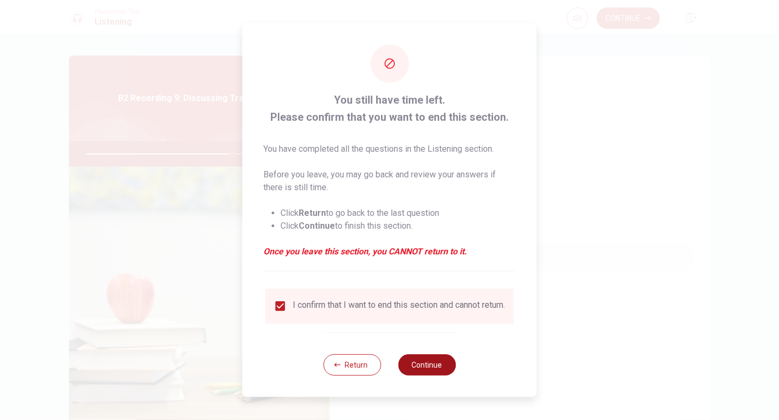
click at [423, 376] on button "Continue" at bounding box center [427, 364] width 58 height 21
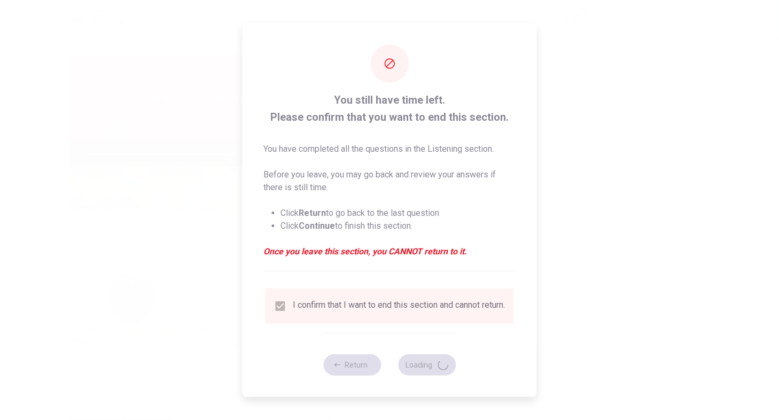
type input "77"
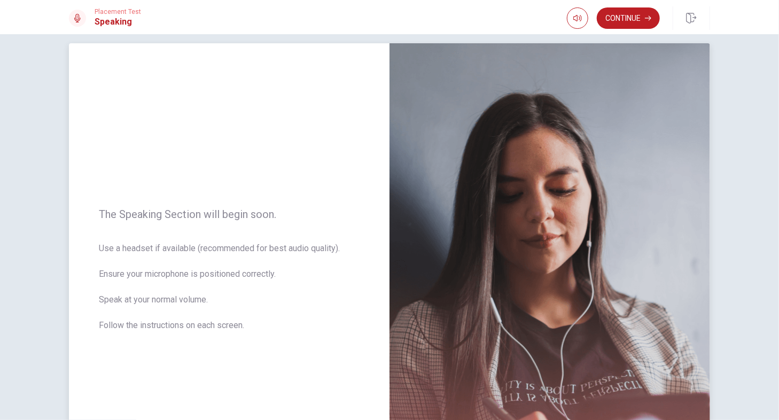
scroll to position [0, 0]
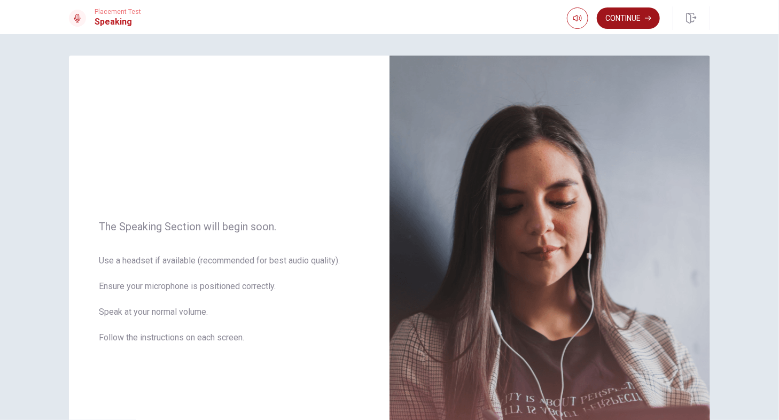
click at [622, 20] on button "Continue" at bounding box center [628, 17] width 63 height 21
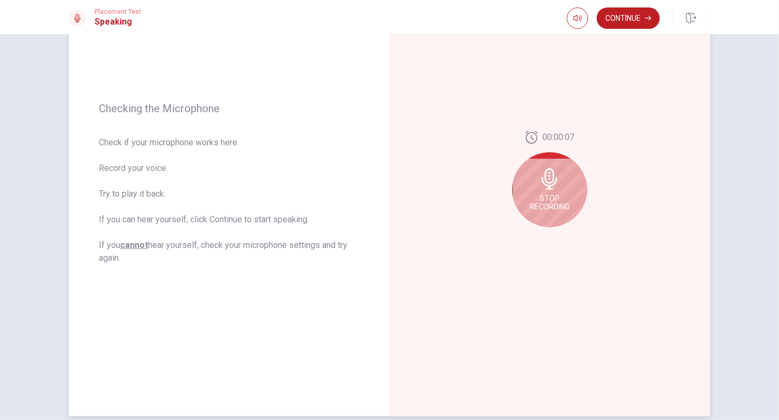
scroll to position [107, 0]
click at [547, 188] on icon at bounding box center [549, 177] width 15 height 21
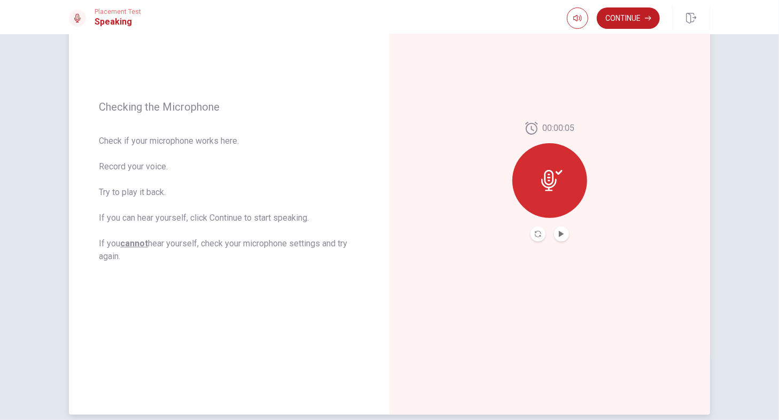
click at [554, 236] on button "Play Audio" at bounding box center [561, 234] width 15 height 15
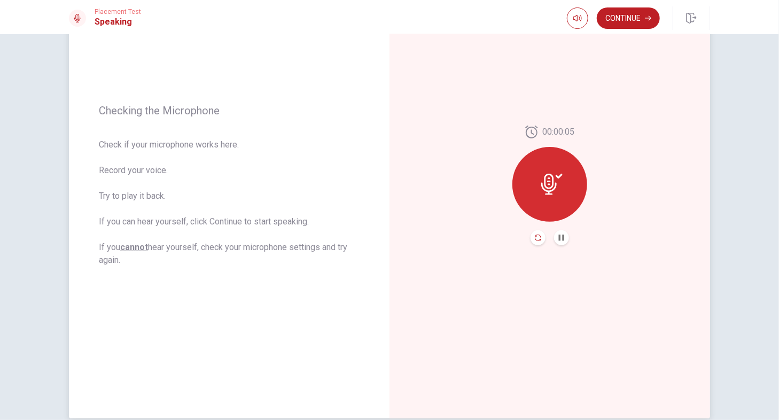
click at [536, 239] on icon "Record Again" at bounding box center [538, 238] width 6 height 6
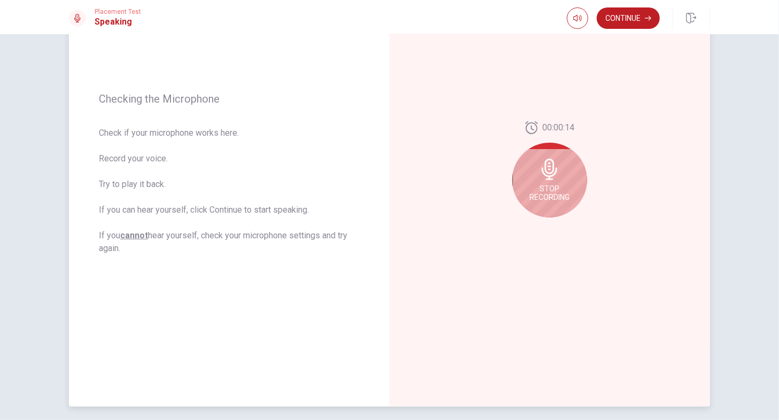
scroll to position [50, 0]
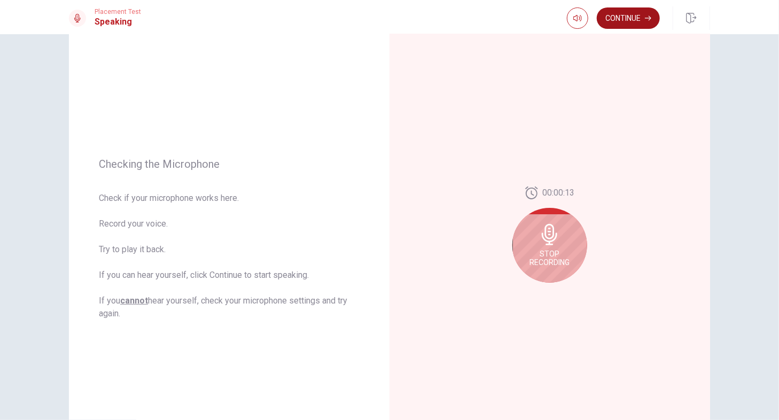
click at [621, 17] on button "Continue" at bounding box center [628, 17] width 63 height 21
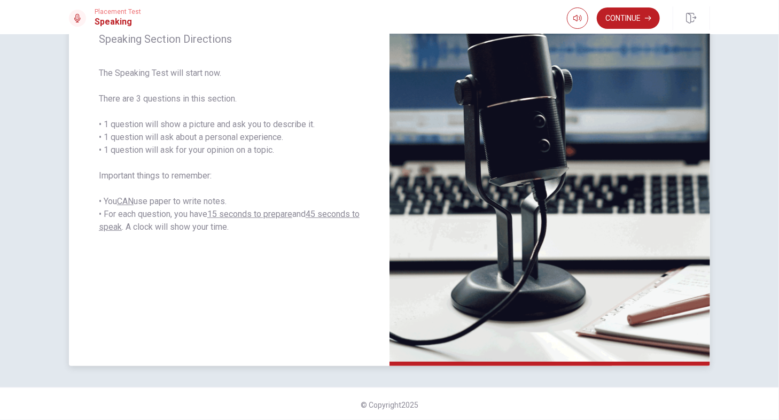
scroll to position [157, 0]
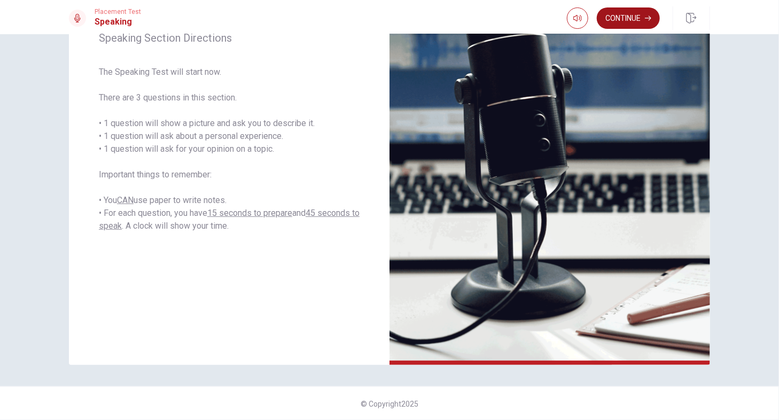
click at [615, 25] on button "Continue" at bounding box center [628, 17] width 63 height 21
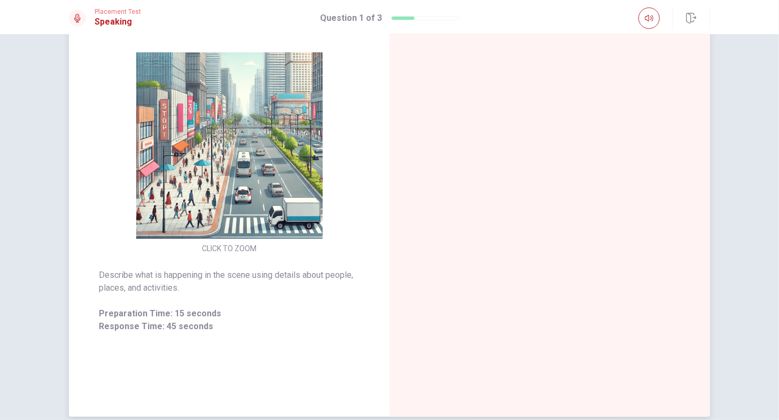
scroll to position [107, 0]
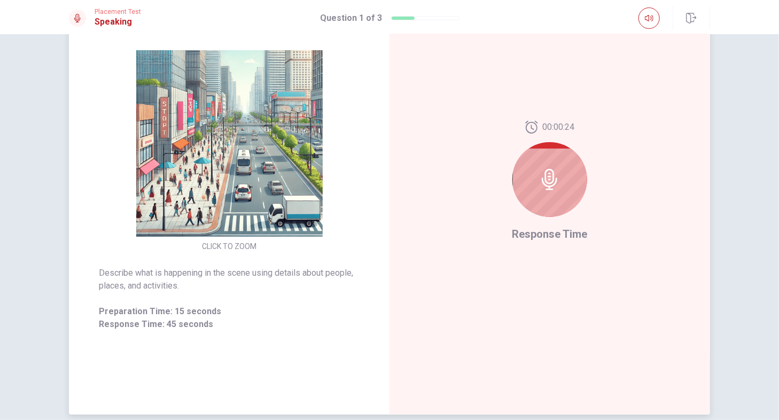
click at [551, 187] on icon at bounding box center [549, 179] width 21 height 21
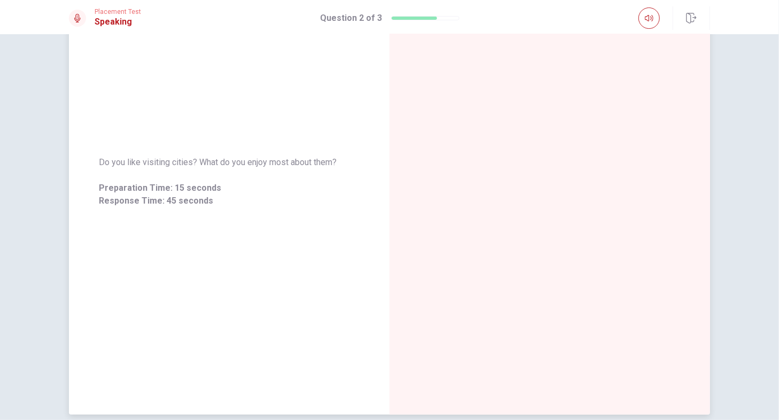
scroll to position [0, 0]
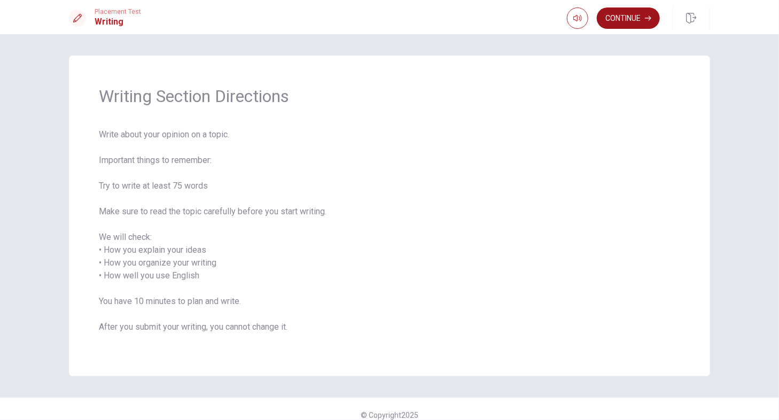
click at [652, 15] on button "Continue" at bounding box center [628, 17] width 63 height 21
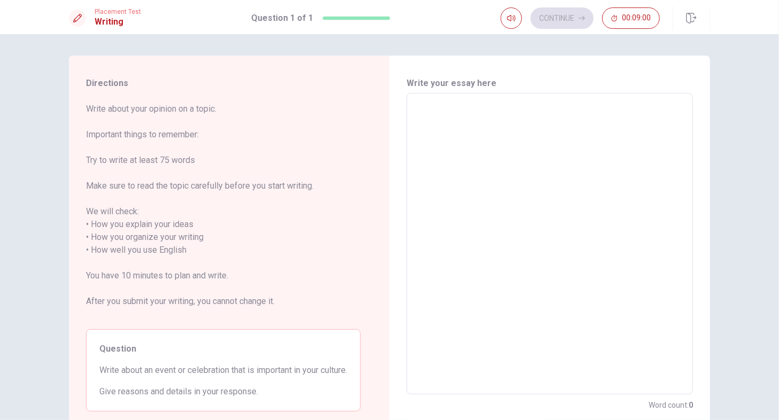
click at [455, 131] on textarea at bounding box center [549, 244] width 271 height 284
type textarea "I"
type textarea "x"
type textarea "In"
type textarea "x"
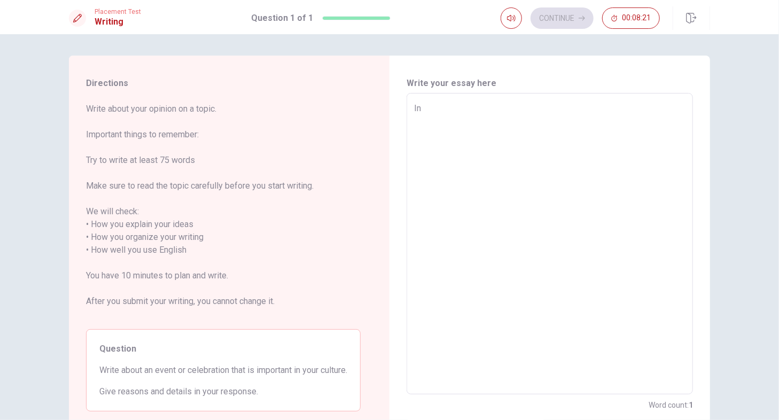
type textarea "In"
type textarea "x"
type textarea "In m"
type textarea "x"
type textarea "In my"
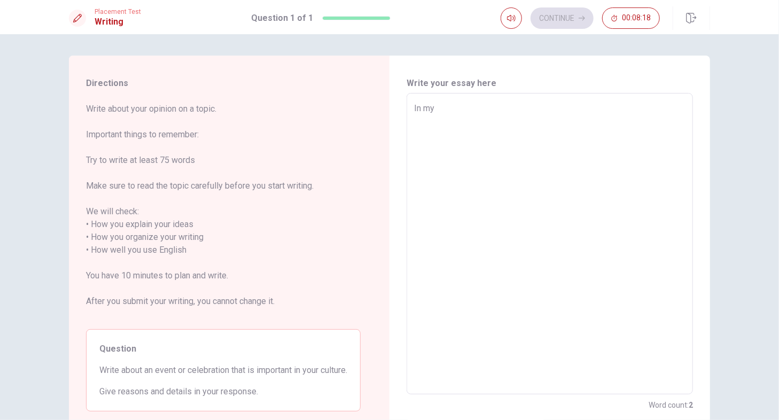
type textarea "x"
type textarea "In my"
type textarea "x"
type textarea "In my v"
type textarea "x"
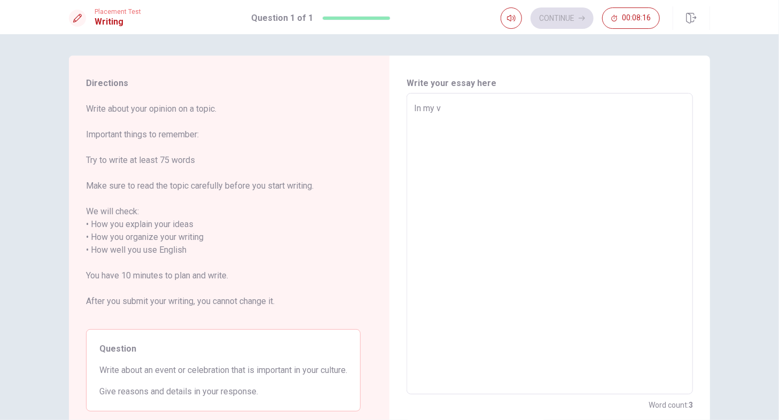
type textarea "In my vu"
type textarea "x"
type textarea "In my vul"
type textarea "x"
type textarea "In my vuly"
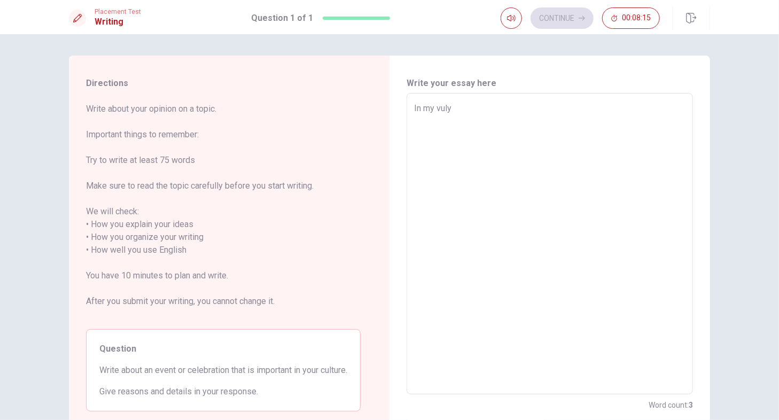
type textarea "x"
type textarea "In my vulyu"
type textarea "x"
type textarea "In my vulyur"
type textarea "x"
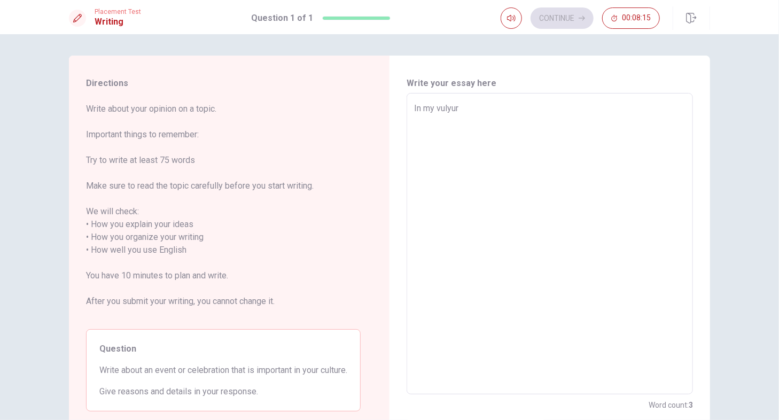
type textarea "In my vulyure"
type textarea "x"
type textarea "In my vulyure"
type textarea "x"
type textarea "In my vulyure t"
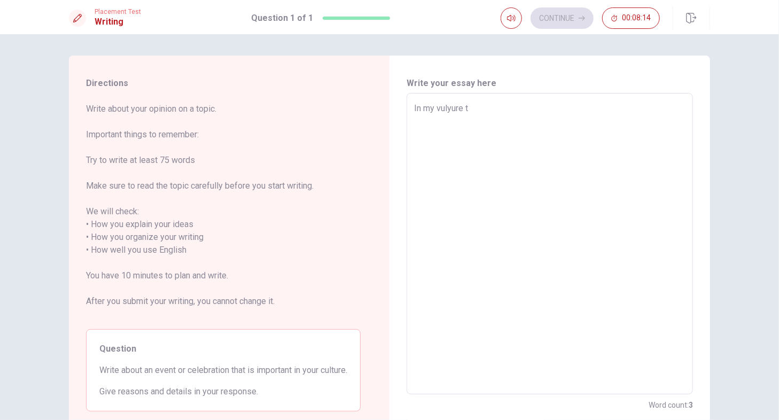
type textarea "x"
type textarea "In my vulyure th"
type textarea "x"
type textarea "In my vulyure the"
type textarea "x"
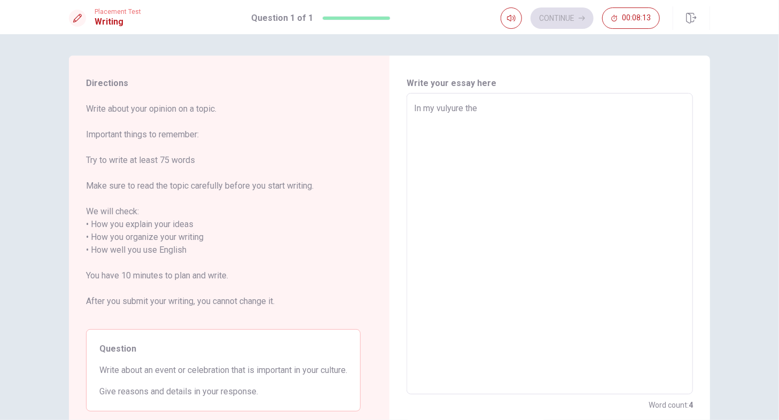
type textarea "In my vulyure ther"
type textarea "x"
type textarea "In my vulyure there"
type textarea "x"
type textarea "In my vulyure there"
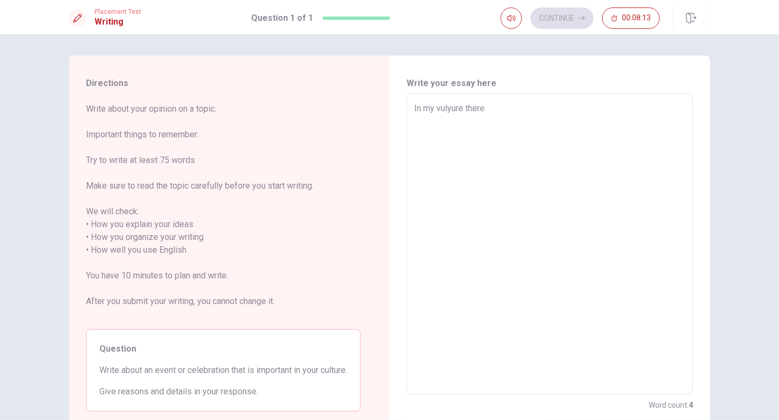
type textarea "x"
type textarea "In my vulyure there a"
type textarea "x"
type textarea "In my vulyure there ar"
type textarea "x"
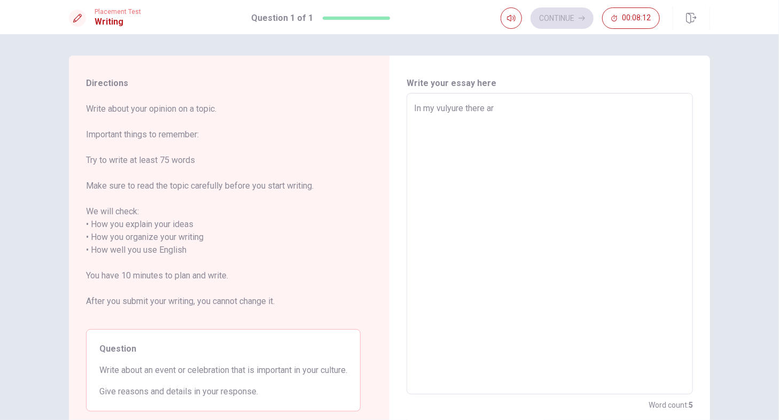
type textarea "In my vulyure there are"
type textarea "x"
type textarea "In my vulyure there are"
type textarea "x"
type textarea "In my vulyure there are a"
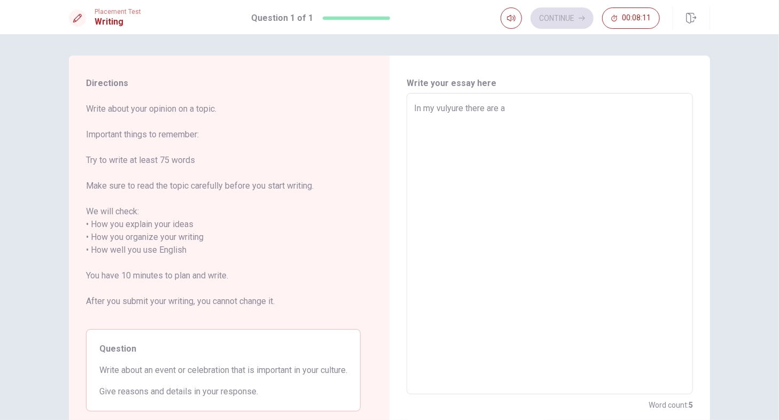
type textarea "x"
type textarea "In my vulyure there are a"
type textarea "x"
type textarea "In my vulyure there are a l"
type textarea "x"
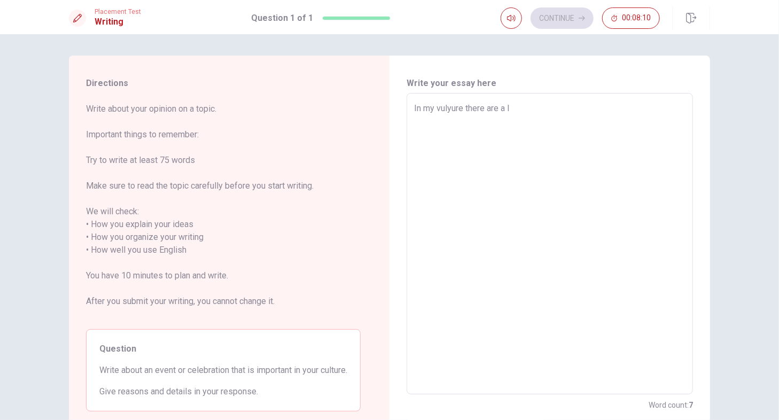
type textarea "In my vulyure there are a lo"
type textarea "x"
type textarea "In my vulyure there are a lot"
type textarea "x"
type textarea "In my vulyure there are a lot"
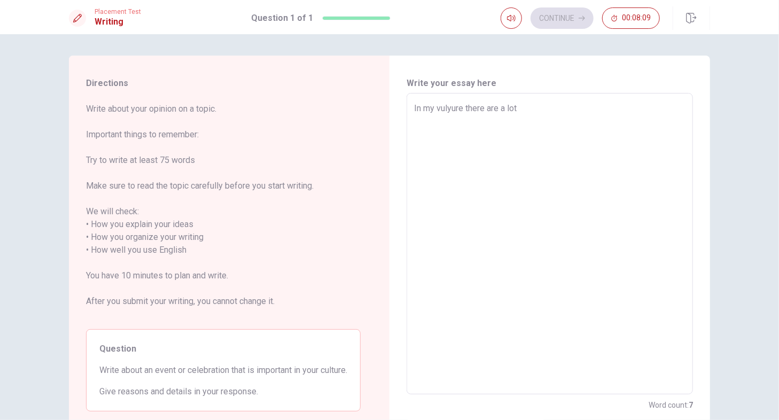
type textarea "x"
type textarea "In my vulyure there are a lot o"
type textarea "x"
type textarea "In my vulyure there are a lot of"
type textarea "x"
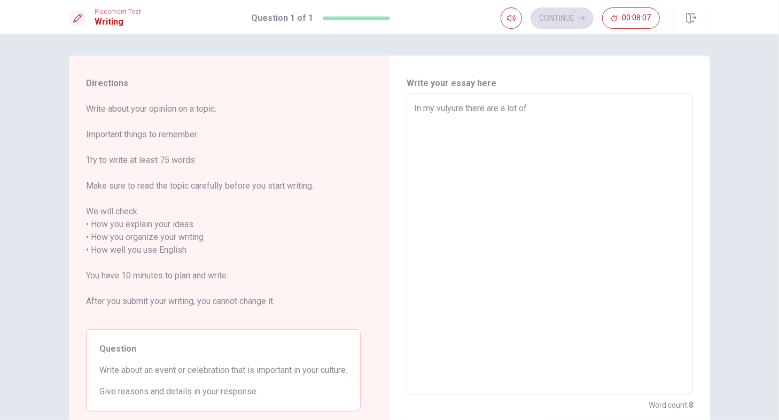
type textarea "In my vulyure there are a lot of"
type textarea "x"
type textarea "In my vulyure there are a lot of e"
type textarea "x"
type textarea "In my vulyure there are a lot of ev"
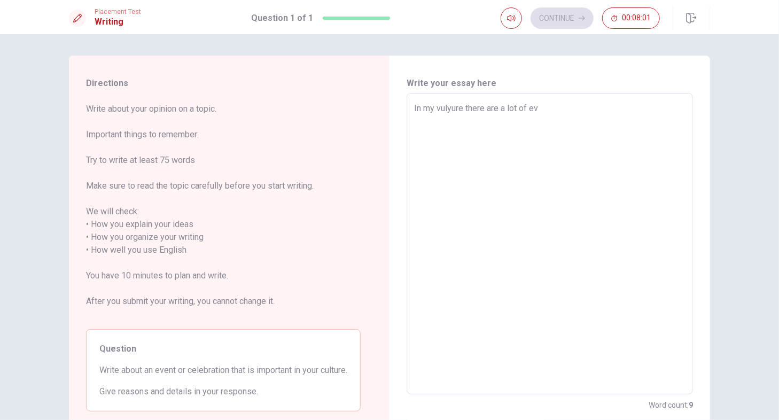
type textarea "x"
type textarea "In my vulyure there are a lot of eve"
type textarea "x"
type textarea "In my vulyure there are a lot of even"
type textarea "x"
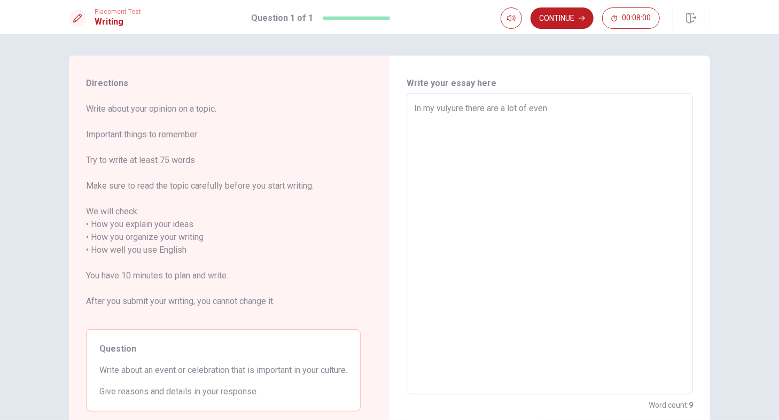
type textarea "In my vulyure there are a lot of eveny"
type textarea "x"
type textarea "In my vulyure there are a lot of even"
type textarea "x"
type textarea "In my vulyure there are a lot of event"
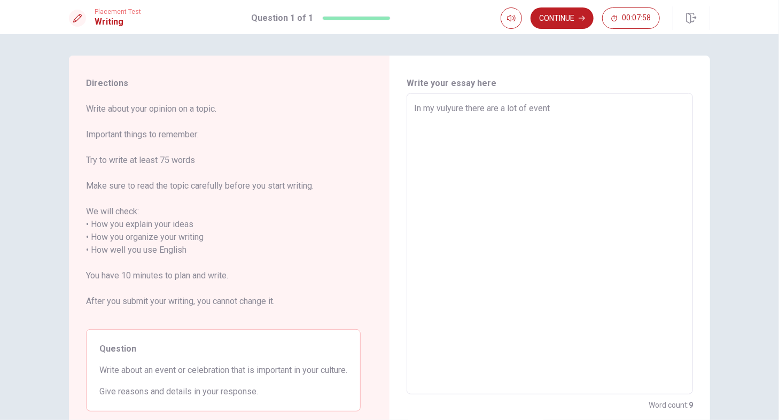
type textarea "x"
type textarea "In my vulyure there are a lot of event"
click at [436, 106] on textarea "In my vulyure there are a lot of event" at bounding box center [549, 244] width 271 height 284
type textarea "x"
type textarea "In my ulyure there are a lot of event"
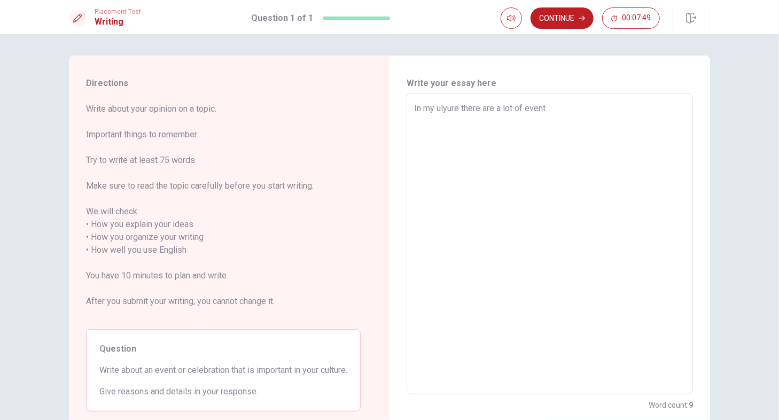
type textarea "x"
type textarea "In my culyure there are a lot of event"
click at [572, 123] on textarea "In my culyure there are a lot of event" at bounding box center [549, 244] width 271 height 284
type textarea "x"
type textarea "In my culyure there are a lot of event a"
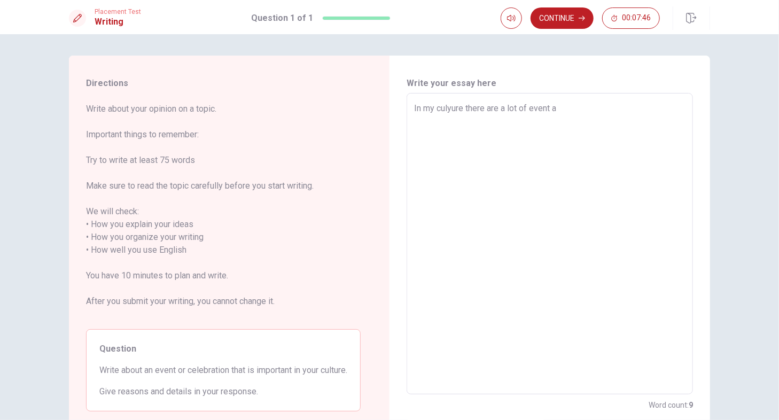
type textarea "x"
type textarea "In my culyure there are a lot of event an"
type textarea "x"
type textarea "In my culyure there are a lot of event and"
type textarea "x"
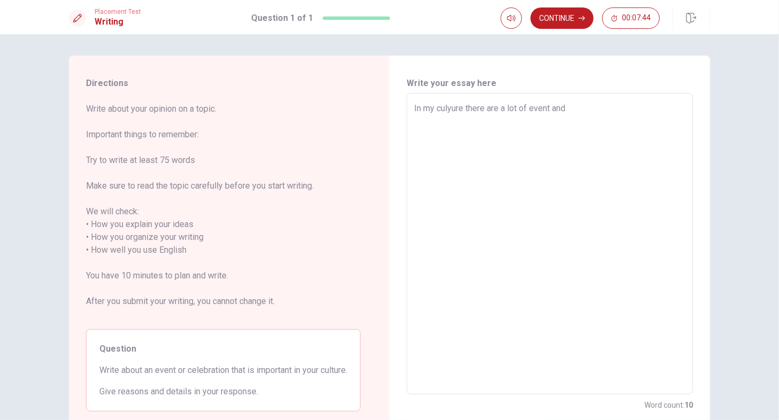
type textarea "In my culyure there are a lot of event and"
type textarea "x"
type textarea "In my culyure there are a lot of event and c"
type textarea "x"
type textarea "In my culyure there are a lot of event and ce"
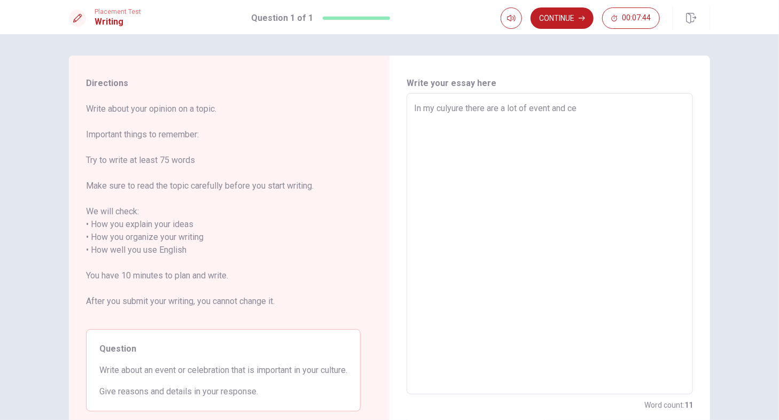
type textarea "x"
type textarea "In my culyure there are a lot of event and cel"
type textarea "x"
type textarea "In my culyure there are a lot of event and cele"
type textarea "x"
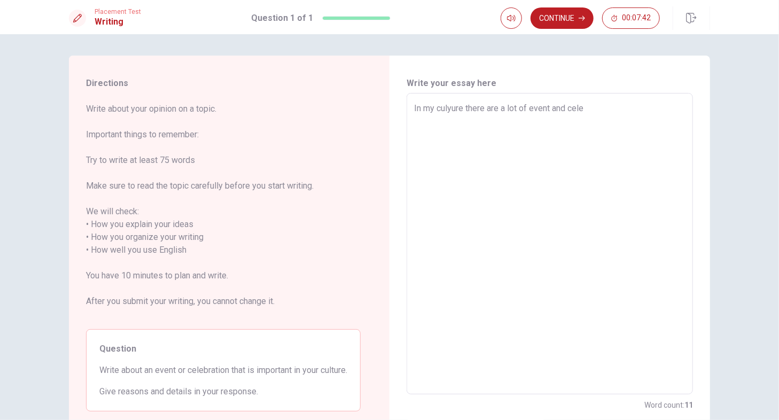
type textarea "In my culyure there are a lot of event and celeb"
type textarea "x"
type textarea "In my culyure there are a lot of event and celebr"
type textarea "x"
type textarea "In my culyure there are a lot of event and celebra"
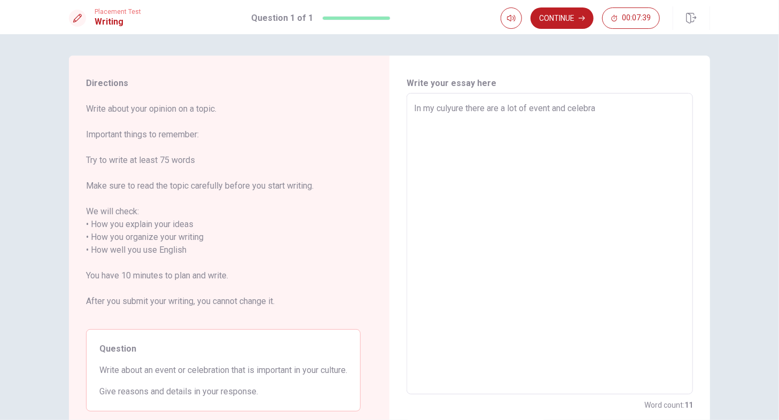
type textarea "x"
type textarea "In my culyure there are a lot of event and celebrat"
type textarea "x"
type textarea "In my culyure there are a lot of event and celebrati"
type textarea "x"
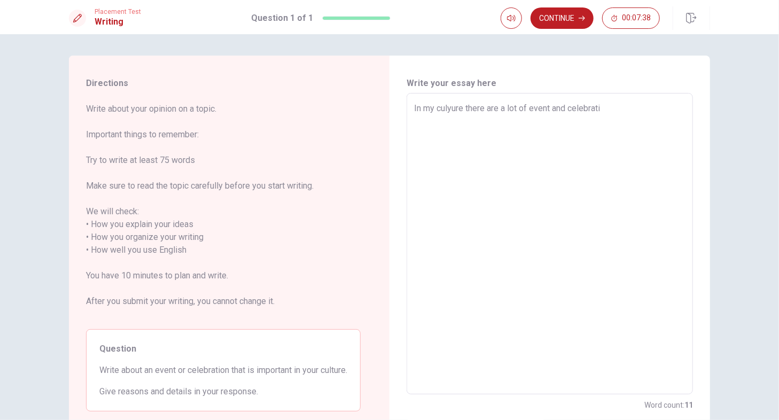
type textarea "In my culyure there are a lot of event and celebratio"
type textarea "x"
type textarea "In my culyure there are a lot of event and celebratiom"
type textarea "x"
type textarea "In my culyure there are a lot of event and celebratio"
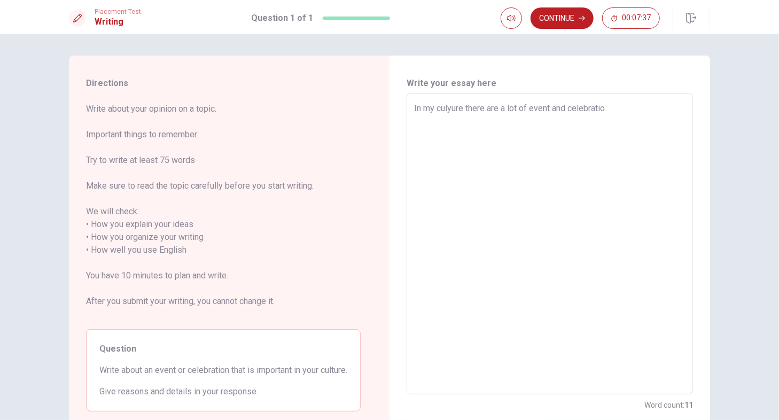
type textarea "x"
type textarea "In my culyure there are a lot of event and celebration"
type textarea "x"
type textarea "In my culyure there are a lot of event and celebration,"
type textarea "x"
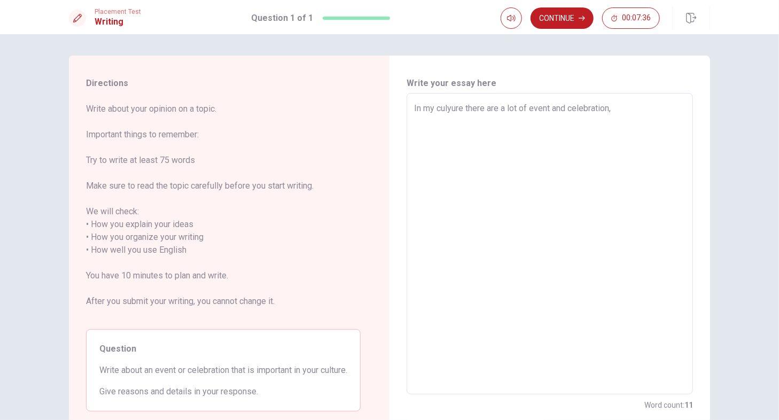
type textarea "In my culyure there are a lot of event and celebration"
type textarea "x"
type textarea "In my culyure there are a lot of event and celebration."
type textarea "x"
type textarea "In my culyure there are a lot of event and celebration."
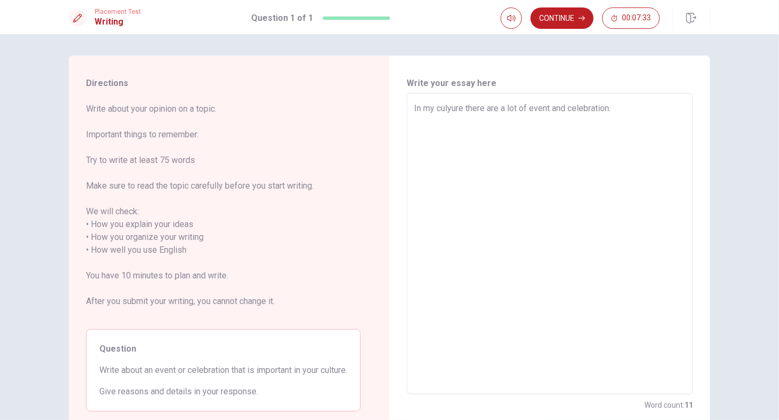
type textarea "x"
type textarea "In my culyure there are a lot of event and celebration. ]"
type textarea "x"
type textarea "In my culyure there are a lot of event and celebration."
type textarea "x"
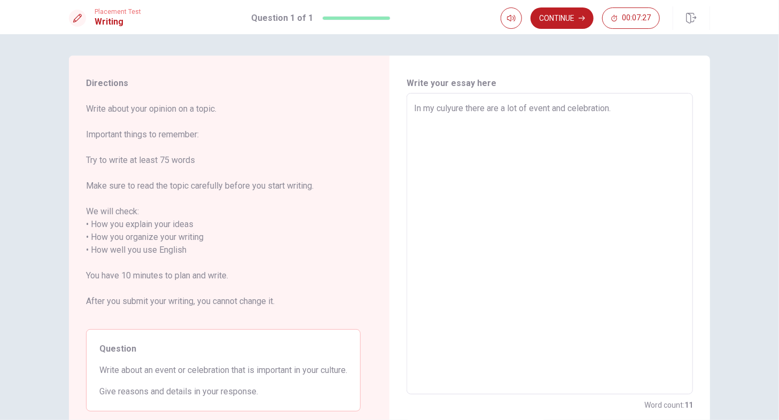
type textarea "In my culyure there are a lot of event and celebration. I"
type textarea "x"
type textarea "In my culyure there are a lot of event and celebration. In"
type textarea "x"
type textarea "In my culyure there are a lot of event and celebration. In"
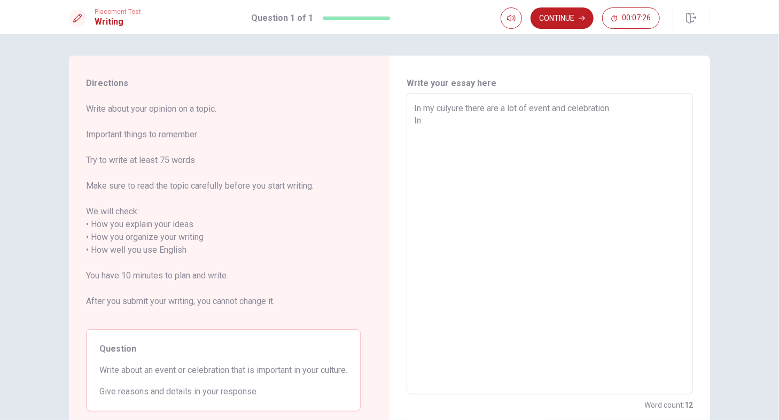
type textarea "x"
type textarea "In my culyure there are a lot of event and celebration. In J"
type textarea "x"
type textarea "In my culyure there are a lot of event and celebration. In [GEOGRAPHIC_DATA]"
type textarea "x"
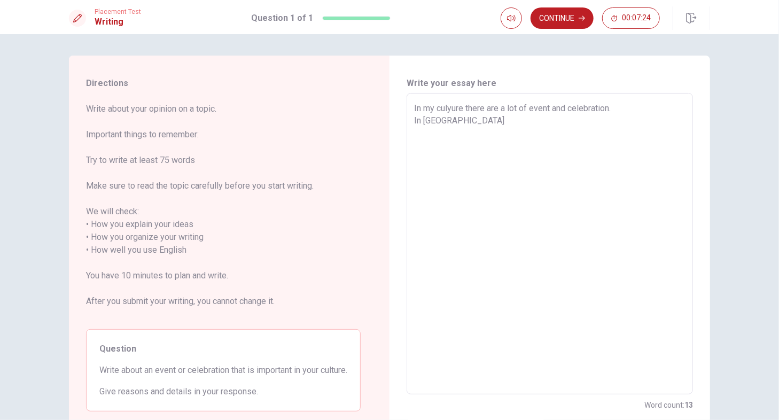
type textarea "In my culyure there are a lot of event and celebration. In [GEOGRAPHIC_DATA]"
type textarea "x"
type textarea "In my culyure there are a lot of event and celebration. In [GEOGRAPHIC_DATA]"
type textarea "x"
type textarea "In my culyure there are a lot of event and celebration. In [GEOGRAPHIC_DATA]"
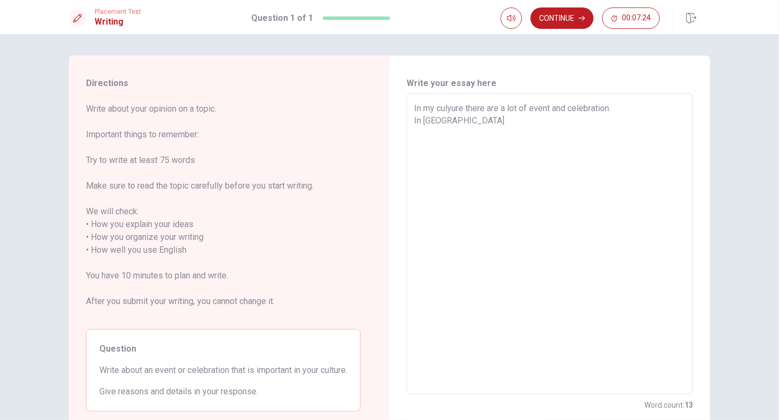
type textarea "x"
type textarea "In my culyure there are a lot of event and celebration. In [GEOGRAPHIC_DATA]"
type textarea "x"
type textarea "In my culyure there are a lot of event and celebration. In [GEOGRAPHIC_DATA]"
type textarea "x"
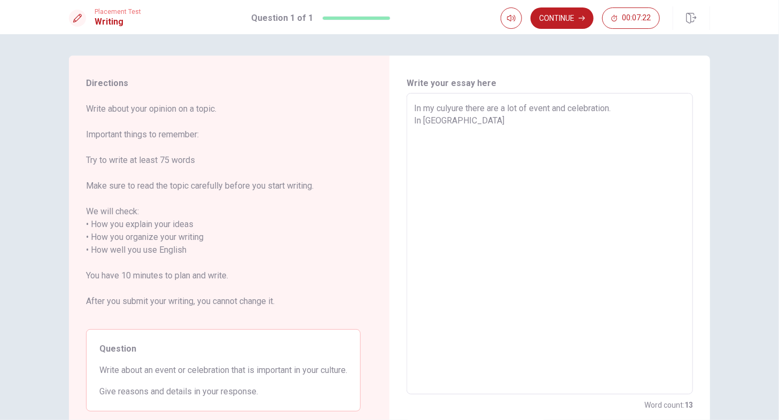
type textarea "In my culyure there are a lot of event and celebration. In [GEOGRAPHIC_DATA]"
type textarea "x"
type textarea "In my culyure there are a lot of event and celebration. In [GEOGRAPHIC_DATA]"
type textarea "x"
type textarea "In my culyure there are a lot of event and celebration. In [GEOGRAPHIC_DATA]"
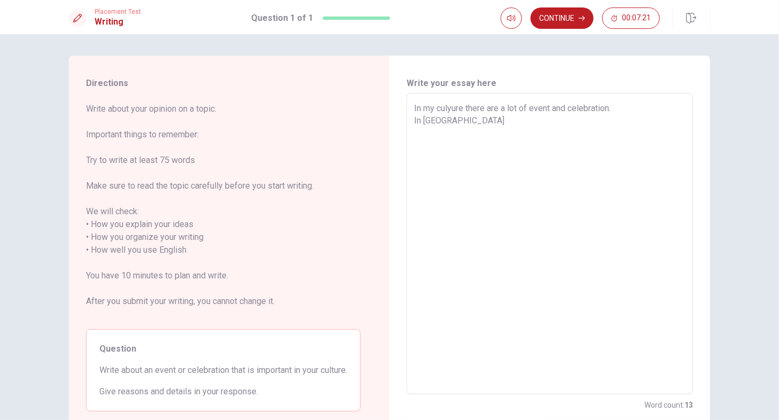
type textarea "x"
type textarea "In my culyure there are a lot of event and celebration. In [GEOGRAPHIC_DATA]"
type textarea "x"
type textarea "In my culyure there are a lot of event and celebration. In [GEOGRAPHIC_DATA]"
type textarea "x"
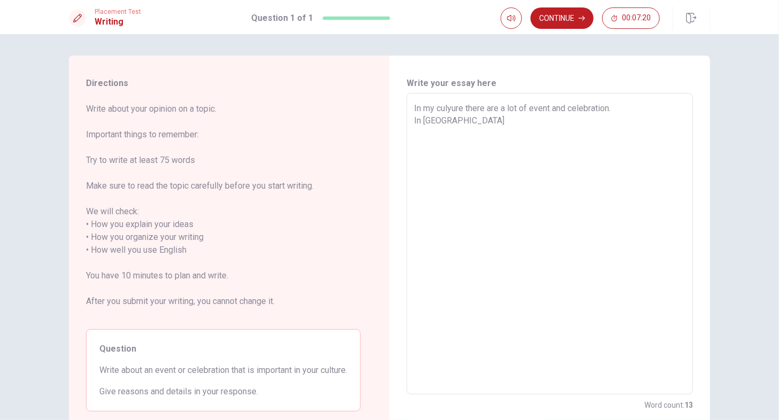
type textarea "In my culyure there are a lot of event and celebration. In [GEOGRAPHIC_DATA]"
type textarea "x"
type textarea "In my culyure there are a lot of event and celebration. In [GEOGRAPHIC_DATA]"
type textarea "x"
type textarea "In my culyure there are a lot of event and celebration. In [GEOGRAPHIC_DATA] t"
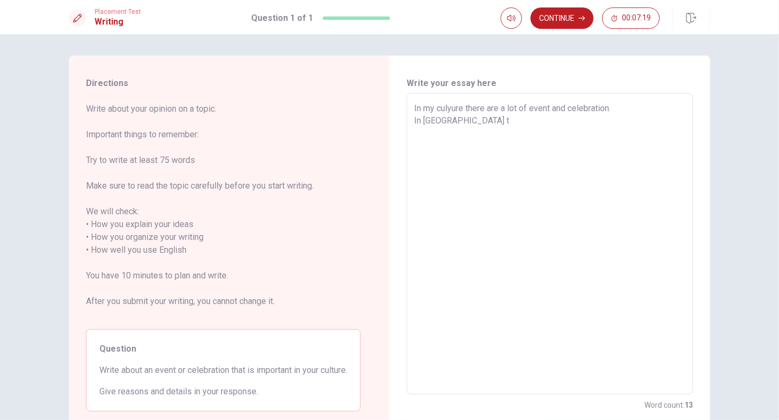
type textarea "x"
type textarea "In my culyure there are a lot of event and celebration. In [GEOGRAPHIC_DATA] th"
type textarea "x"
type textarea "In my culyure there are a lot of event and celebration. In [GEOGRAPHIC_DATA] the"
type textarea "x"
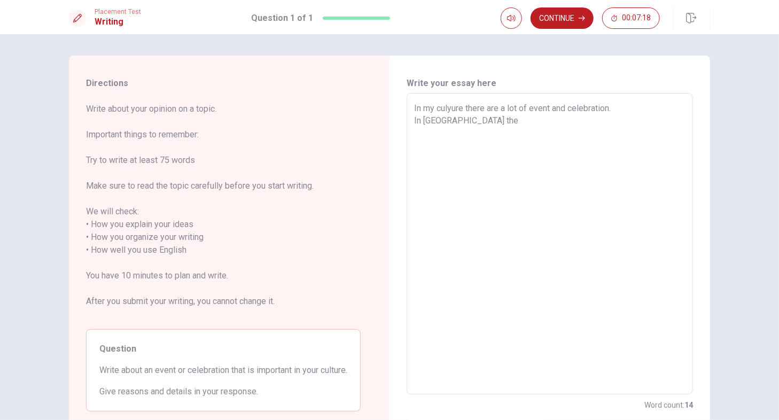
type textarea "In my culyure there are a lot of event and celebration. In [GEOGRAPHIC_DATA] th…"
type textarea "x"
type textarea "In my culyure there are a lot of event and celebration. In [GEOGRAPHIC_DATA] th…"
type textarea "x"
type textarea "In my culyure there are a lot of event and celebration. In [GEOGRAPHIC_DATA] th…"
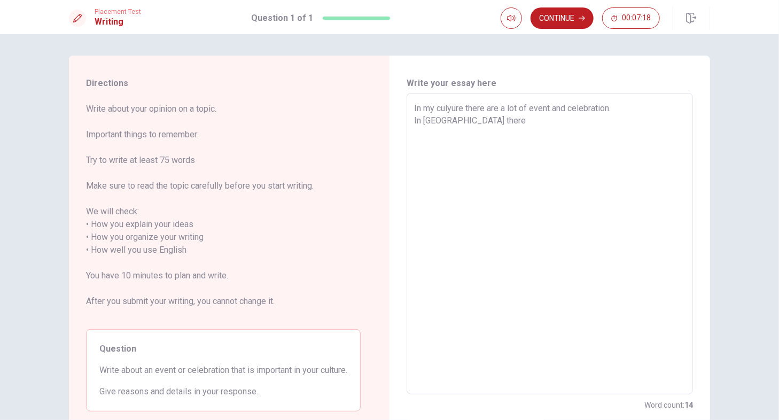
type textarea "x"
type textarea "In my culyure there are a lot of event and celebration. In [GEOGRAPHIC_DATA] th…"
type textarea "x"
type textarea "In my culyure there are a lot of event and celebration. In [GEOGRAPHIC_DATA] th…"
type textarea "x"
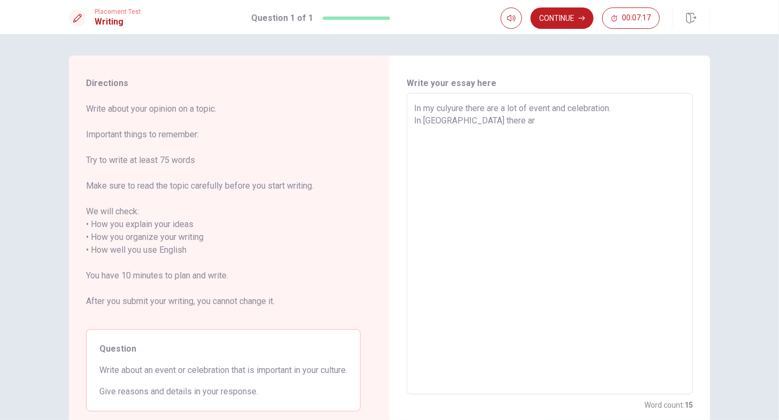
type textarea "In my culyure there are a lot of event and celebration. In [GEOGRAPHIC_DATA] th…"
type textarea "x"
type textarea "In my culyure there are a lot of event and celebration. In [GEOGRAPHIC_DATA] th…"
type textarea "x"
type textarea "In my culyure there are a lot of event and celebration. In [GEOGRAPHIC_DATA] th…"
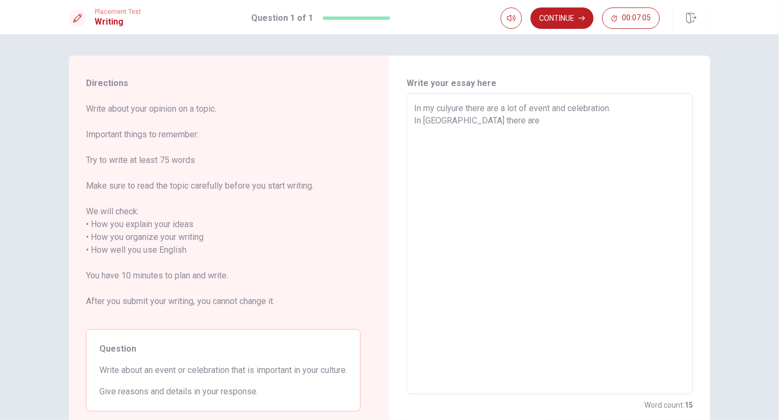
type textarea "x"
type textarea "In my culyure there are a lot of event and celebration. In [GEOGRAPHIC_DATA] th…"
type textarea "x"
type textarea "In my culyure there are a lot of event and celebration. In [GEOGRAPHIC_DATA] th…"
type textarea "x"
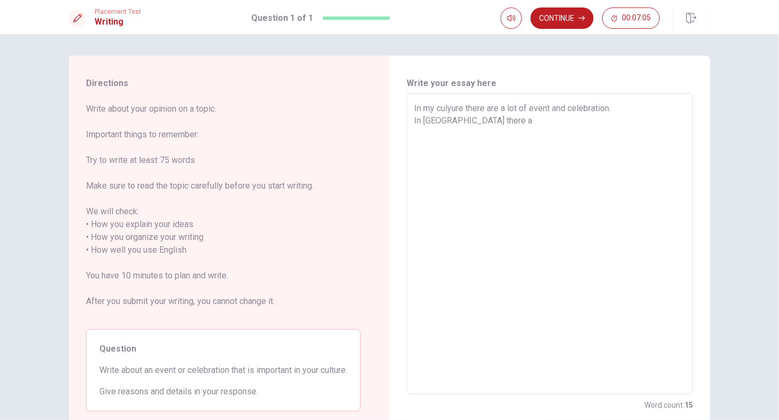
type textarea "In my culyure there are a lot of event and celebration. In [GEOGRAPHIC_DATA] th…"
type textarea "x"
type textarea "In my culyure there are a lot of event and celebration. In [GEOGRAPHIC_DATA] th…"
type textarea "x"
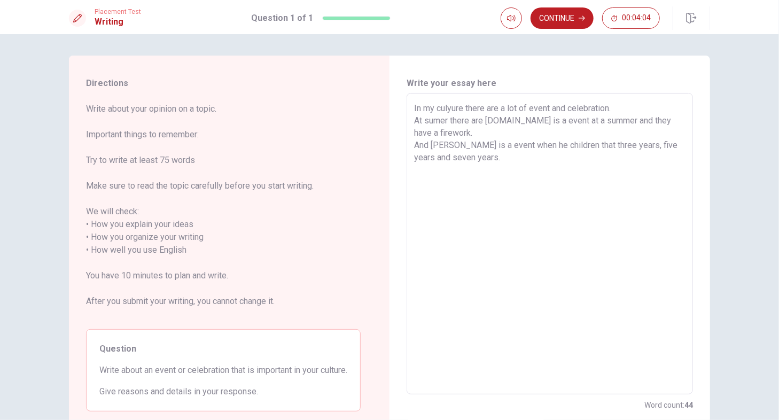
click at [547, 145] on textarea "In my culyure there are a lot of event and celebration. At sumer there are [DOM…" at bounding box center [549, 244] width 271 height 284
drag, startPoint x: 633, startPoint y: 144, endPoint x: 643, endPoint y: 145, distance: 10.2
click at [633, 143] on textarea "In my culyure there are a lot of event and celebration. At sumer there are [DOM…" at bounding box center [549, 244] width 271 height 284
click at [525, 151] on textarea "In my culyure there are a lot of event and celebration. At sumer there are [DOM…" at bounding box center [549, 244] width 271 height 284
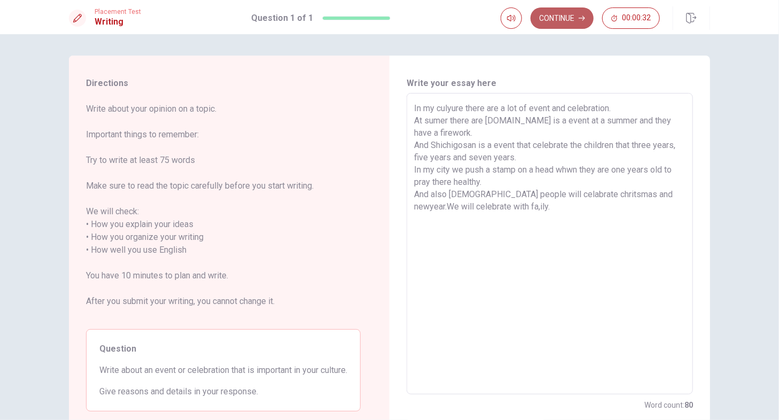
click at [561, 22] on button "Continue" at bounding box center [561, 17] width 63 height 21
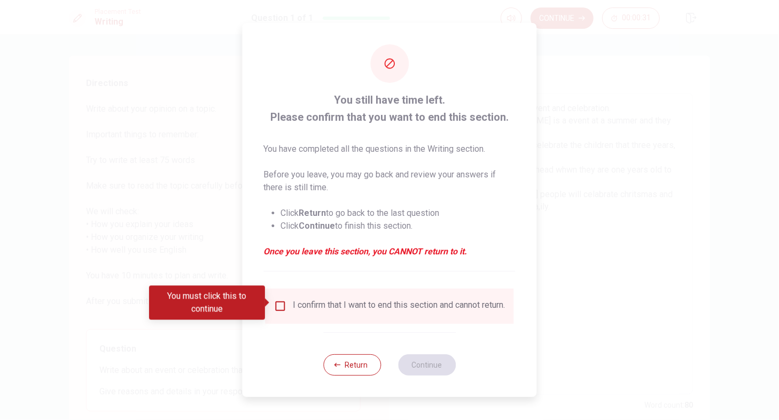
click at [346, 373] on button "Return" at bounding box center [352, 364] width 58 height 21
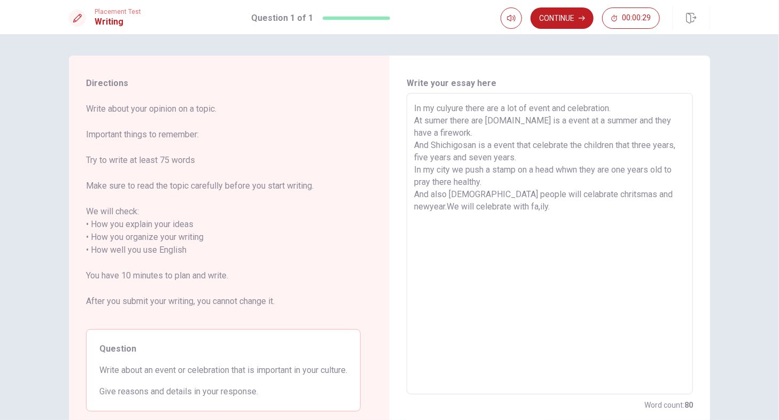
click at [489, 211] on textarea "In my culyure there are a lot of event and celebration. At sumer there are [DOM…" at bounding box center [549, 244] width 271 height 284
click at [489, 208] on textarea "In my culyure there are a lot of event and celebration. At sumer there are [DOM…" at bounding box center [549, 244] width 271 height 284
click at [490, 208] on textarea "In my culyure there are a lot of event and celebration. At sumer there are [DOM…" at bounding box center [549, 244] width 271 height 284
click at [561, 16] on button "Continue" at bounding box center [561, 17] width 63 height 21
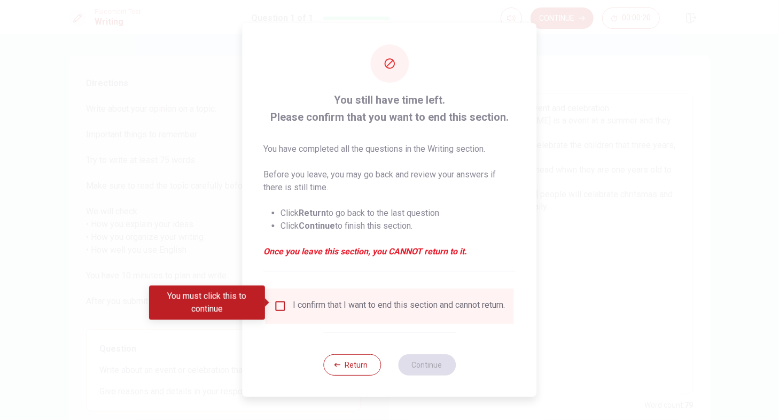
click at [651, 249] on div at bounding box center [389, 210] width 779 height 420
click at [348, 354] on div "Return Continue" at bounding box center [389, 364] width 132 height 65
click at [348, 376] on button "Return" at bounding box center [352, 364] width 58 height 21
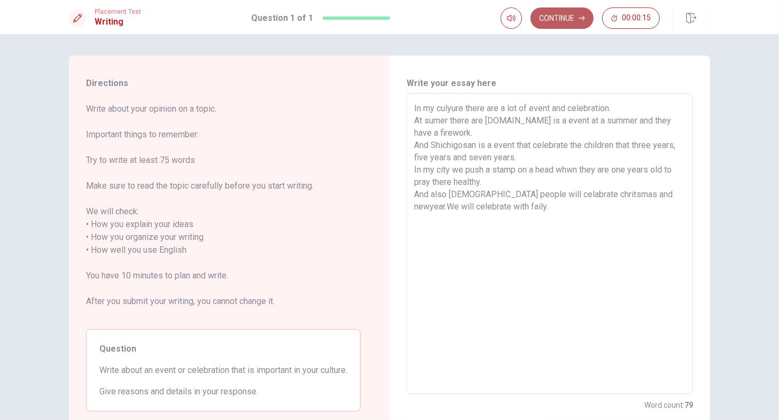
click at [572, 20] on button "Continue" at bounding box center [561, 17] width 63 height 21
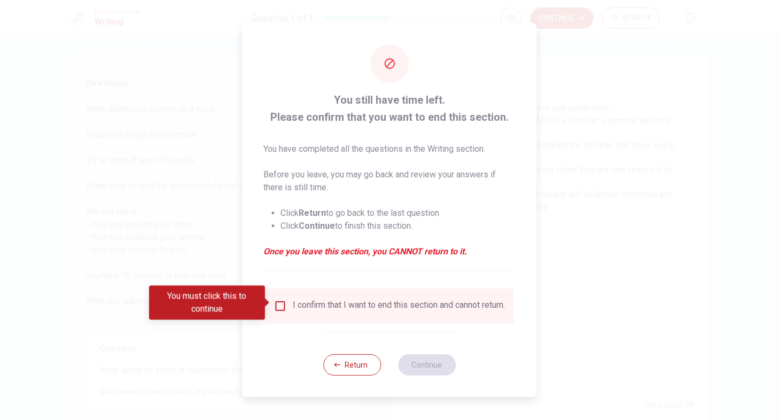
click at [358, 368] on button "Return" at bounding box center [352, 364] width 58 height 21
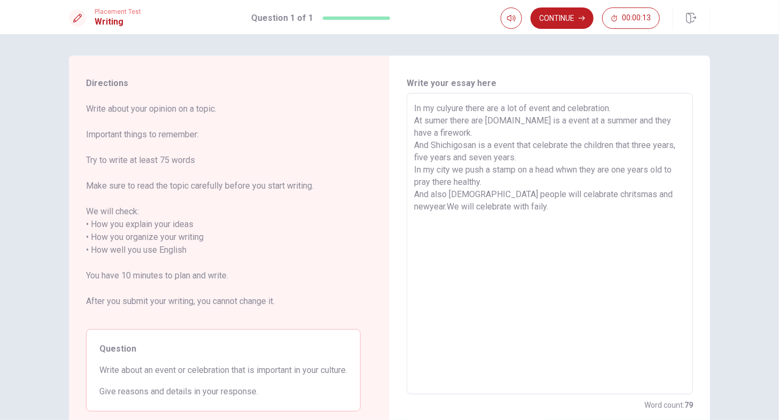
click at [525, 214] on textarea "In my culyure there are a lot of event and celebration. At sumer there are [DOM…" at bounding box center [549, 244] width 271 height 284
click at [569, 15] on button "Continue" at bounding box center [561, 17] width 63 height 21
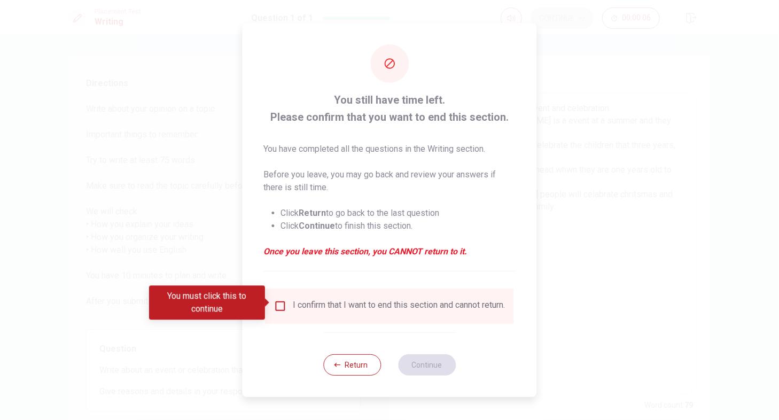
click at [315, 305] on div "I confirm that I want to end this section and cannot return." at bounding box center [399, 306] width 212 height 13
click at [282, 307] on input "You must click this to continue" at bounding box center [280, 306] width 13 height 13
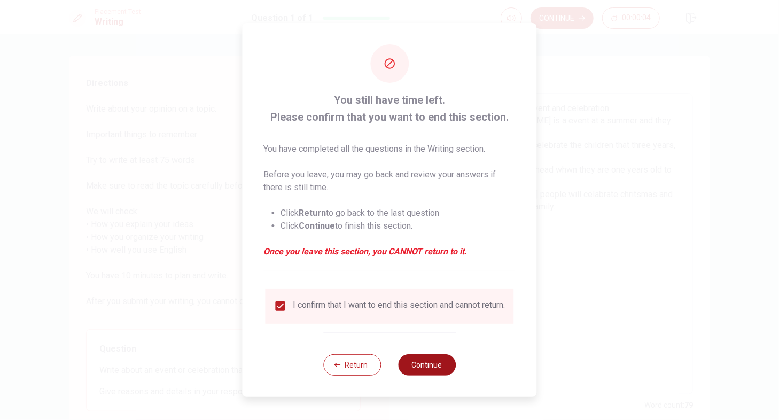
click at [423, 366] on button "Continue" at bounding box center [427, 364] width 58 height 21
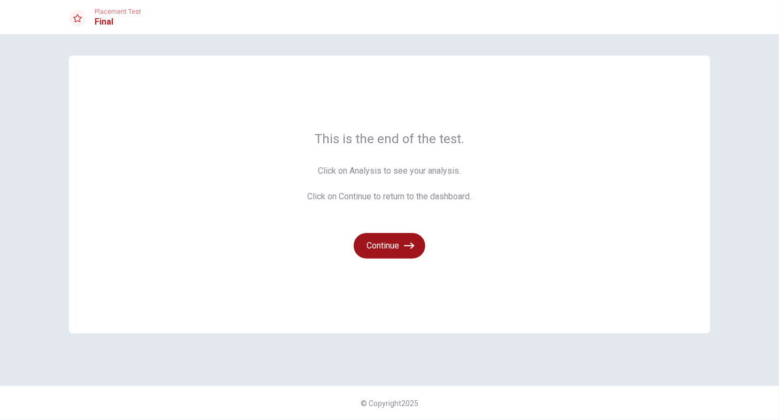
click at [378, 246] on button "Continue" at bounding box center [390, 246] width 72 height 26
